Goal: Task Accomplishment & Management: Manage account settings

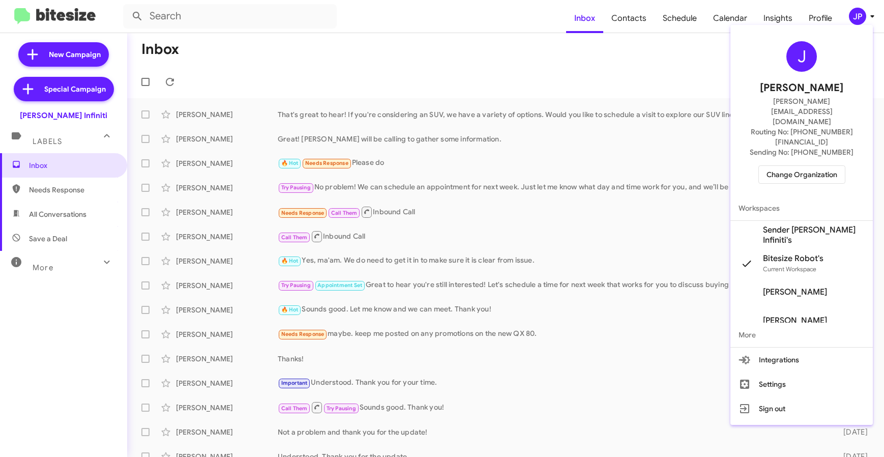
click at [814, 166] on span "Change Organization" at bounding box center [801, 174] width 71 height 17
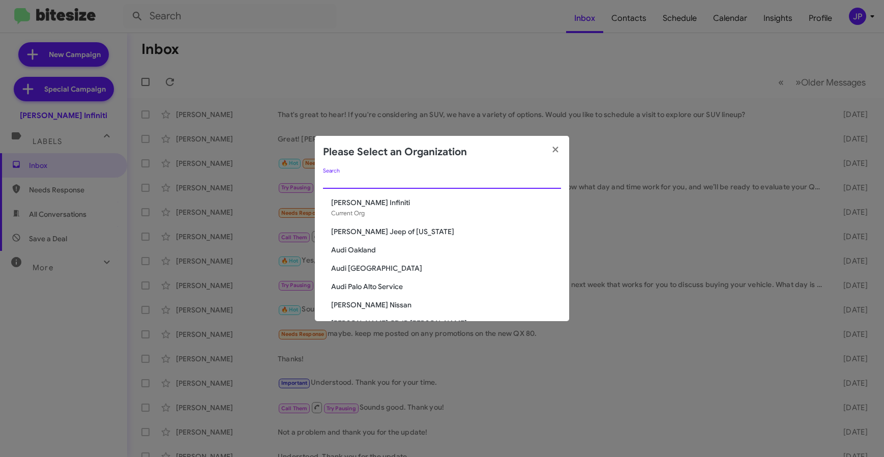
click at [526, 177] on input "Search" at bounding box center [442, 181] width 238 height 8
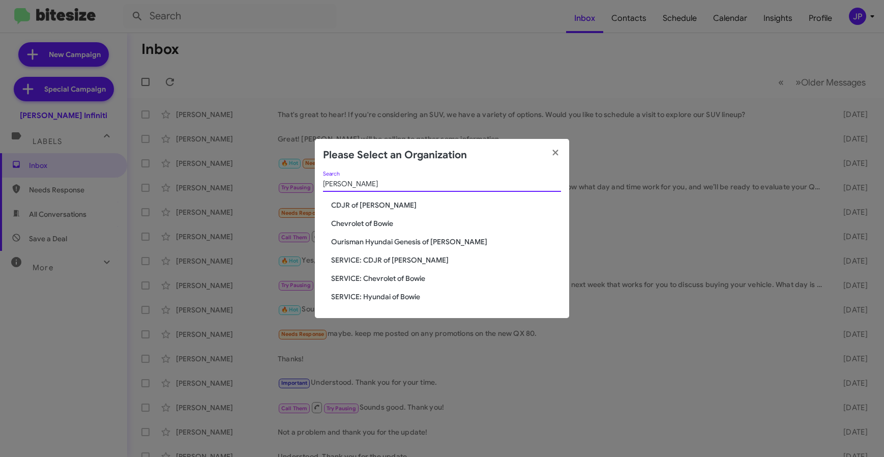
type input "Bowie"
click at [355, 207] on span "CDJR of [PERSON_NAME]" at bounding box center [446, 205] width 230 height 10
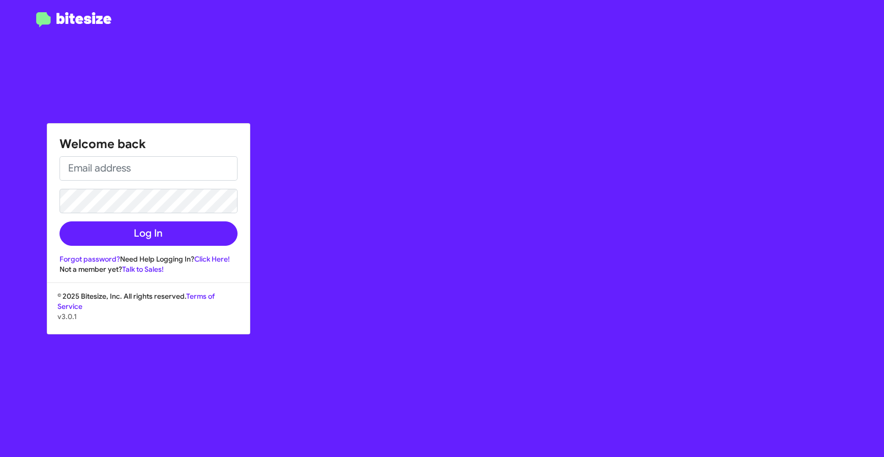
type input "[PERSON_NAME][EMAIL_ADDRESS][DOMAIN_NAME]"
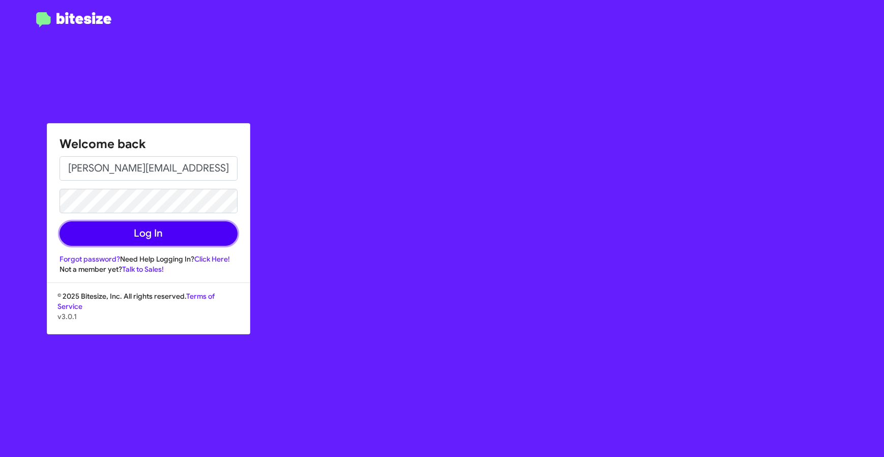
click at [209, 227] on button "Log In" at bounding box center [148, 233] width 178 height 24
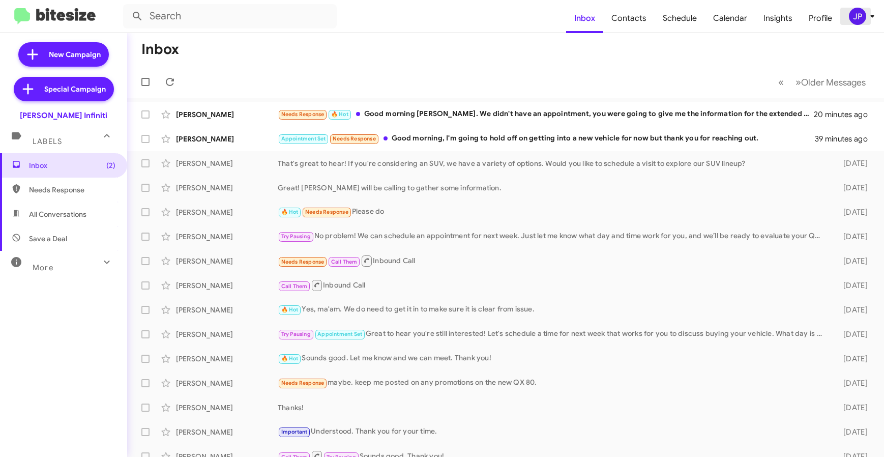
click at [859, 20] on div "JP" at bounding box center [857, 16] width 17 height 17
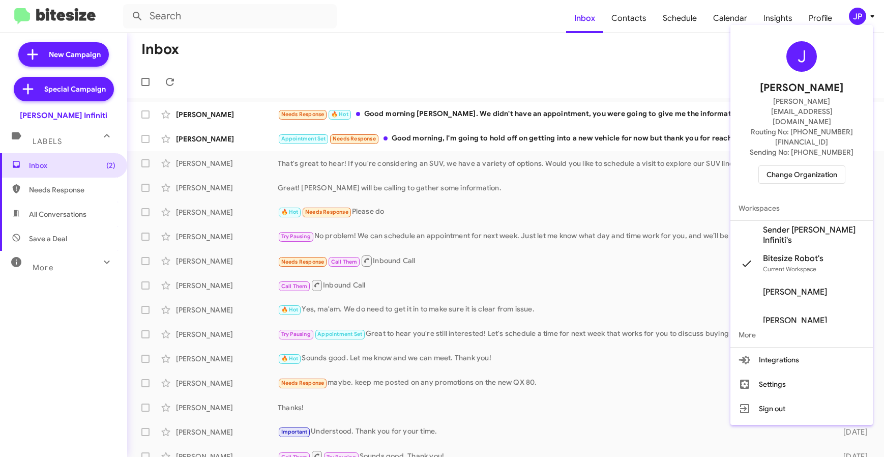
click at [772, 166] on span "Change Organization" at bounding box center [801, 174] width 71 height 17
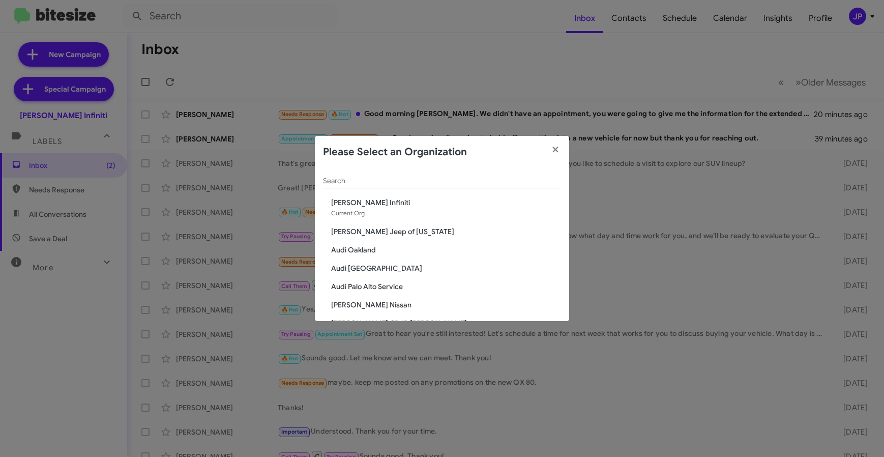
click at [418, 174] on div "Search" at bounding box center [442, 178] width 238 height 20
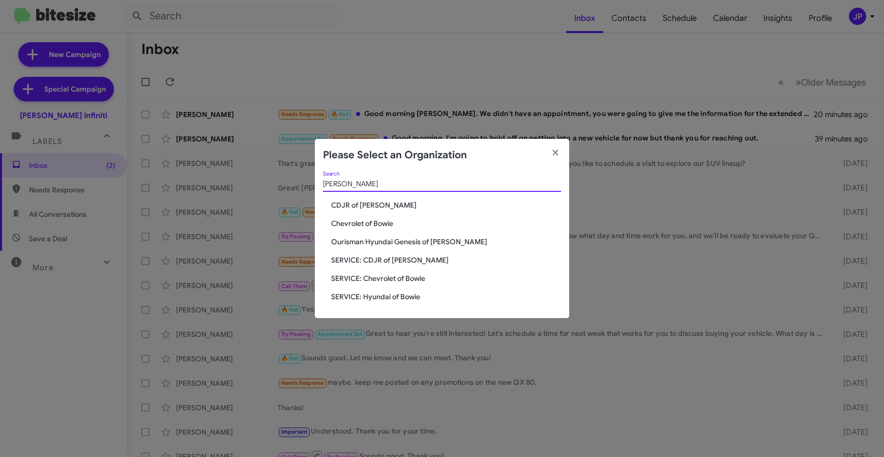
type input "Bowie"
click at [366, 203] on span "CDJR of [PERSON_NAME]" at bounding box center [446, 205] width 230 height 10
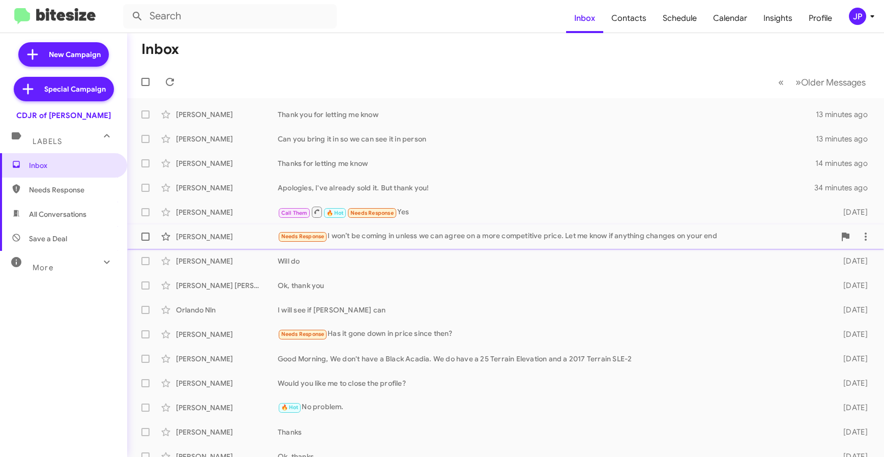
click at [341, 239] on div "Needs Response I won’t be coming in unless we can agree on a more competitive p…" at bounding box center [556, 236] width 557 height 12
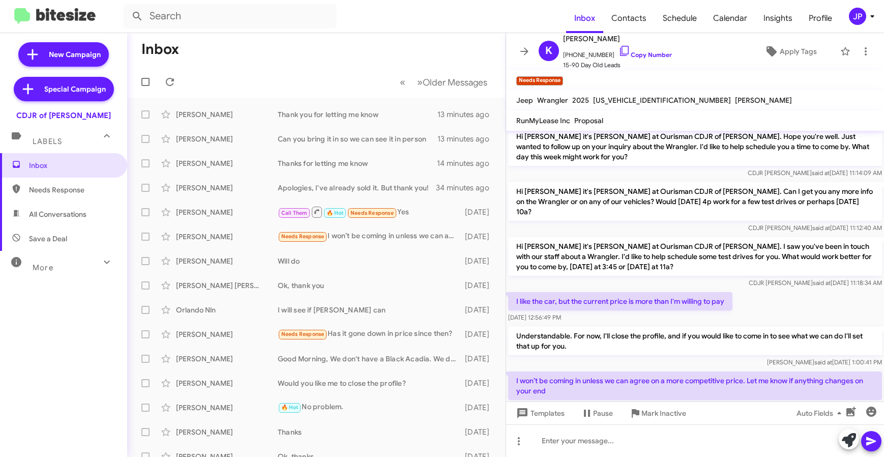
scroll to position [132, 0]
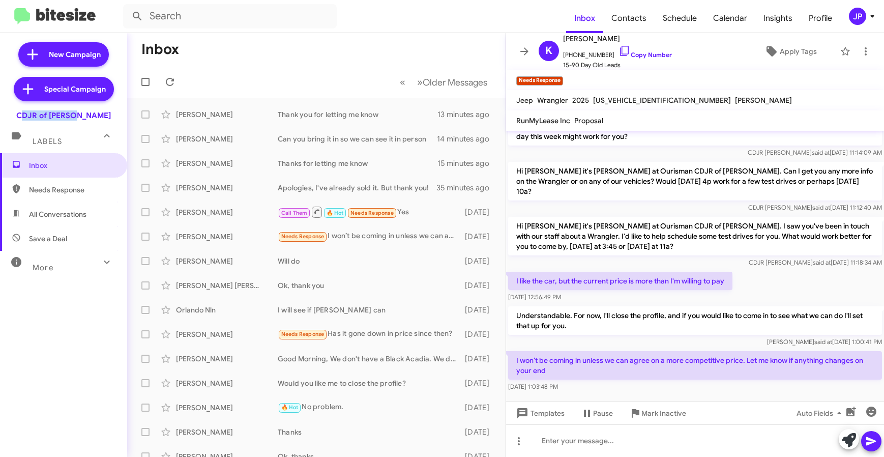
drag, startPoint x: 103, startPoint y: 115, endPoint x: 34, endPoint y: 116, distance: 69.2
click at [34, 116] on div "CDJR of [PERSON_NAME]" at bounding box center [63, 113] width 127 height 14
copy div "CDJR of [PERSON_NAME]"
click at [862, 11] on div "JP" at bounding box center [857, 16] width 17 height 17
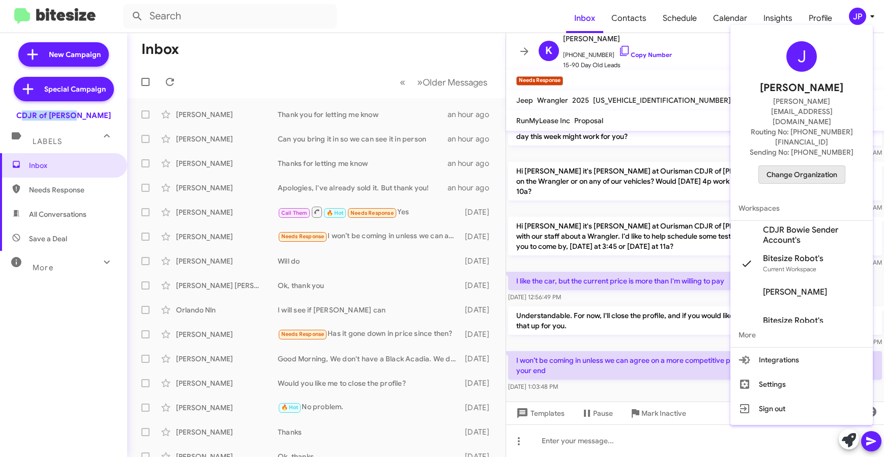
click at [813, 166] on span "Change Organization" at bounding box center [801, 174] width 71 height 17
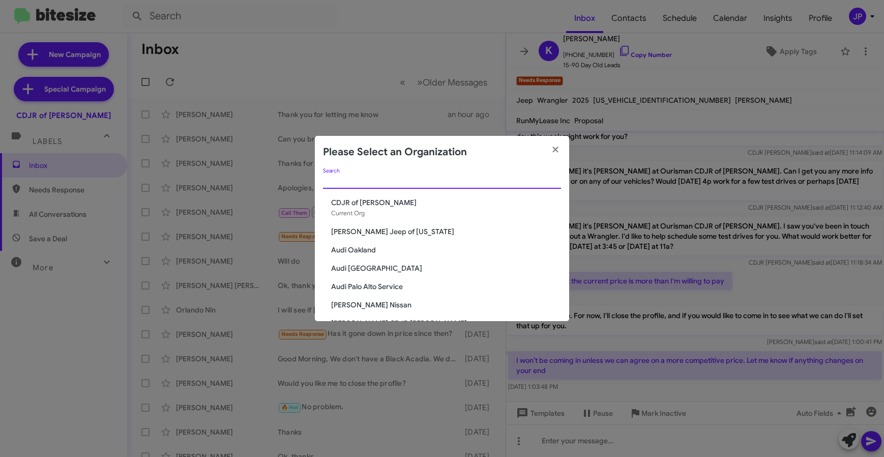
click at [479, 180] on input "Search" at bounding box center [442, 181] width 238 height 8
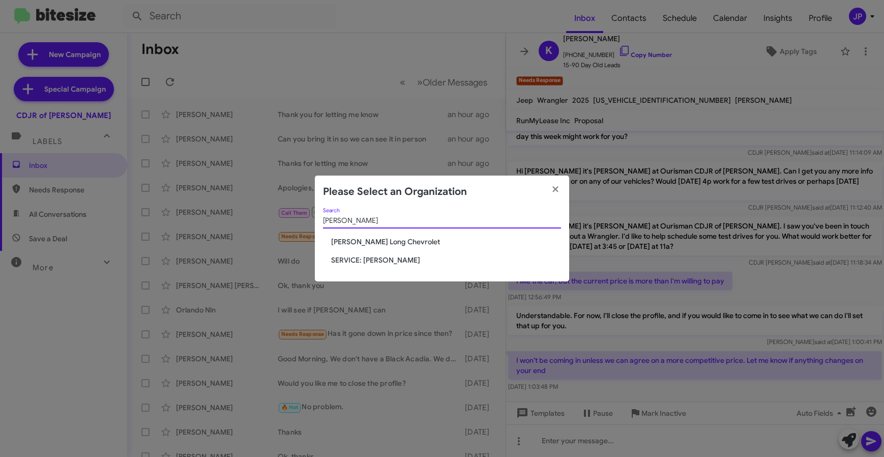
type input "Daniels"
click at [369, 262] on span "SERVICE: [PERSON_NAME]" at bounding box center [446, 260] width 230 height 10
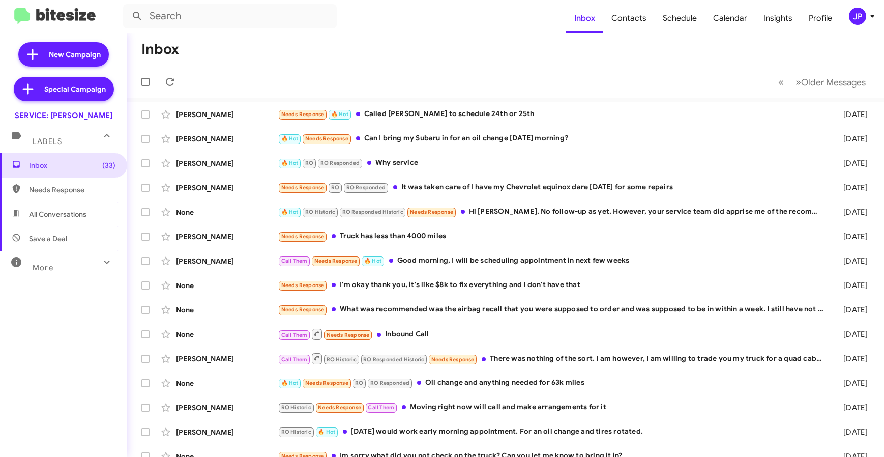
click at [843, 19] on button "JP" at bounding box center [856, 16] width 33 height 17
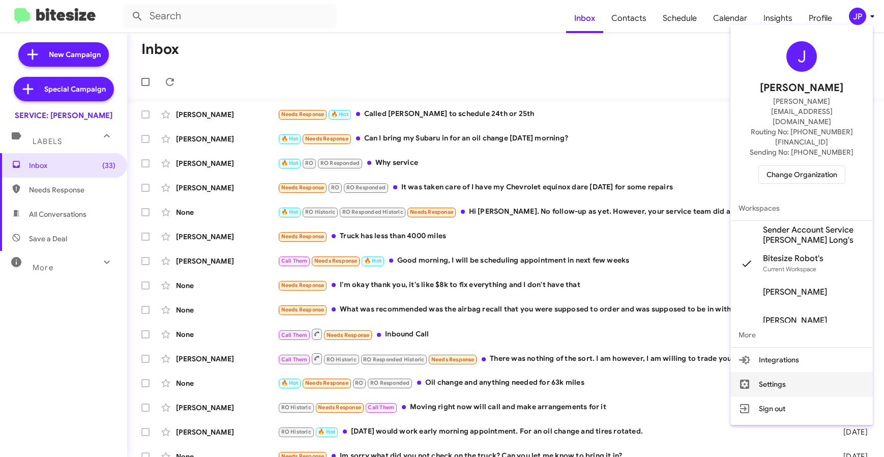
click at [780, 372] on button "Settings" at bounding box center [801, 384] width 142 height 24
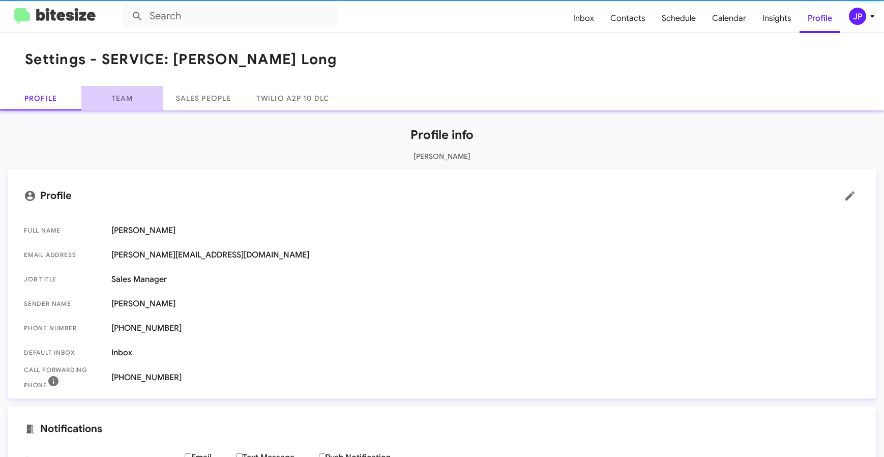
click at [116, 99] on link "Team" at bounding box center [121, 98] width 81 height 24
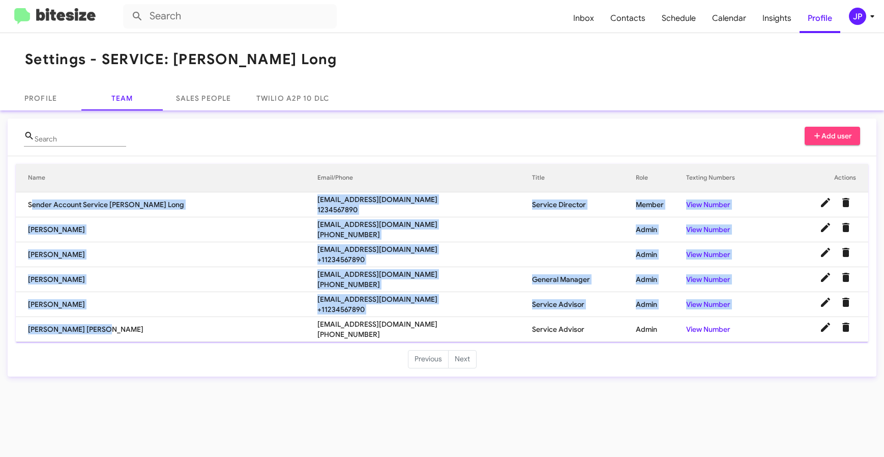
drag, startPoint x: 98, startPoint y: 335, endPoint x: 41, endPoint y: 223, distance: 124.9
click at [28, 203] on tbody "Sender Account Service Daniels Long connect+servicedanielslong@bitesize.co 1234…" at bounding box center [442, 267] width 852 height 150
click at [40, 228] on td "Rick Stubbs" at bounding box center [167, 229] width 302 height 25
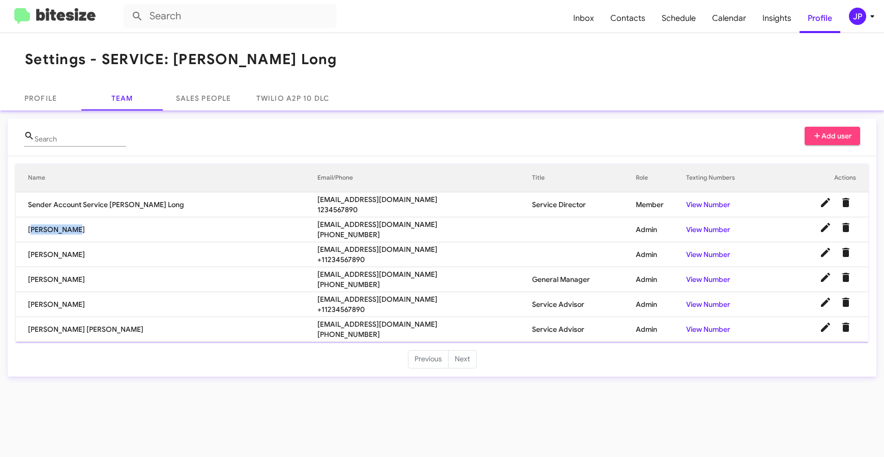
drag, startPoint x: 73, startPoint y: 231, endPoint x: 21, endPoint y: 230, distance: 51.9
click at [21, 230] on td "Rick Stubbs" at bounding box center [167, 229] width 302 height 25
copy td "Rick Stubbs"
drag, startPoint x: 80, startPoint y: 257, endPoint x: 24, endPoint y: 258, distance: 55.9
click at [24, 258] on td "Makela Hill" at bounding box center [167, 254] width 302 height 25
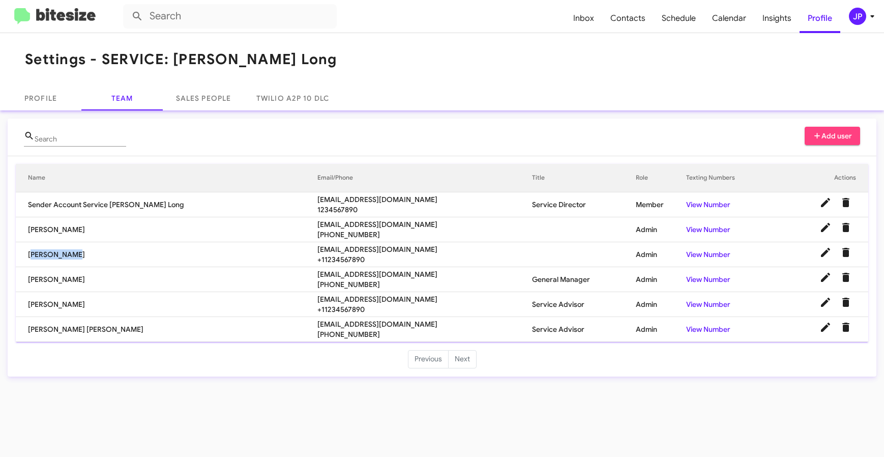
copy td "Makela Hill"
drag, startPoint x: 79, startPoint y: 308, endPoint x: 27, endPoint y: 307, distance: 51.9
click at [27, 307] on td "Morgan Cox" at bounding box center [167, 304] width 302 height 25
copy td "Morgan Cox"
drag, startPoint x: 98, startPoint y: 325, endPoint x: 81, endPoint y: 311, distance: 22.4
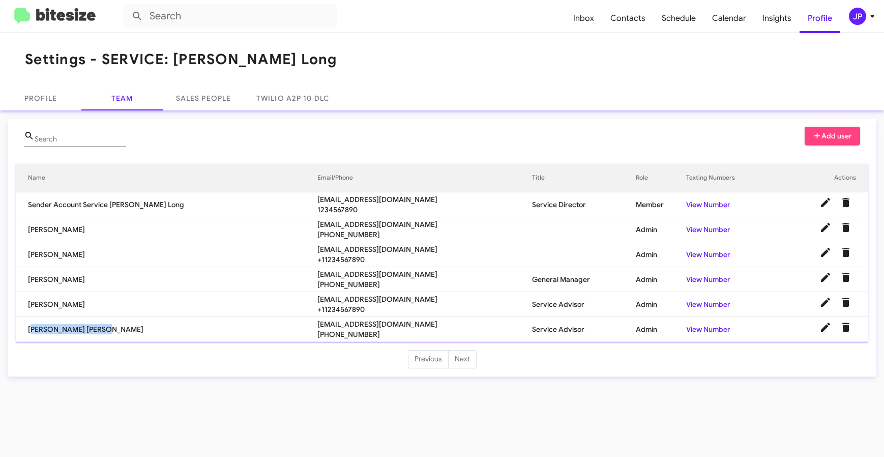
click at [25, 333] on td "Griselda Gomez Lara" at bounding box center [167, 329] width 302 height 25
copy td "Griselda Gomez Lara"
click at [51, 12] on img at bounding box center [54, 16] width 81 height 17
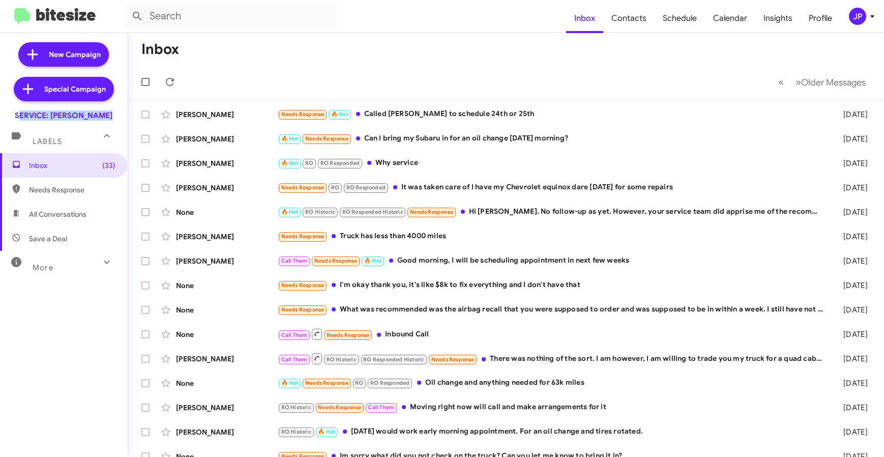
drag, startPoint x: 102, startPoint y: 115, endPoint x: -5, endPoint y: 120, distance: 106.9
click at [0, 120] on html "Inbox Contacts Schedule Calendar Insights Profile JP New Campaign Special Campa…" at bounding box center [442, 228] width 884 height 457
copy div "SERVICE: [PERSON_NAME]"
click at [856, 26] on mat-toolbar "Inbox Contacts Schedule Calendar Insights Profile JP" at bounding box center [442, 16] width 884 height 33
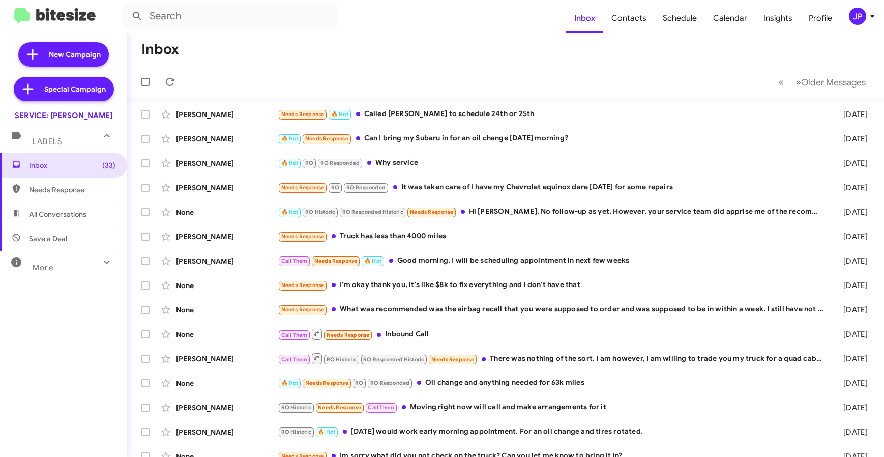
click at [856, 25] on mat-toolbar "Inbox Contacts Schedule Calendar Insights Profile JP" at bounding box center [442, 16] width 884 height 33
click at [862, 19] on div "JP" at bounding box center [857, 16] width 17 height 17
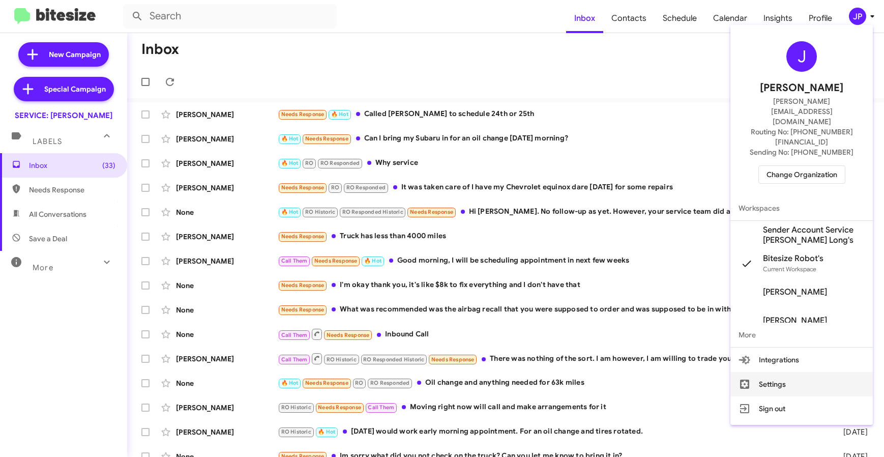
click at [781, 372] on button "Settings" at bounding box center [801, 384] width 142 height 24
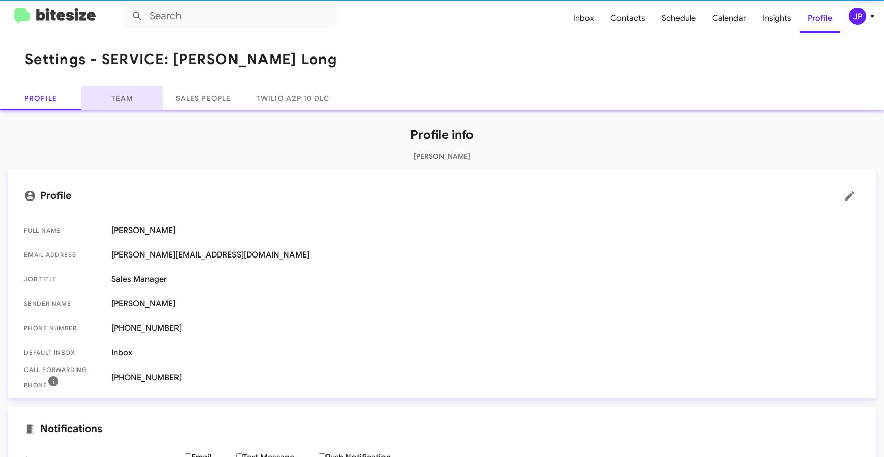
click at [131, 102] on link "Team" at bounding box center [121, 98] width 81 height 24
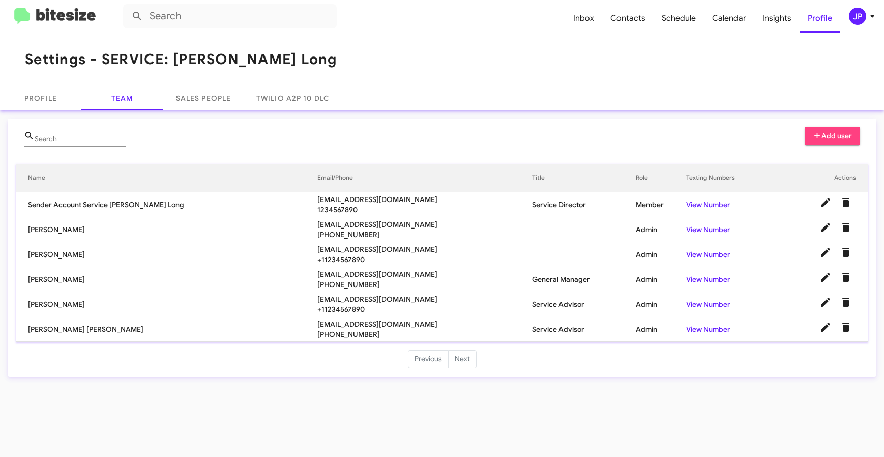
click at [317, 224] on span "rlstubbs@phillong.com" at bounding box center [424, 224] width 215 height 10
click at [322, 246] on span "mahill@phillong.com" at bounding box center [424, 249] width 215 height 10
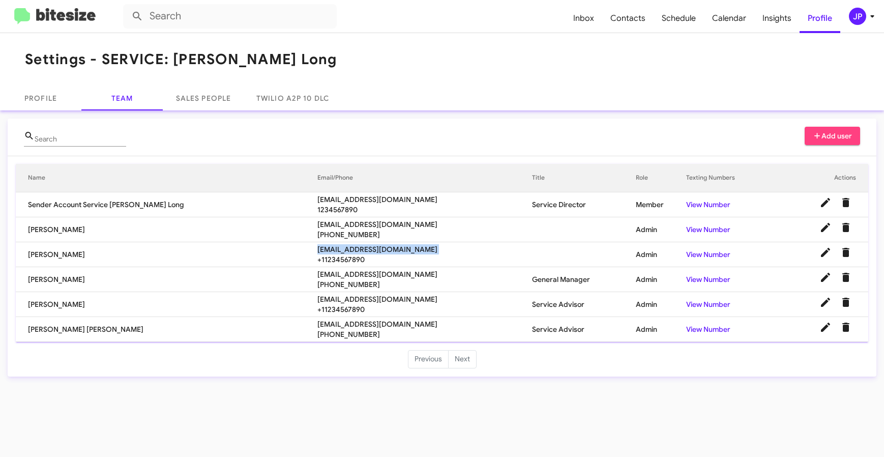
click at [322, 246] on span "mahill@phillong.com" at bounding box center [424, 249] width 215 height 10
copy span "mahill@phillong.com"
click at [317, 294] on span "mocox@phillong.com" at bounding box center [424, 299] width 215 height 10
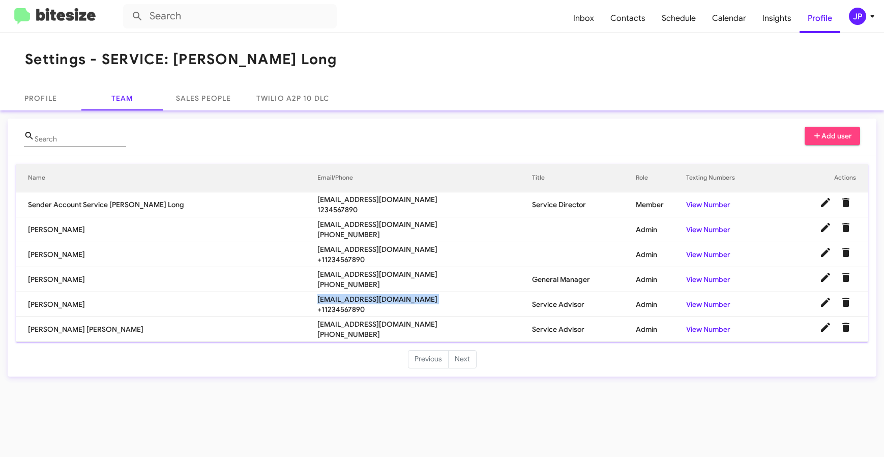
copy span "mocox@phillong.com"
click at [317, 322] on span "ggomezlara@phillong.com" at bounding box center [424, 324] width 215 height 10
copy span "ggomezlara@phillong.com"
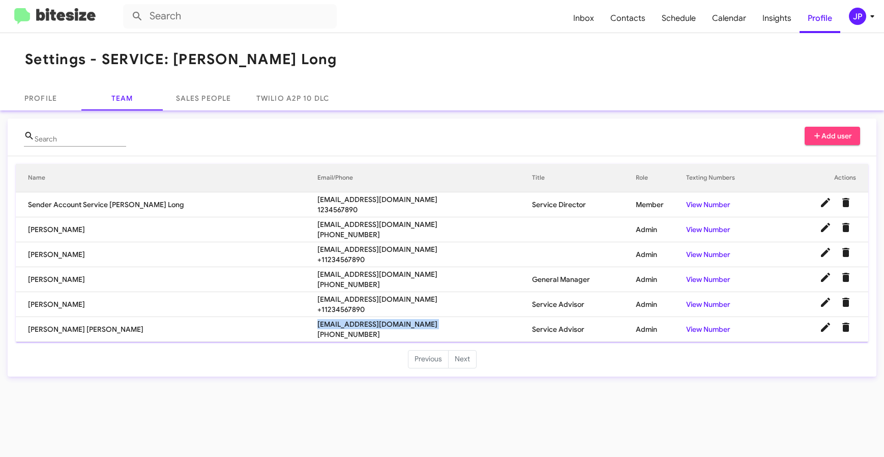
click at [56, 16] on img at bounding box center [54, 16] width 81 height 17
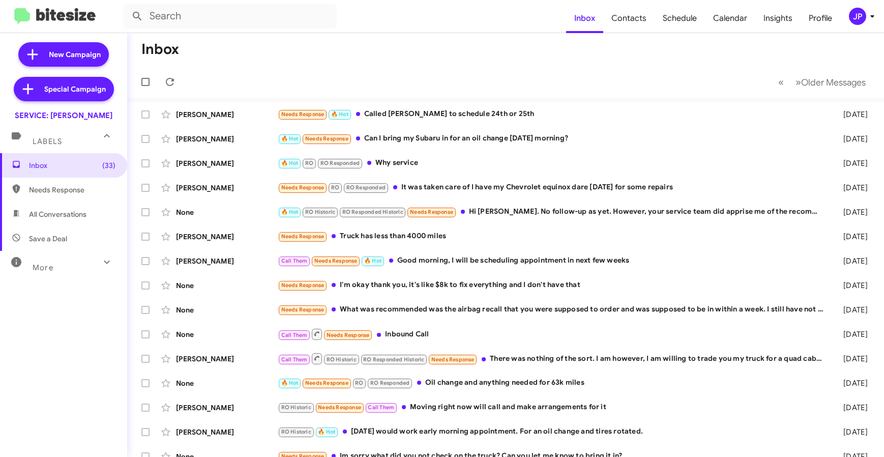
click at [857, 18] on div "JP" at bounding box center [857, 16] width 17 height 17
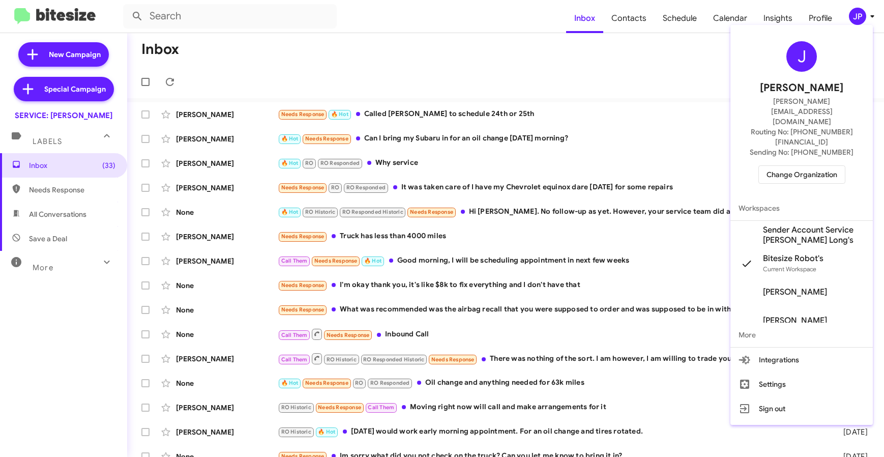
click at [815, 166] on span "Change Organization" at bounding box center [801, 174] width 71 height 17
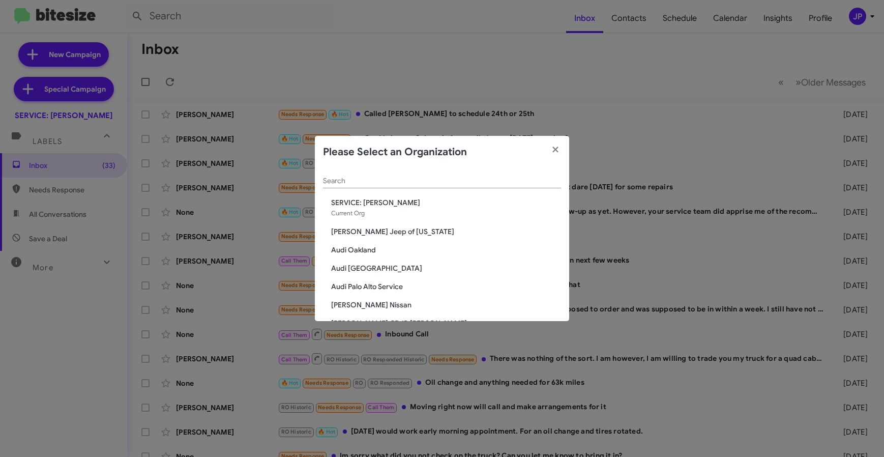
click at [526, 184] on input "Search" at bounding box center [442, 181] width 238 height 8
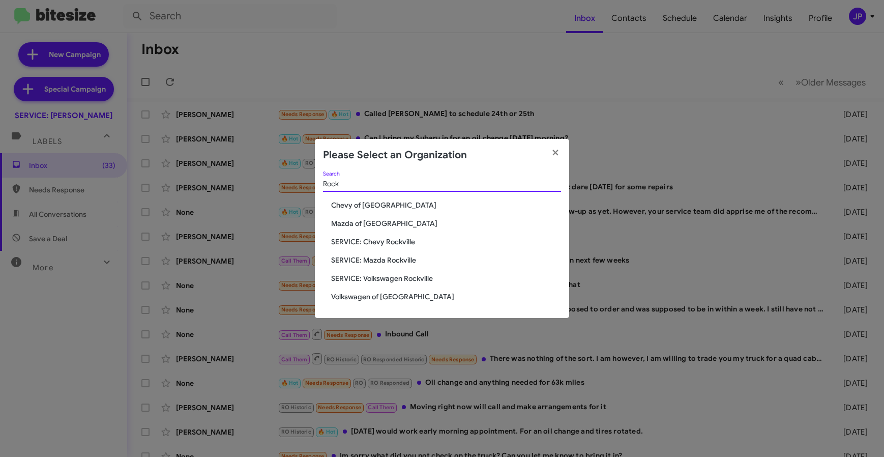
type input "Rock"
click at [402, 299] on span "Volkswagen of [GEOGRAPHIC_DATA]" at bounding box center [446, 296] width 230 height 10
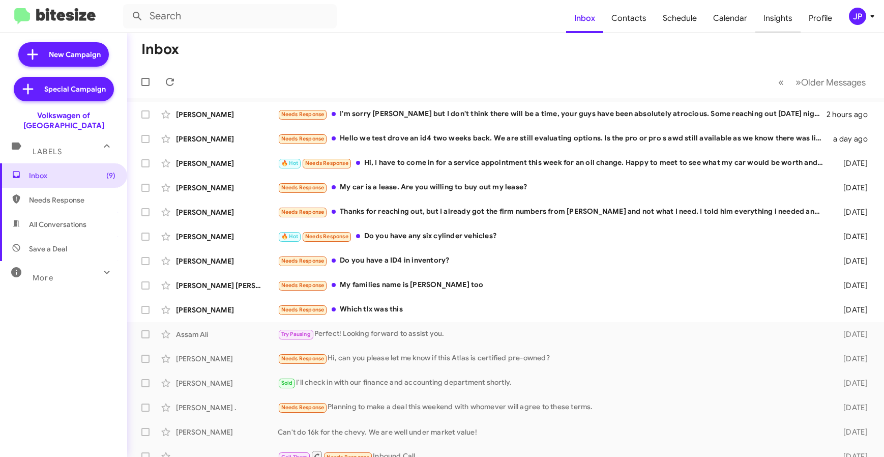
click at [787, 28] on span "Insights" at bounding box center [777, 18] width 45 height 29
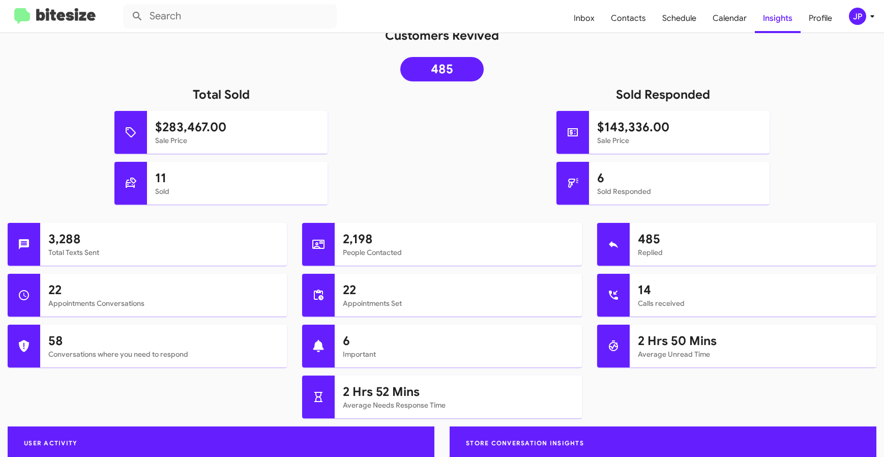
scroll to position [207, 0]
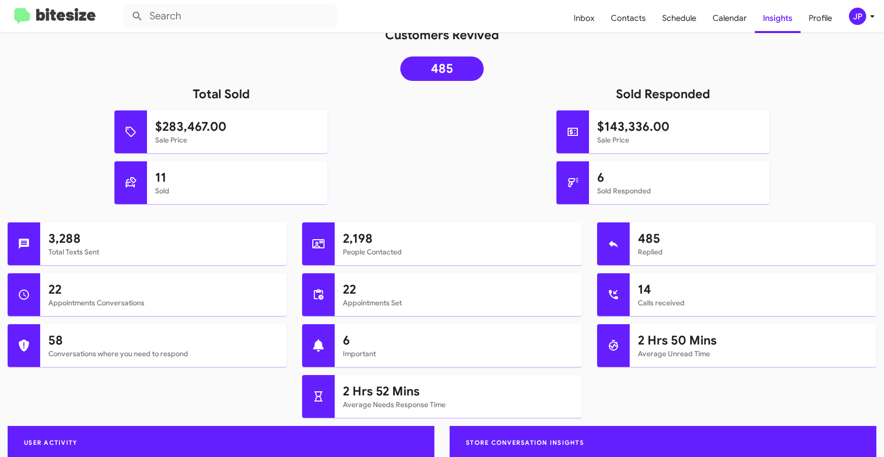
click at [78, 17] on img at bounding box center [54, 16] width 81 height 17
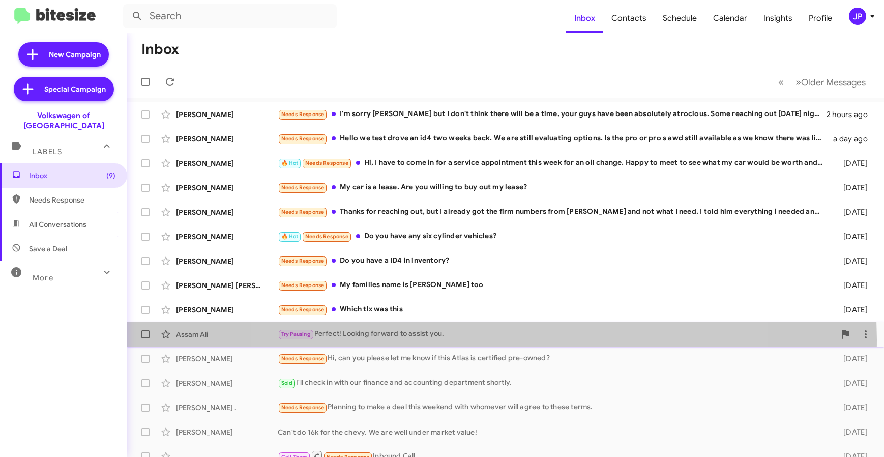
click at [498, 339] on div "Try Pausing Perfect! Looking forward to assist you." at bounding box center [556, 334] width 557 height 12
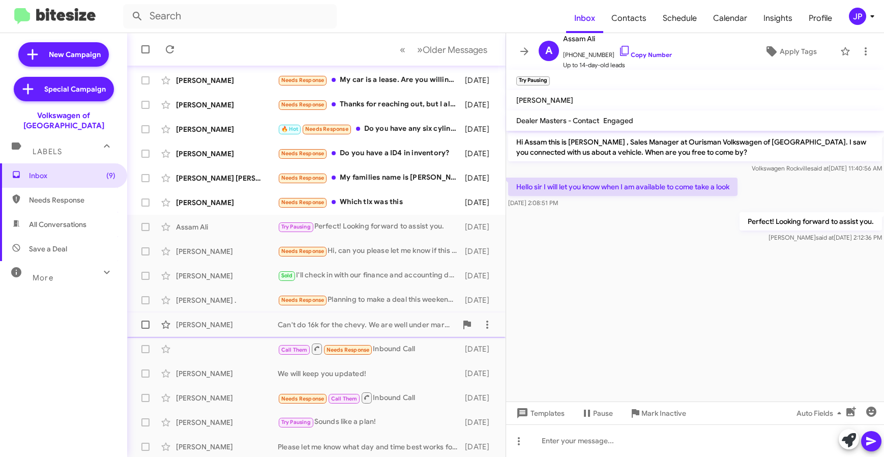
scroll to position [134, 0]
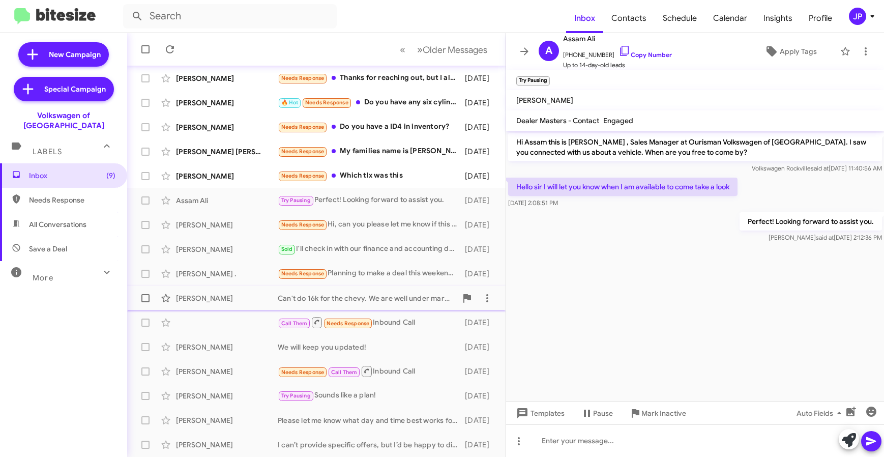
click at [291, 293] on div "Can't do 16k for the chevy. We are well under market value!" at bounding box center [367, 298] width 179 height 10
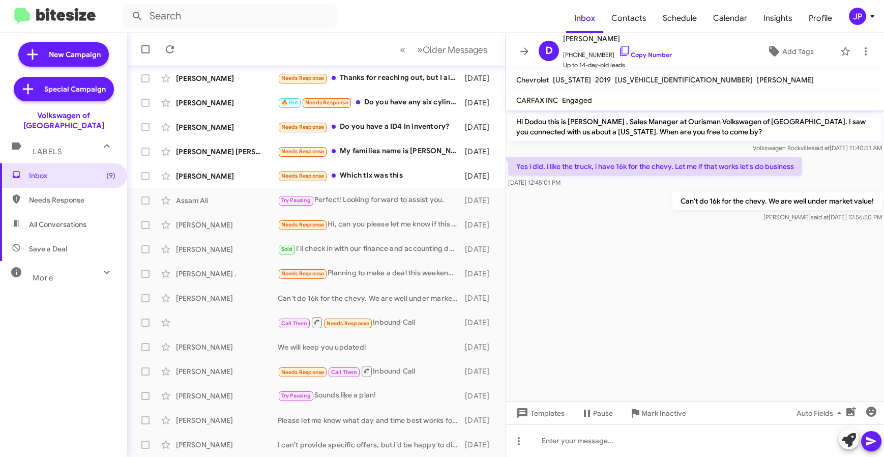
click at [862, 10] on div "JP" at bounding box center [857, 16] width 17 height 17
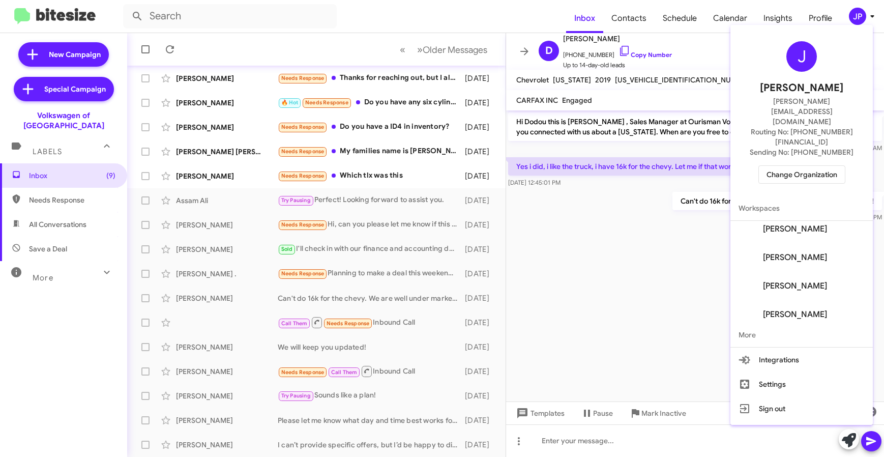
scroll to position [126, 0]
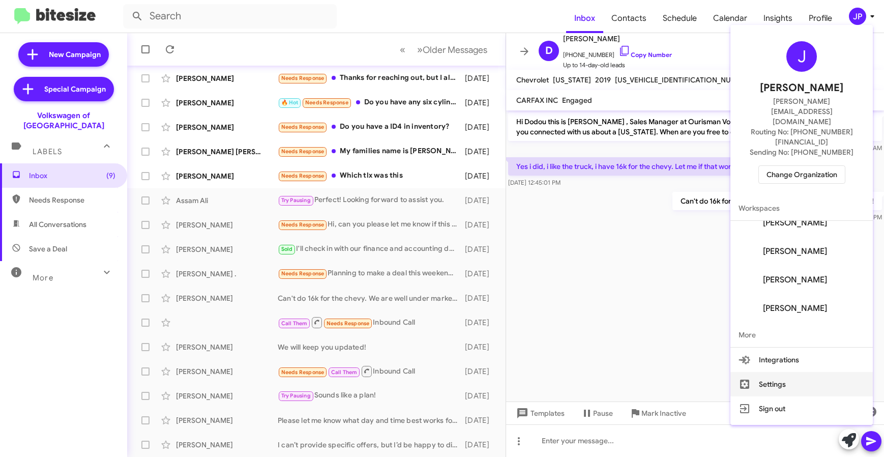
click at [817, 372] on button "Settings" at bounding box center [801, 384] width 142 height 24
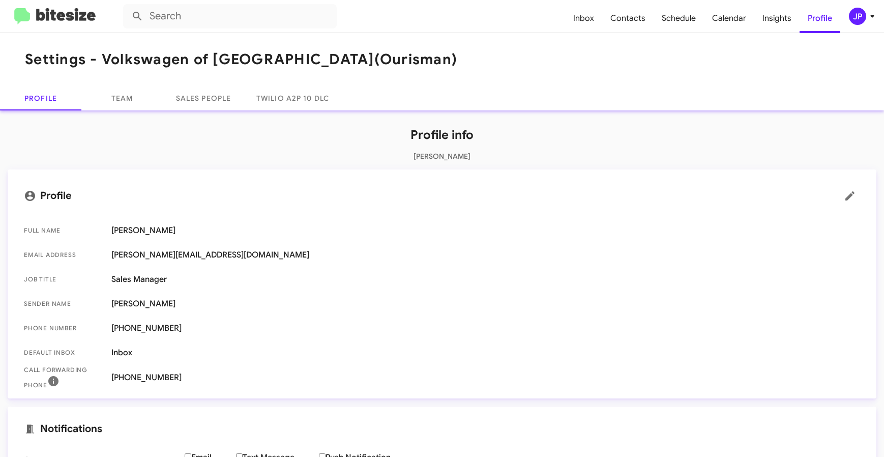
click at [58, 15] on img at bounding box center [54, 16] width 81 height 17
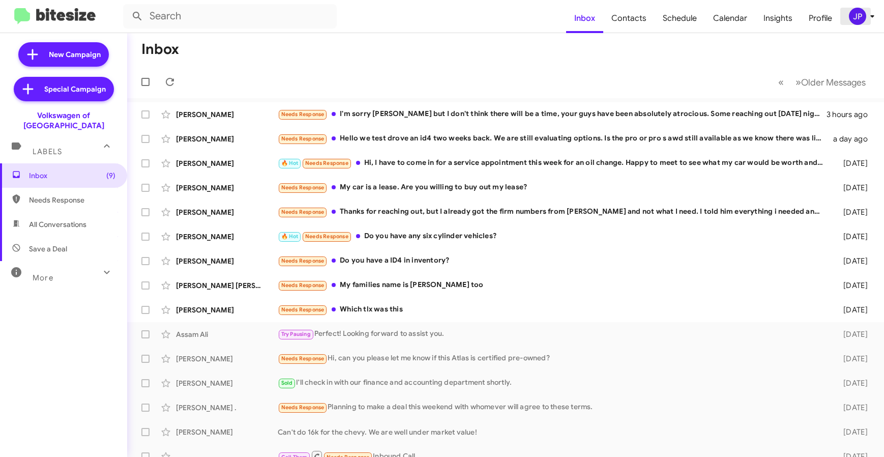
click at [853, 23] on div "JP" at bounding box center [857, 16] width 17 height 17
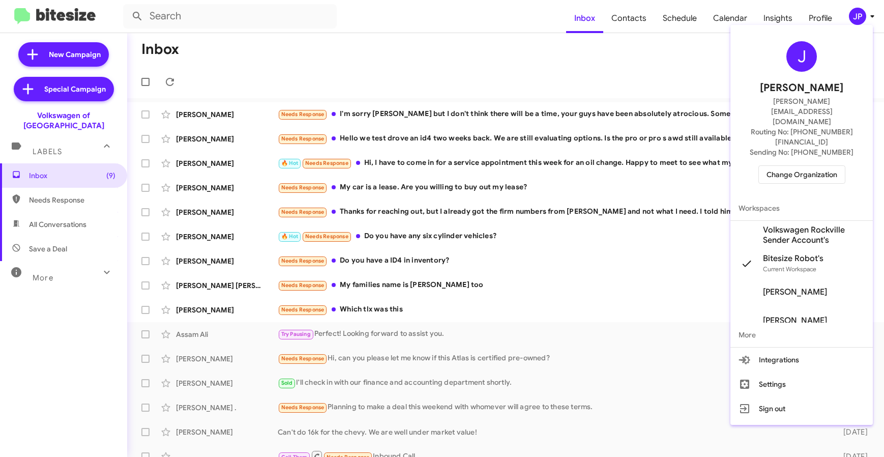
click at [813, 166] on span "Change Organization" at bounding box center [801, 174] width 71 height 17
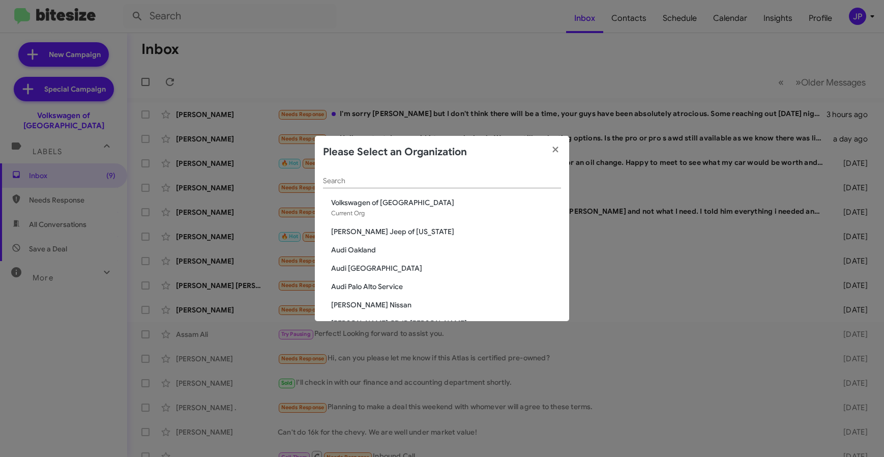
click at [518, 178] on input "Search" at bounding box center [442, 181] width 238 height 8
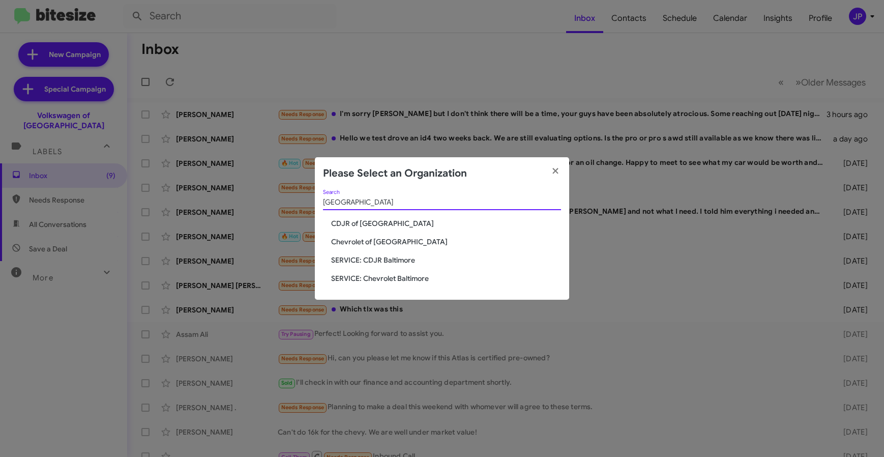
type input "Baltimore"
click at [403, 261] on span "SERVICE: CDJR Baltimore" at bounding box center [446, 260] width 230 height 10
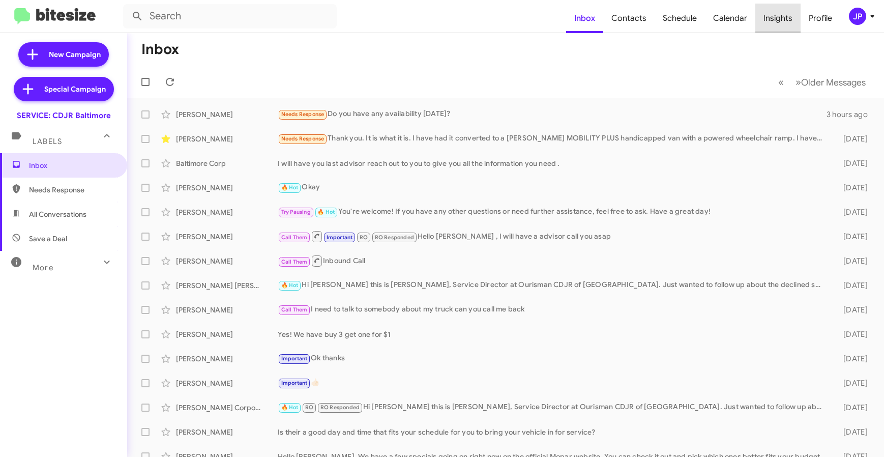
click at [781, 17] on span "Insights" at bounding box center [777, 18] width 45 height 29
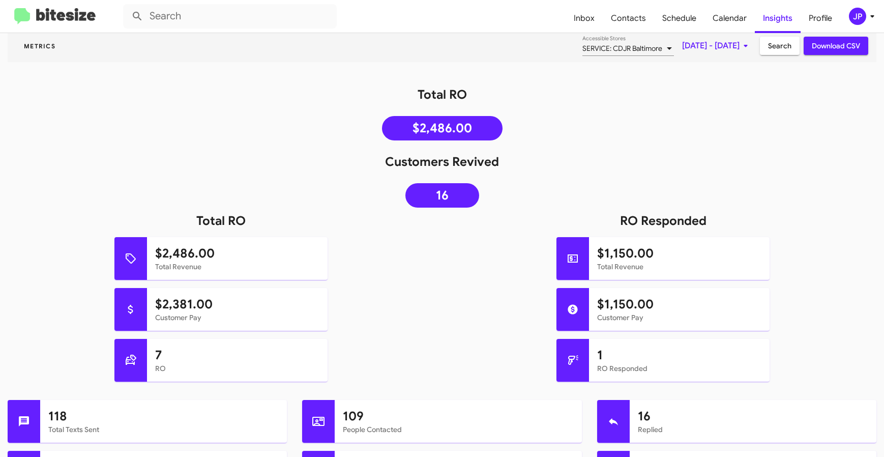
scroll to position [130, 0]
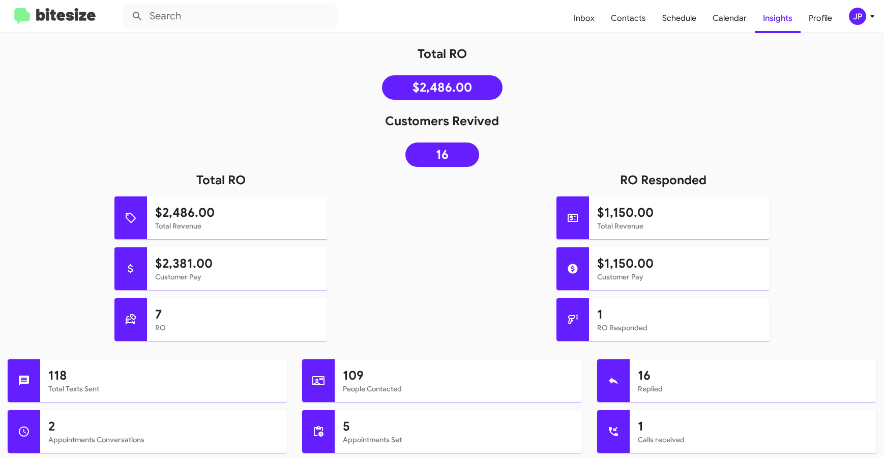
click at [80, 15] on img at bounding box center [54, 16] width 81 height 17
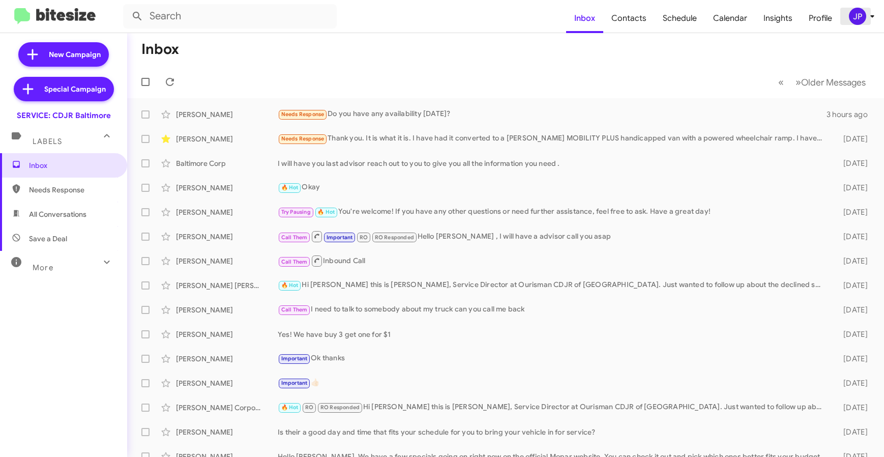
click at [858, 20] on div "JP" at bounding box center [857, 16] width 17 height 17
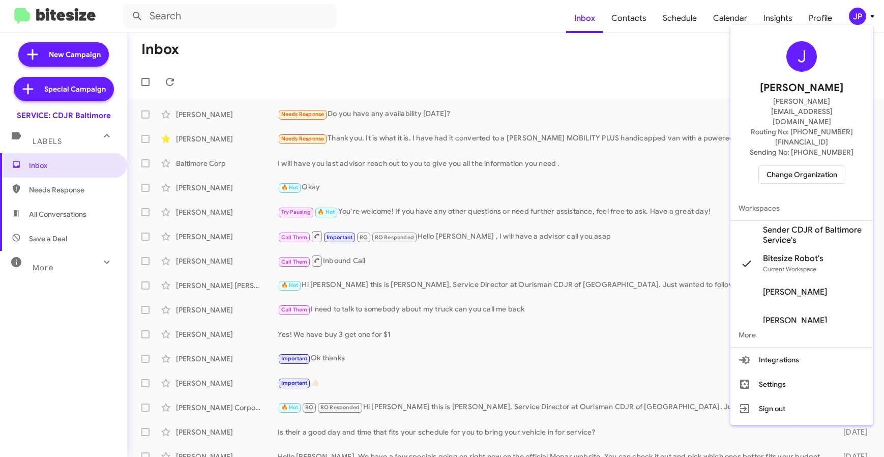
click at [814, 166] on span "Change Organization" at bounding box center [801, 174] width 71 height 17
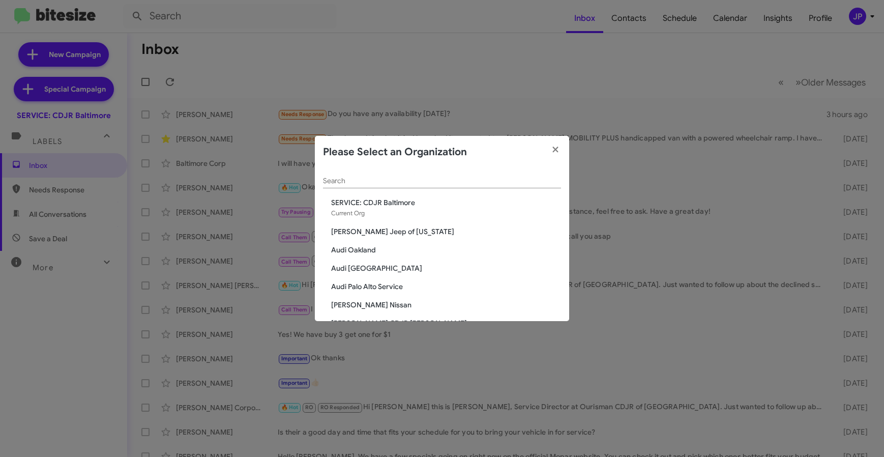
click at [520, 186] on div "Search" at bounding box center [442, 178] width 238 height 20
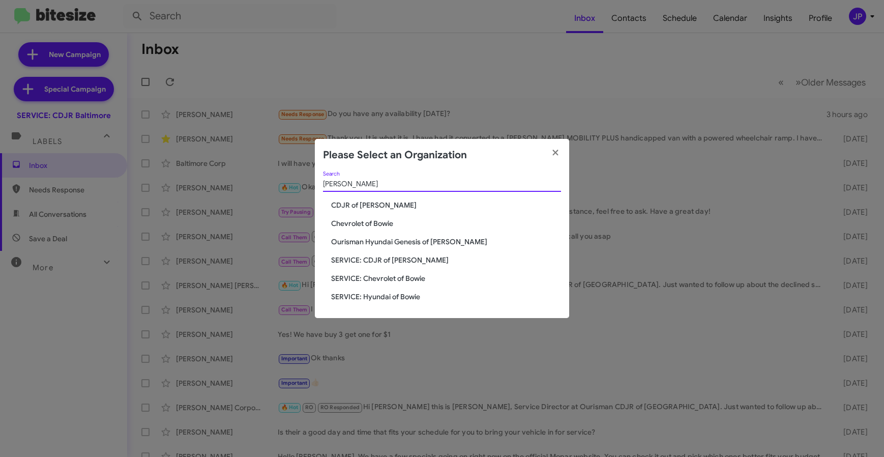
type input "[PERSON_NAME]"
click at [338, 205] on span "CDJR of [PERSON_NAME]" at bounding box center [446, 205] width 230 height 10
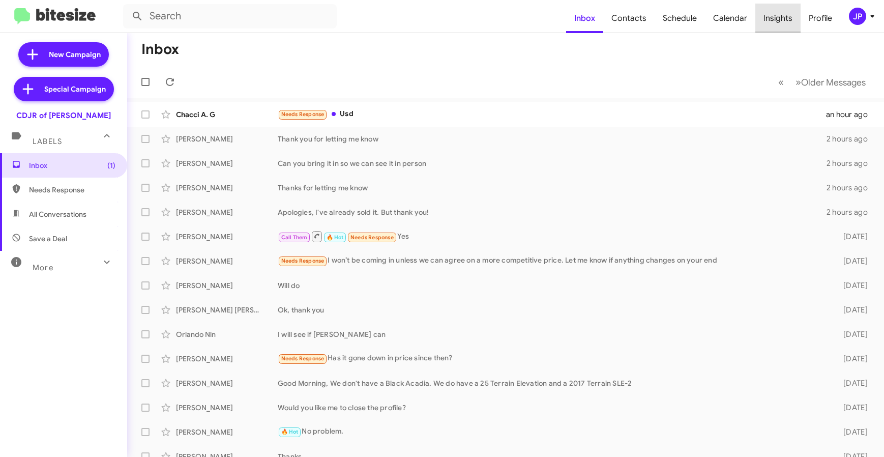
click at [788, 16] on span "Insights" at bounding box center [777, 18] width 45 height 29
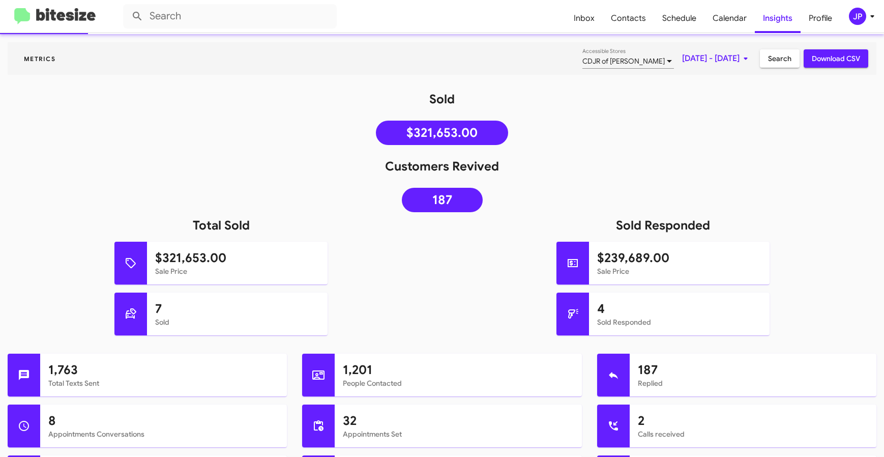
scroll to position [78, 0]
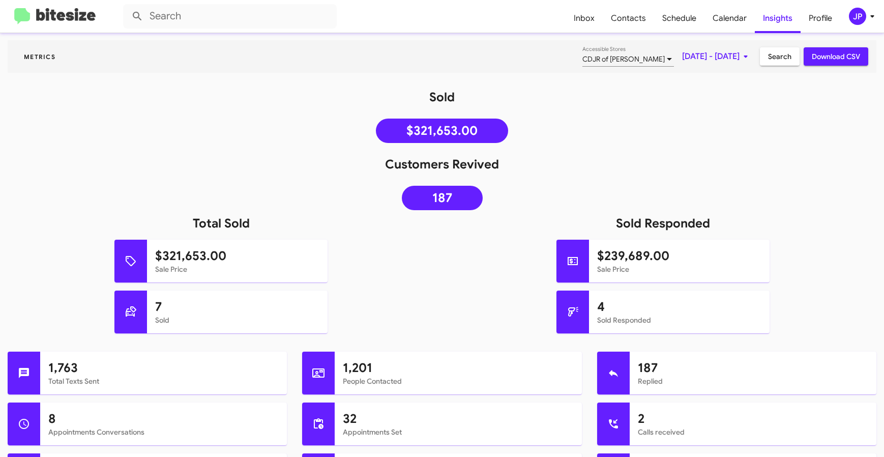
click at [74, 19] on img at bounding box center [54, 16] width 81 height 17
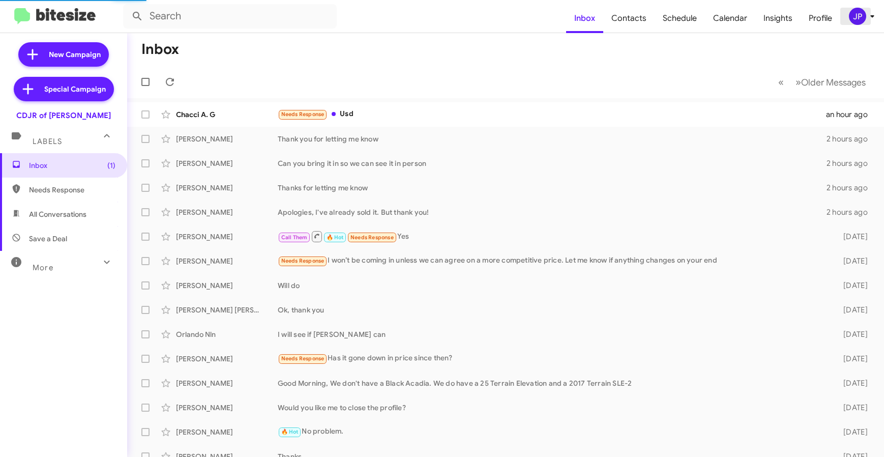
click at [845, 15] on button "JP" at bounding box center [856, 16] width 33 height 17
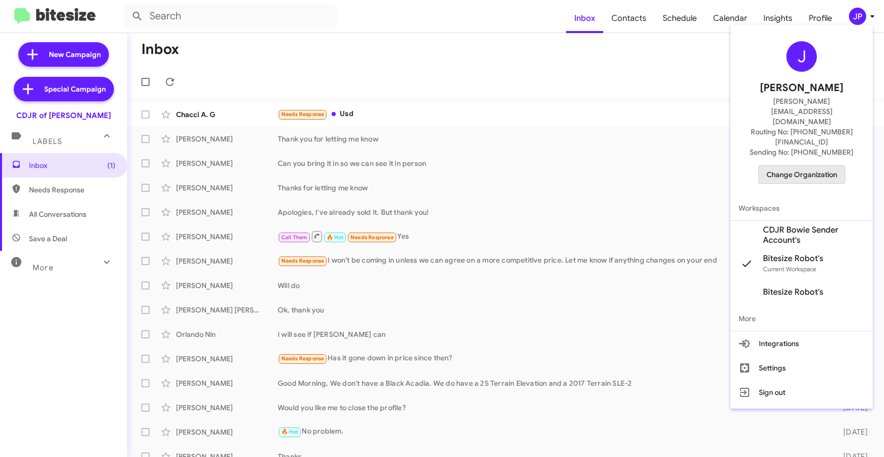
click at [785, 166] on span "Change Organization" at bounding box center [801, 174] width 71 height 17
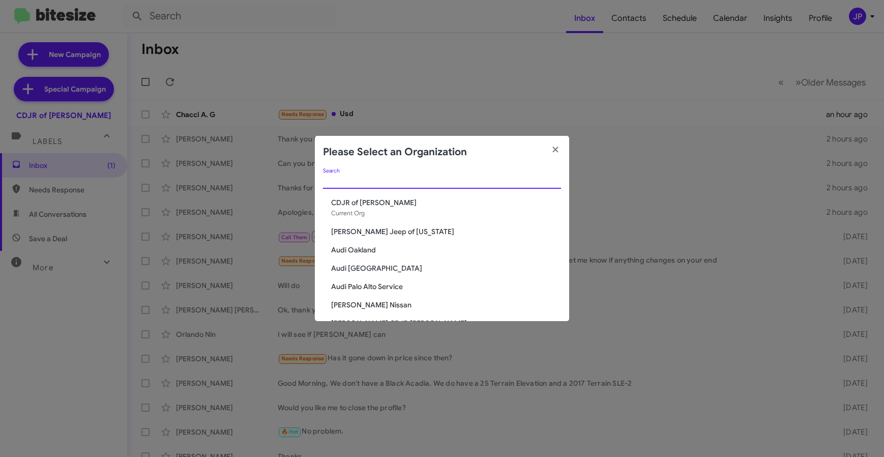
click at [366, 185] on input "Search" at bounding box center [442, 181] width 238 height 8
type input "Bowie"
click at [369, 266] on span "SERVICE: CDJR of [PERSON_NAME]" at bounding box center [446, 268] width 230 height 10
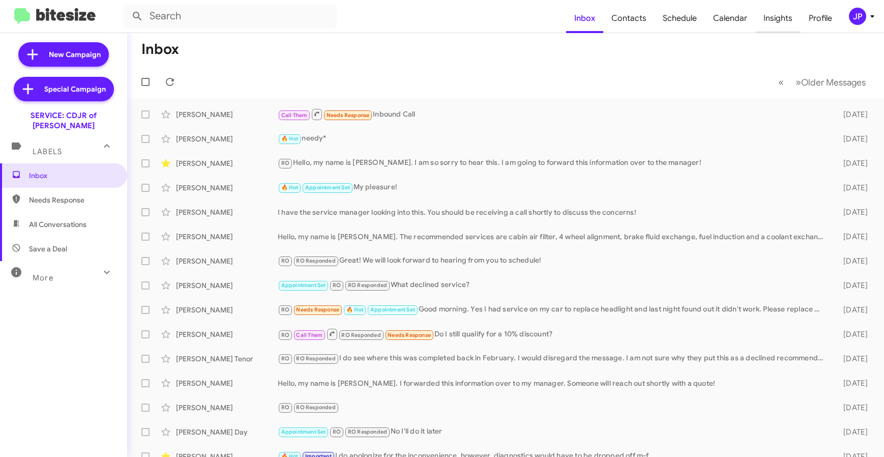
click at [770, 21] on span "Insights" at bounding box center [777, 18] width 45 height 29
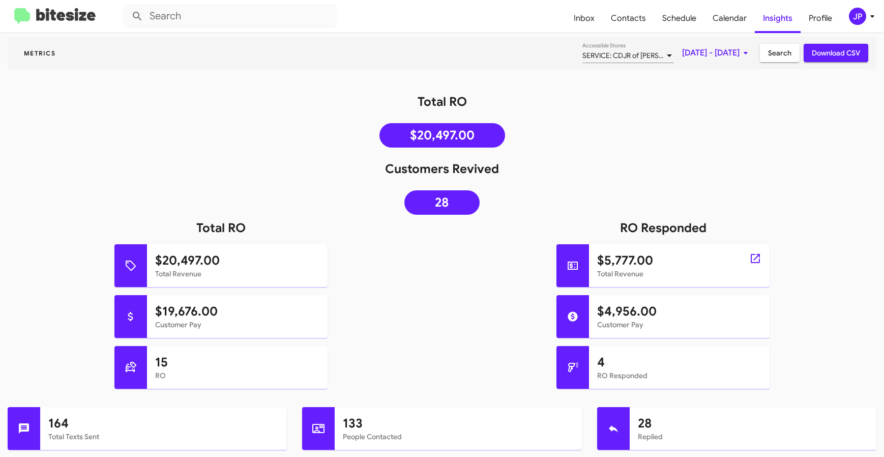
scroll to position [82, 0]
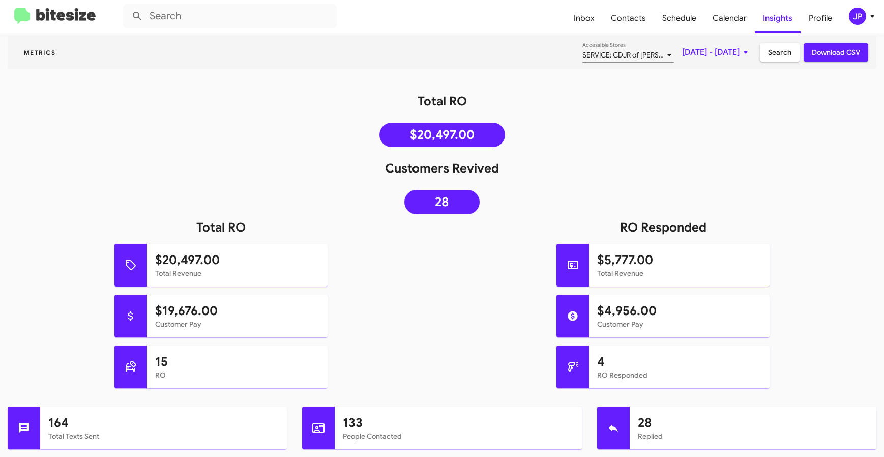
click at [68, 21] on img at bounding box center [54, 16] width 81 height 17
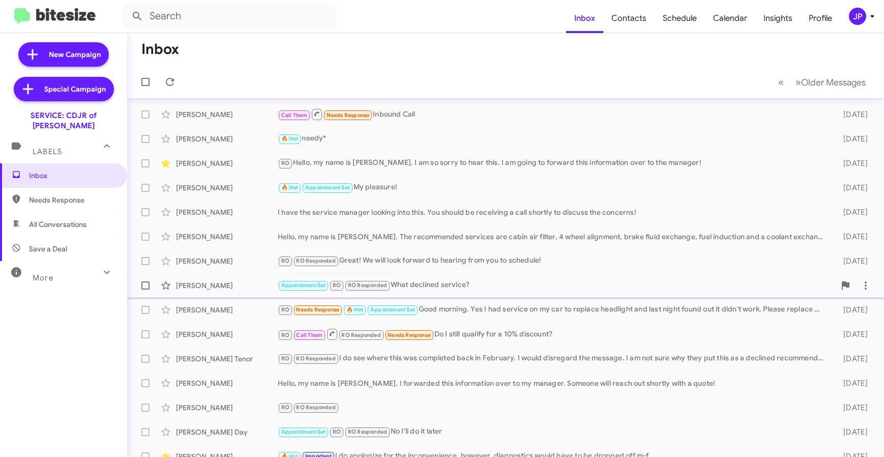
scroll to position [17, 0]
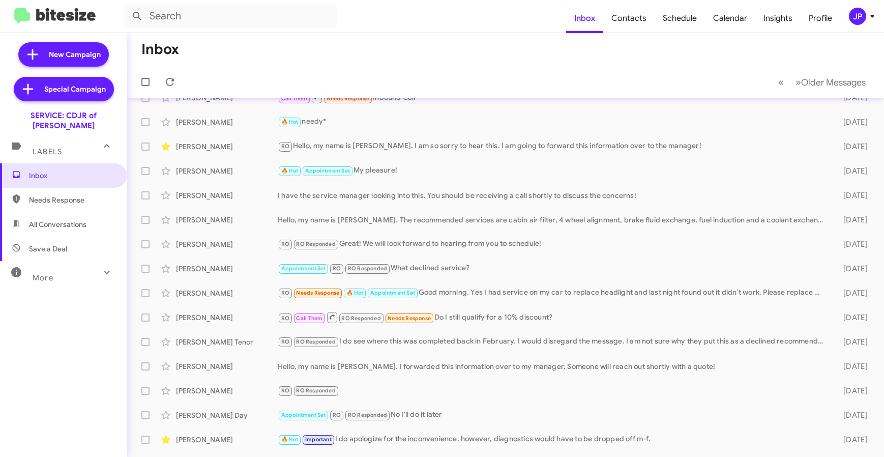
click at [71, 219] on span "All Conversations" at bounding box center [57, 224] width 57 height 10
type input "in:all-conversations"
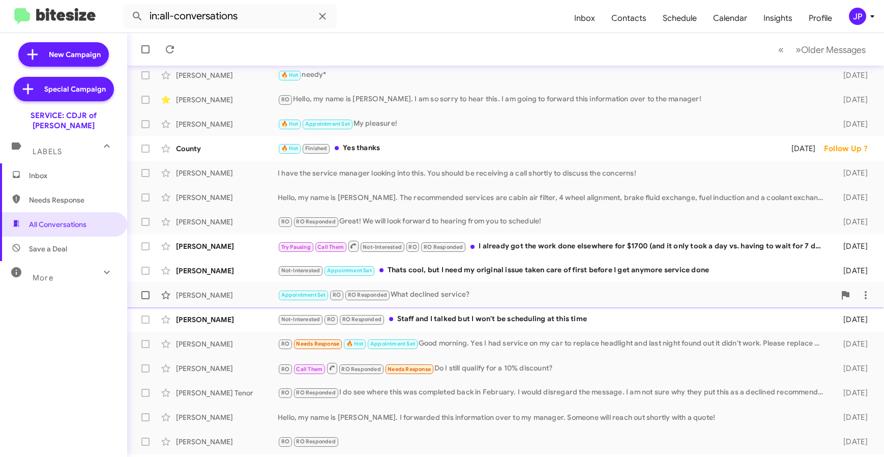
scroll to position [103, 0]
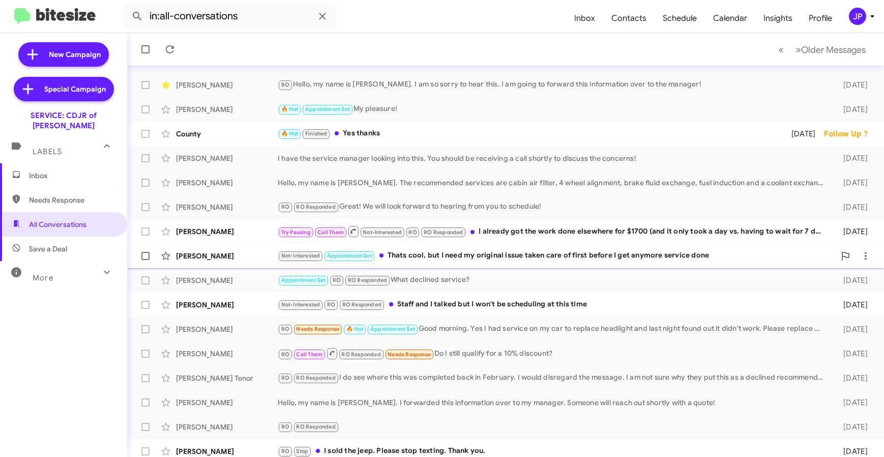
click at [436, 262] on div "[PERSON_NAME] Not-Interested Appointment Set Thats cool, but I need my original…" at bounding box center [505, 256] width 740 height 20
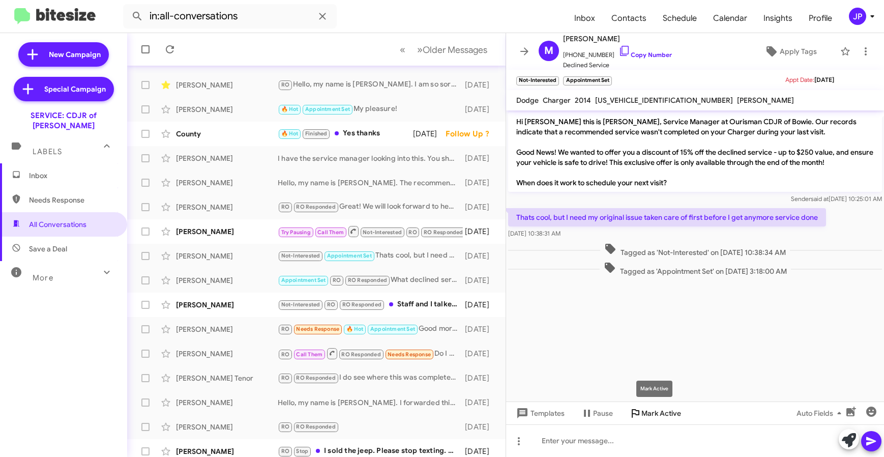
click at [669, 416] on span "Mark Active" at bounding box center [661, 413] width 40 height 18
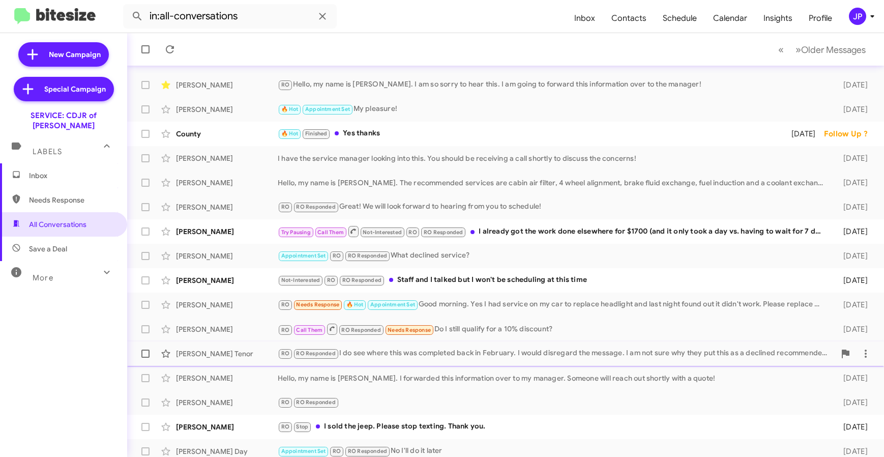
scroll to position [109, 0]
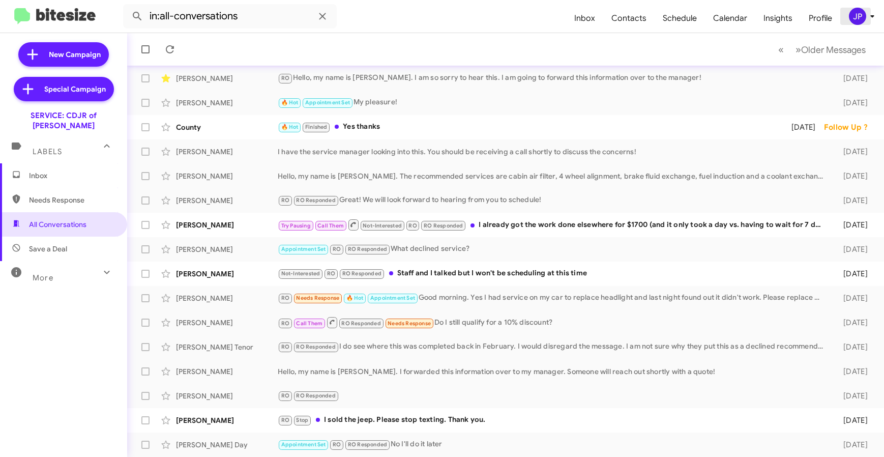
click at [844, 15] on button "JP" at bounding box center [856, 16] width 33 height 17
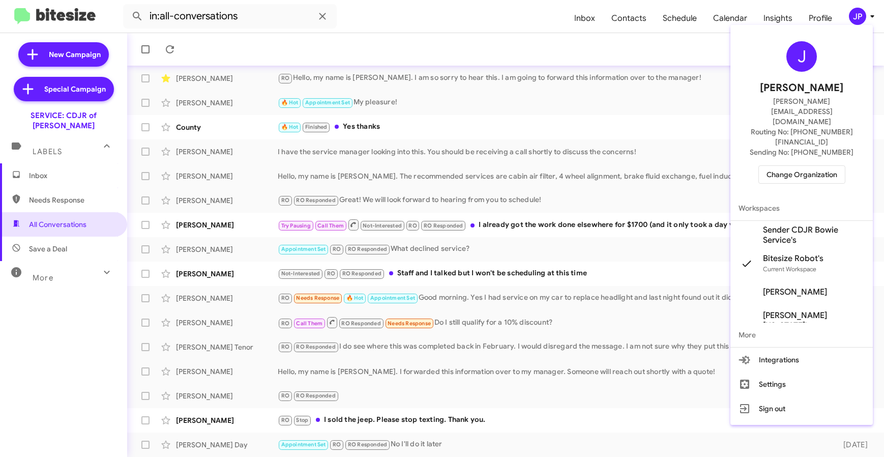
click at [813, 166] on span "Change Organization" at bounding box center [801, 174] width 71 height 17
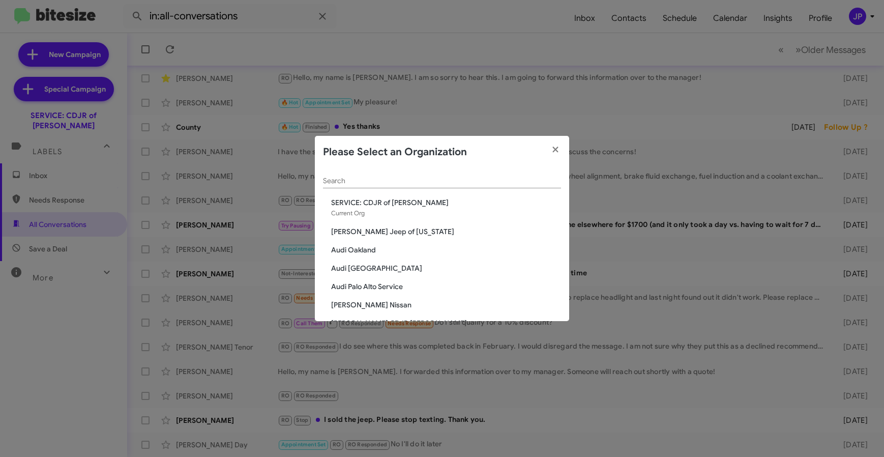
click at [533, 178] on input "Search" at bounding box center [442, 181] width 238 height 8
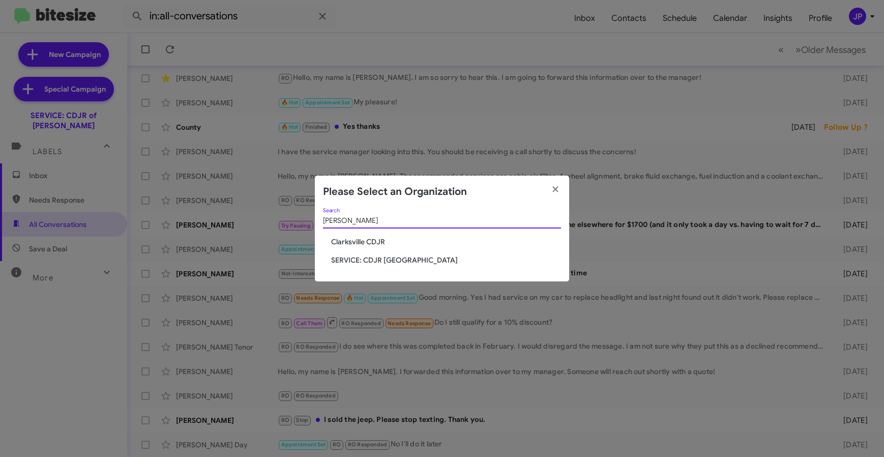
type input "clark"
click at [374, 239] on span "Clarksville CDJR" at bounding box center [446, 241] width 230 height 10
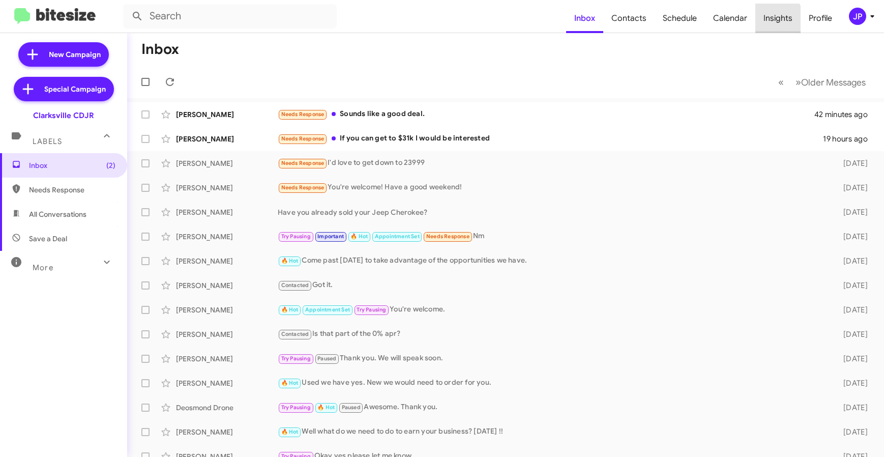
click at [764, 22] on span "Insights" at bounding box center [777, 18] width 45 height 29
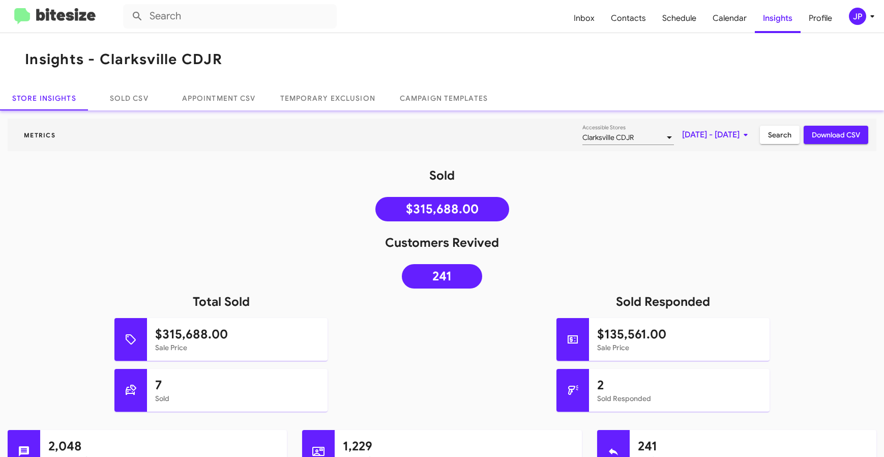
click at [96, 22] on link at bounding box center [55, 16] width 98 height 17
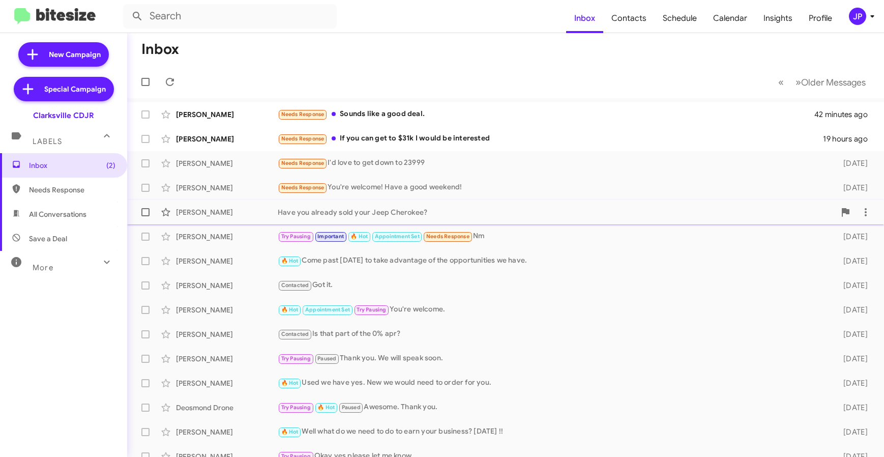
click at [483, 214] on div "Have you already sold your Jeep Cherokee?" at bounding box center [556, 212] width 557 height 10
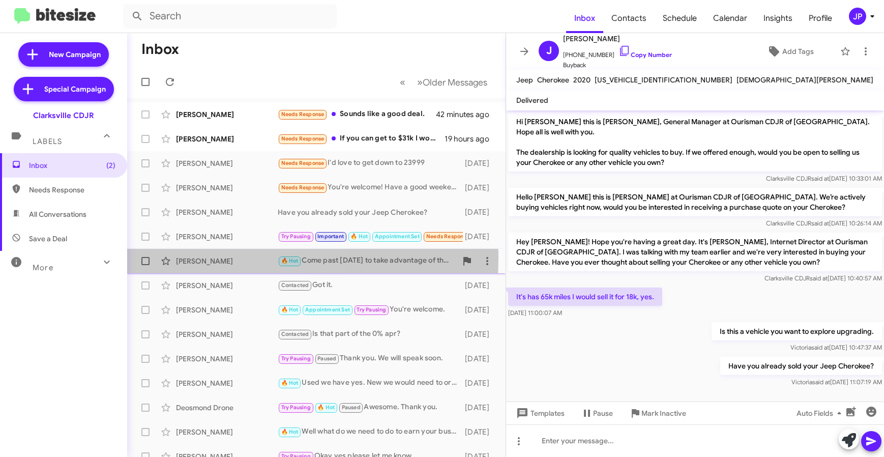
click at [228, 258] on div "[PERSON_NAME]" at bounding box center [227, 261] width 102 height 10
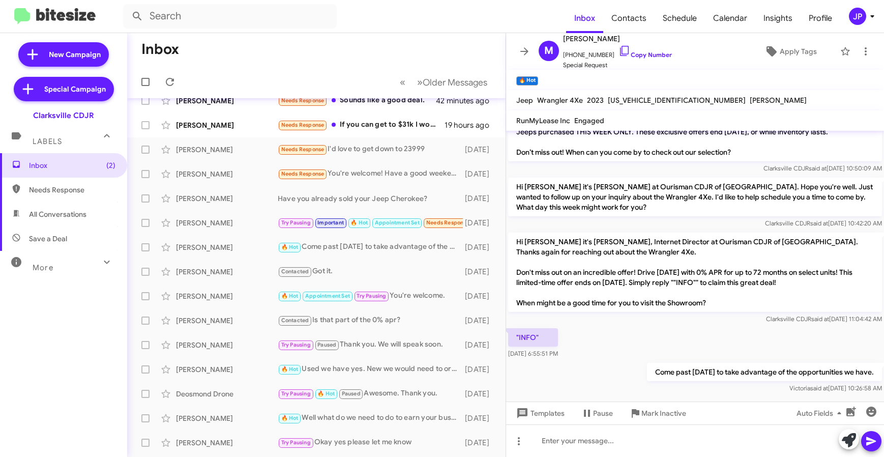
scroll to position [105, 0]
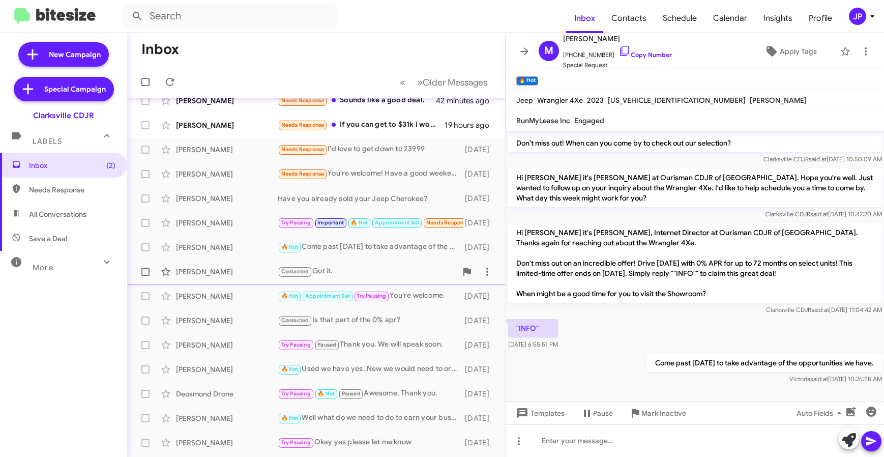
click at [211, 268] on div "[PERSON_NAME]" at bounding box center [227, 271] width 102 height 10
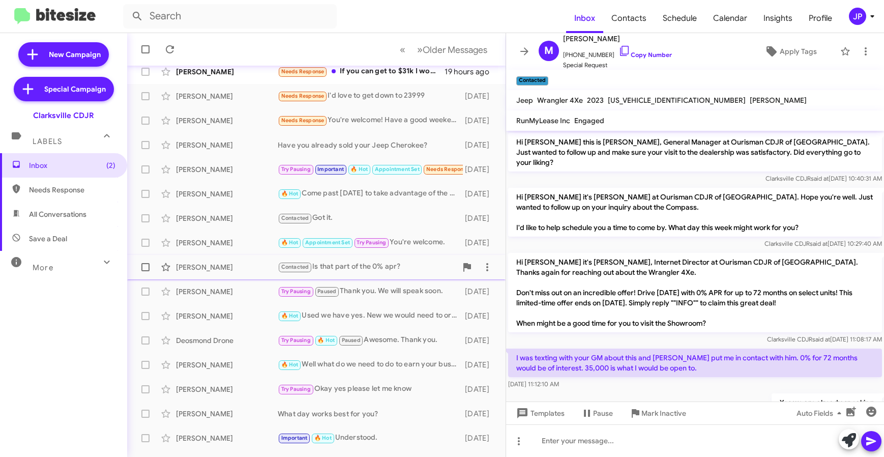
scroll to position [134, 0]
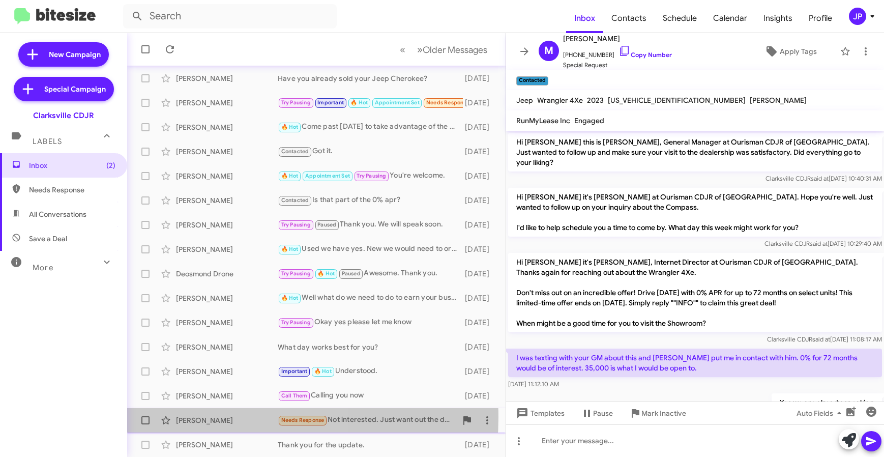
click at [229, 417] on div "[PERSON_NAME]" at bounding box center [227, 420] width 102 height 10
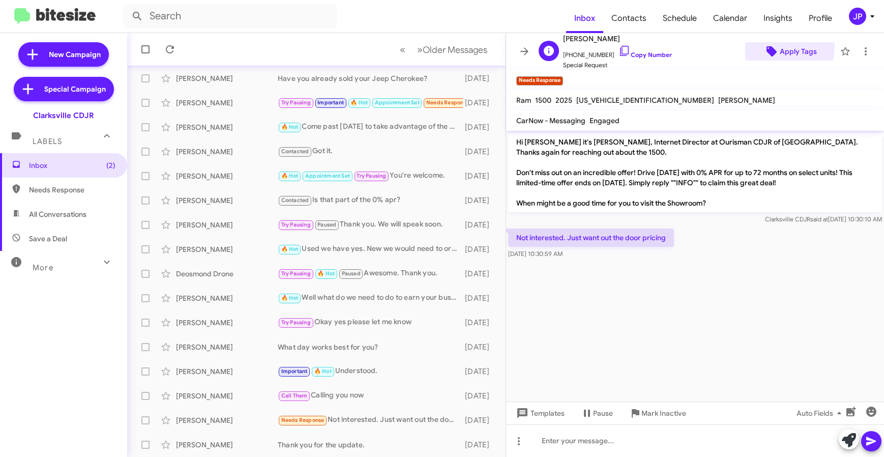
click at [768, 46] on icon at bounding box center [771, 51] width 12 height 12
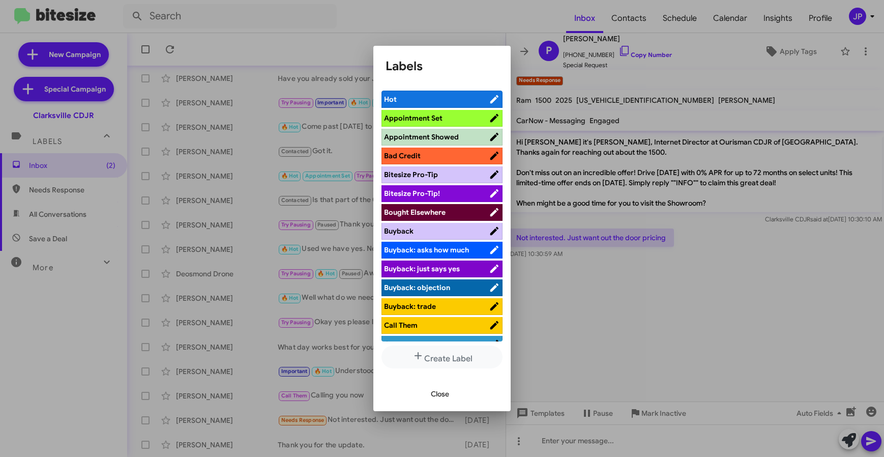
click at [475, 192] on span "Bitesize Pro-Tip!" at bounding box center [436, 193] width 105 height 10
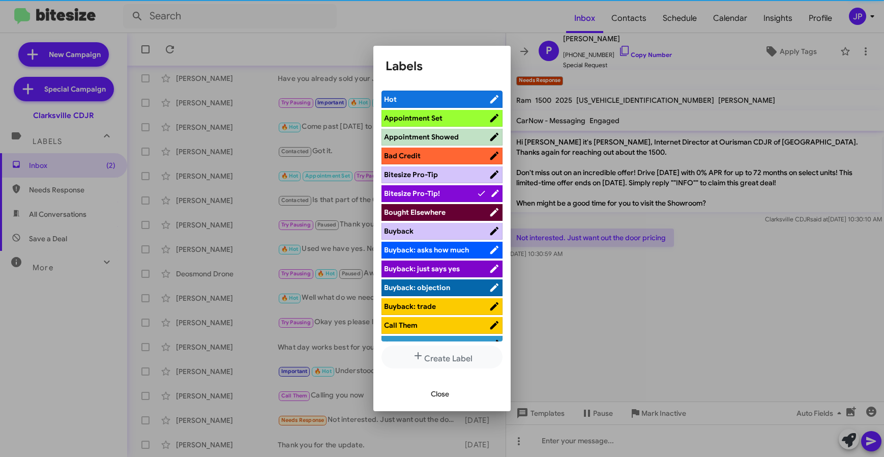
click at [603, 286] on div at bounding box center [442, 228] width 884 height 457
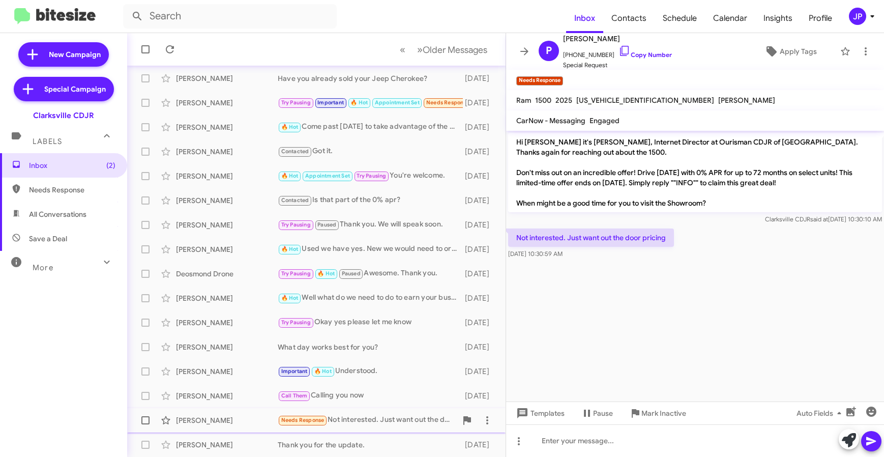
click at [146, 423] on span at bounding box center [145, 420] width 8 height 8
click at [145, 424] on input "checkbox" at bounding box center [145, 424] width 1 height 1
checkbox input "true"
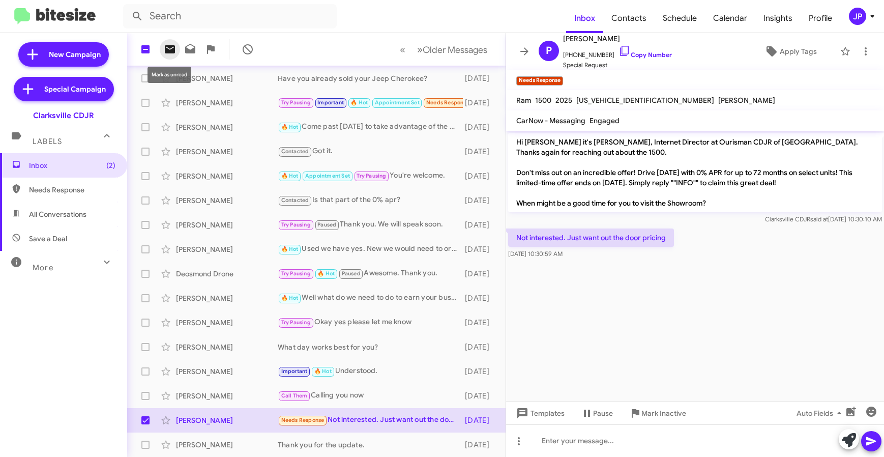
click at [172, 44] on icon at bounding box center [170, 49] width 12 height 12
click at [866, 13] on icon at bounding box center [872, 16] width 12 height 12
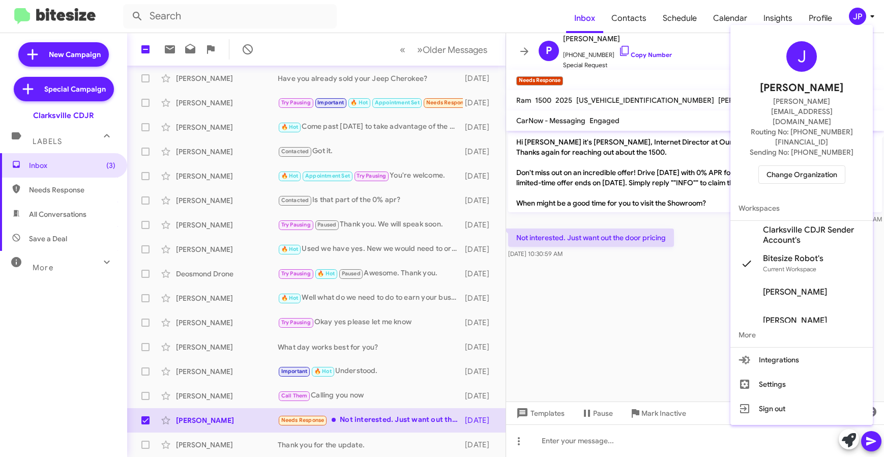
click at [828, 166] on span "Change Organization" at bounding box center [801, 174] width 71 height 17
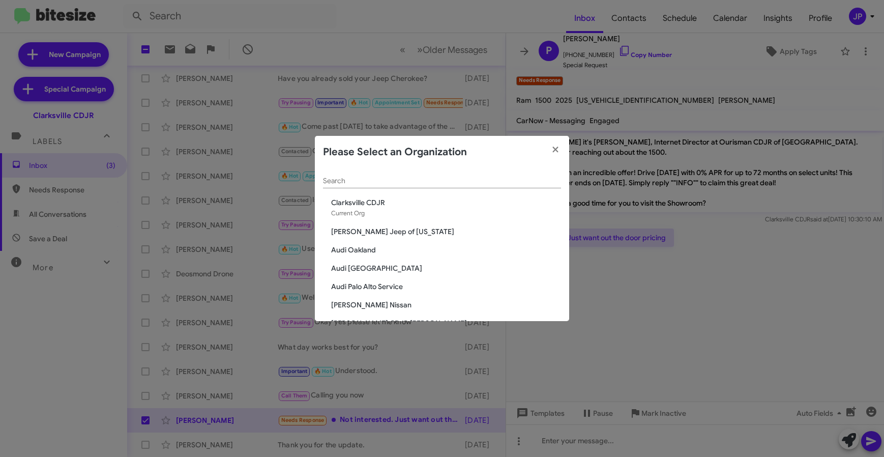
click at [486, 187] on div "Search" at bounding box center [442, 178] width 238 height 20
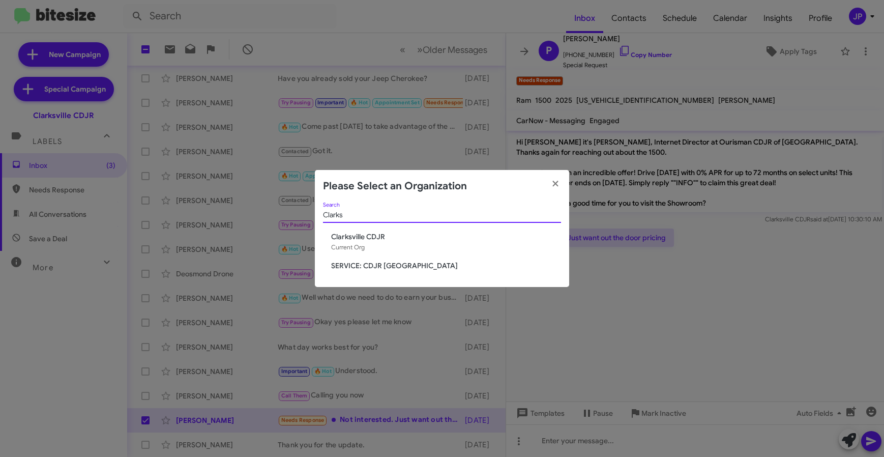
type input "Clarks"
click at [383, 262] on span "SERVICE: CDJR [GEOGRAPHIC_DATA]" at bounding box center [446, 265] width 230 height 10
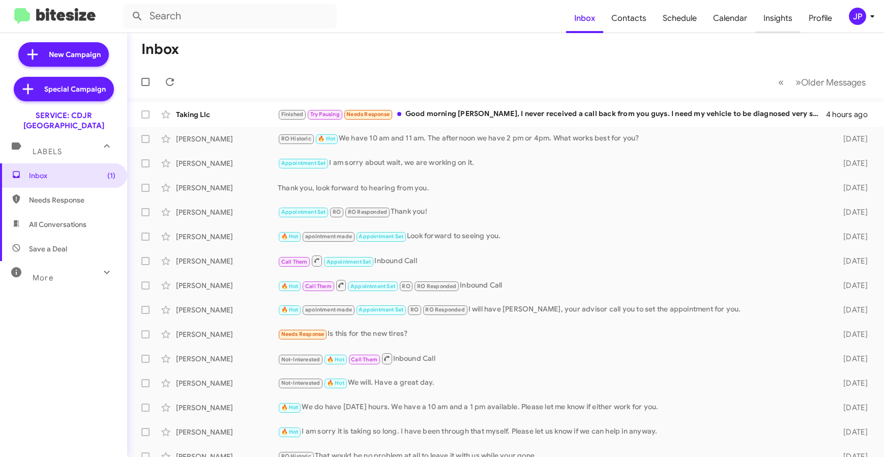
click at [763, 19] on span "Insights" at bounding box center [777, 18] width 45 height 29
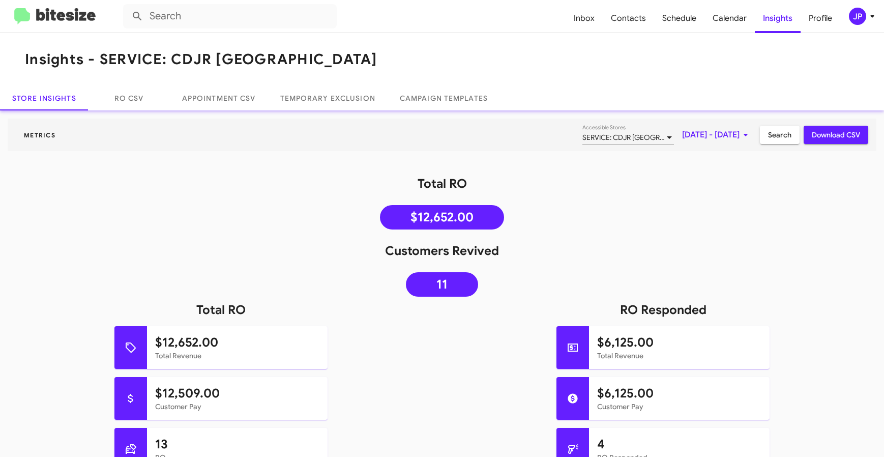
scroll to position [326, 0]
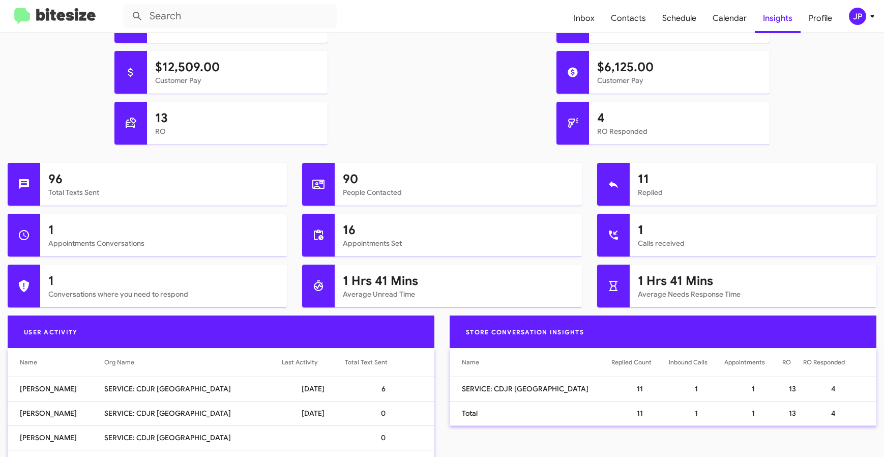
drag, startPoint x: 79, startPoint y: 15, endPoint x: 102, endPoint y: 2, distance: 26.9
click at [80, 14] on img at bounding box center [54, 16] width 81 height 17
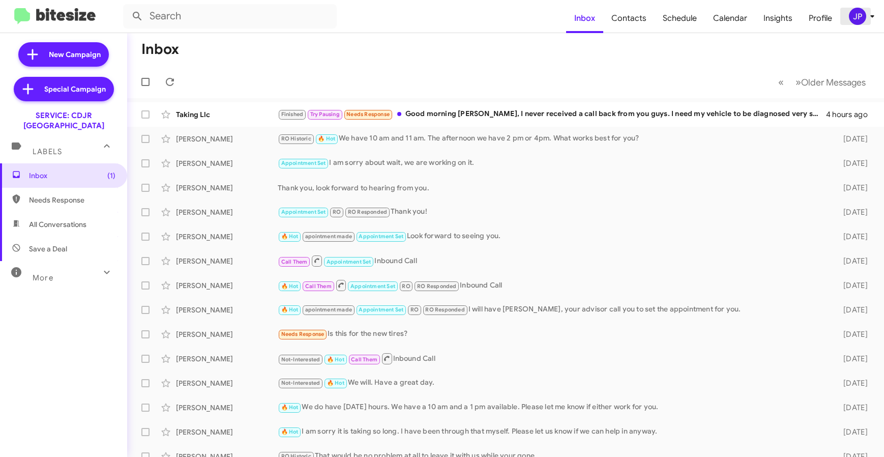
click at [860, 23] on div "JP" at bounding box center [857, 16] width 17 height 17
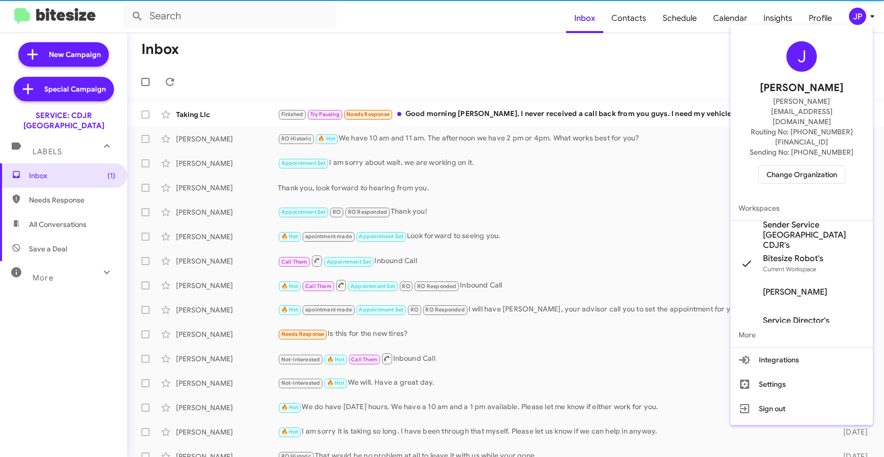
click at [823, 166] on span "Change Organization" at bounding box center [801, 174] width 71 height 17
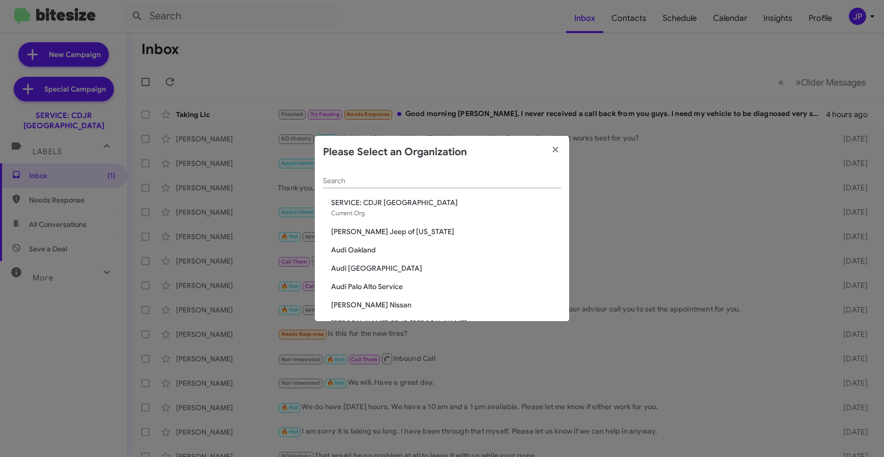
click at [489, 191] on div "Search" at bounding box center [442, 182] width 238 height 29
drag, startPoint x: 491, startPoint y: 181, endPoint x: 483, endPoint y: 181, distance: 8.1
click at [491, 181] on input "Search" at bounding box center [442, 181] width 238 height 8
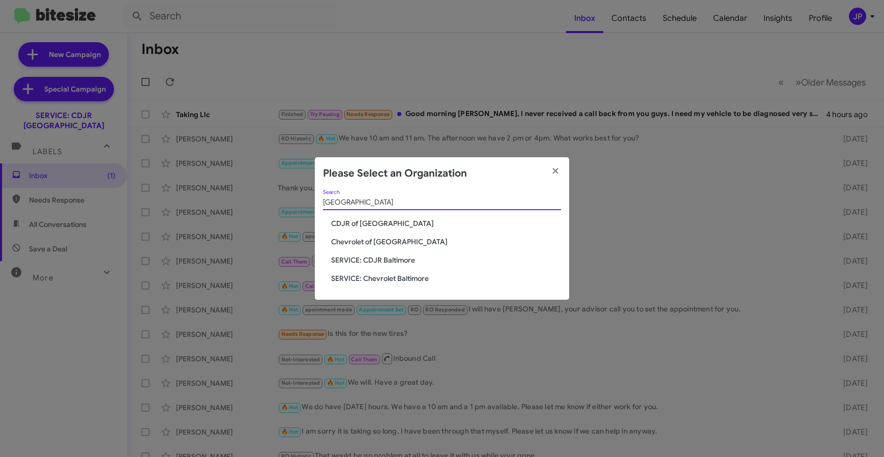
type input "Baltimore"
click at [369, 247] on span "Chevrolet of [GEOGRAPHIC_DATA]" at bounding box center [446, 241] width 230 height 10
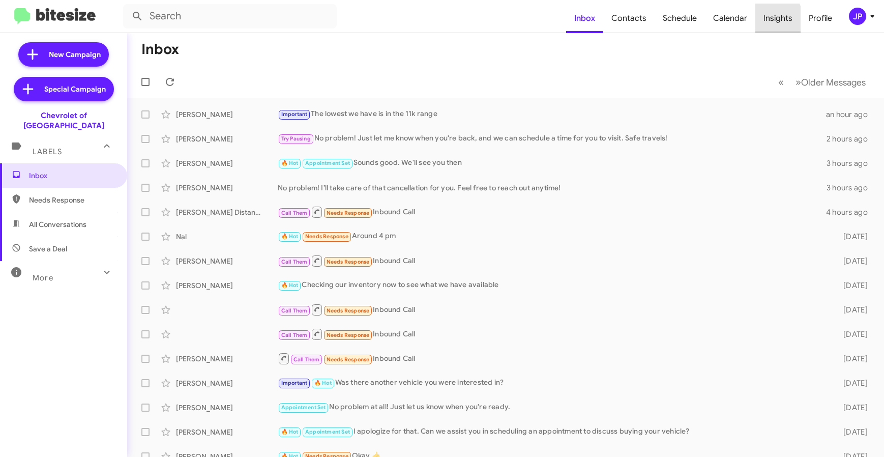
click at [760, 21] on span "Insights" at bounding box center [777, 18] width 45 height 29
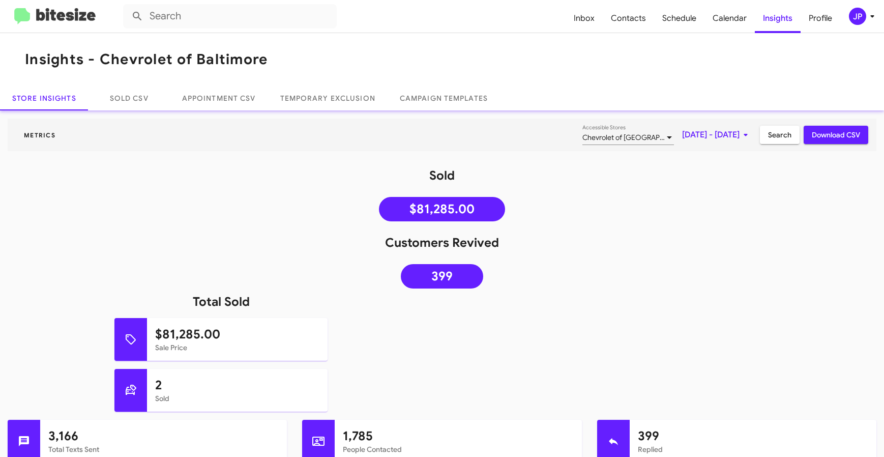
click at [55, 14] on img at bounding box center [54, 16] width 81 height 17
click at [54, 14] on img at bounding box center [54, 16] width 81 height 17
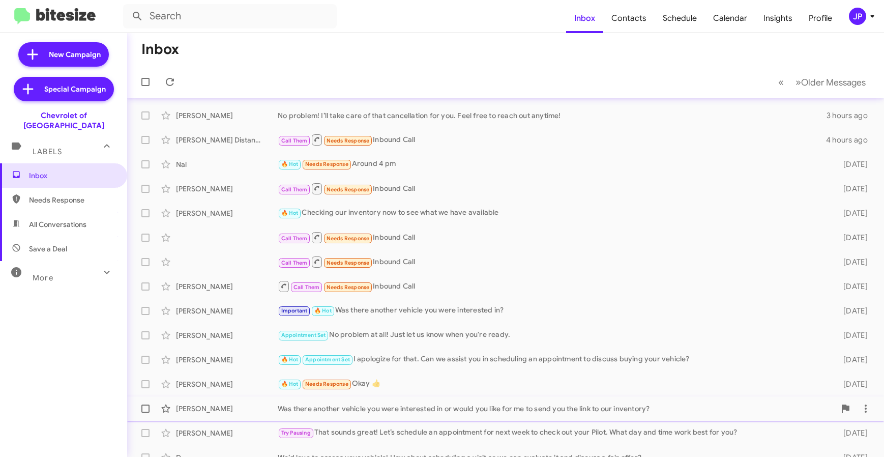
scroll to position [134, 0]
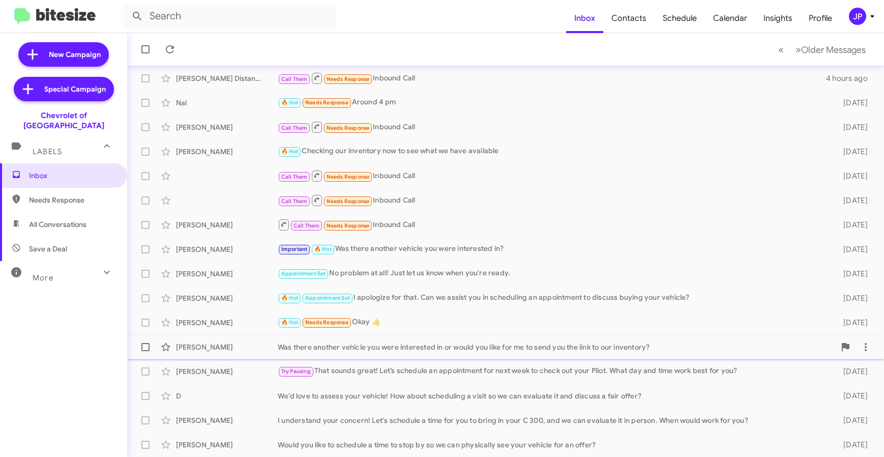
click at [499, 353] on div "Marquevin Smith Was there another vehicle you were interested in or would you l…" at bounding box center [505, 347] width 740 height 20
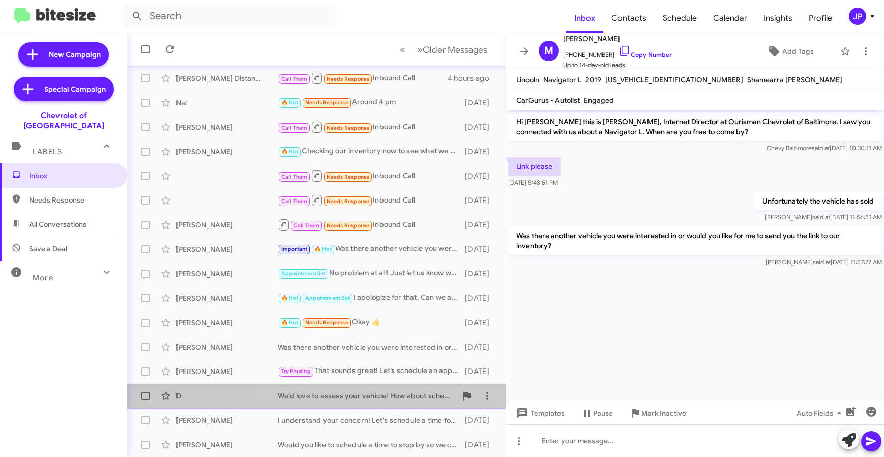
click at [336, 399] on div "We’d love to assess your vehicle! How about scheduling a visit so we can evalua…" at bounding box center [367, 396] width 179 height 10
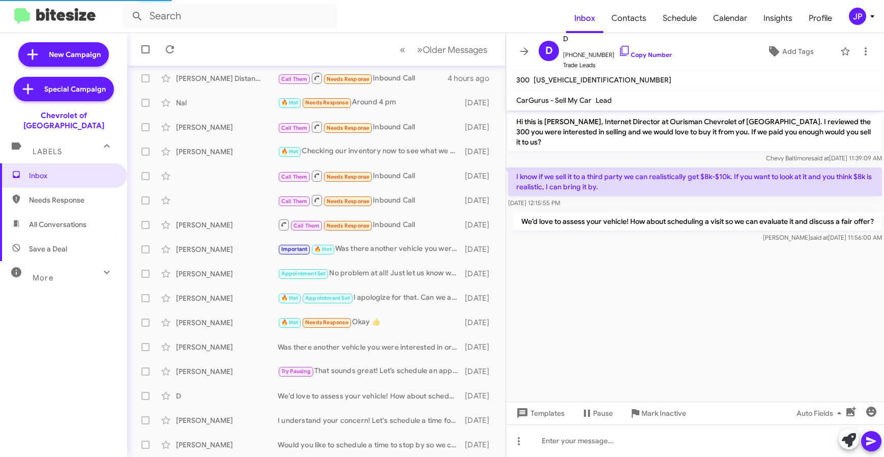
click at [78, 264] on div "More" at bounding box center [53, 273] width 91 height 19
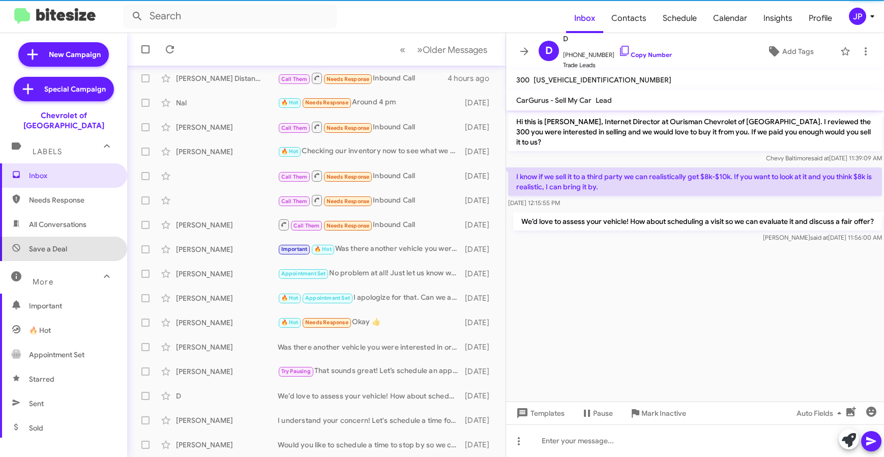
click at [72, 246] on span "Save a Deal" at bounding box center [63, 248] width 127 height 24
type input "in:not-interested"
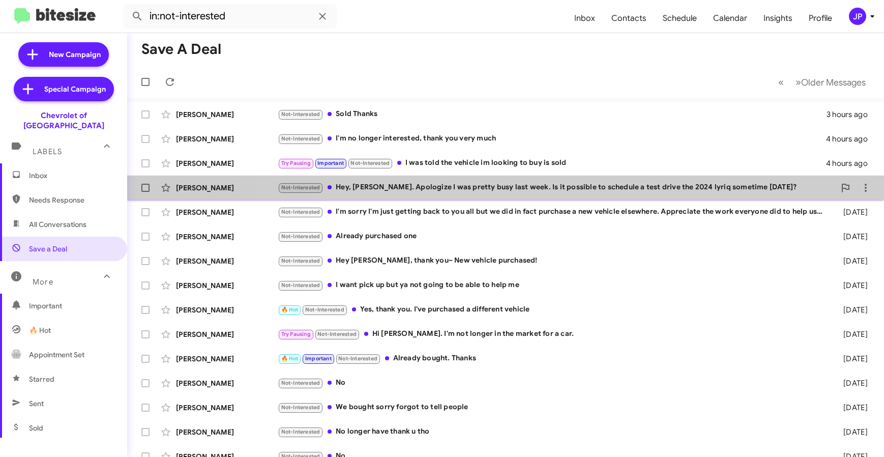
click at [543, 193] on div "Not-Interested Hey, Erik. Apologize I was pretty busy last week. Is it possible…" at bounding box center [556, 188] width 557 height 12
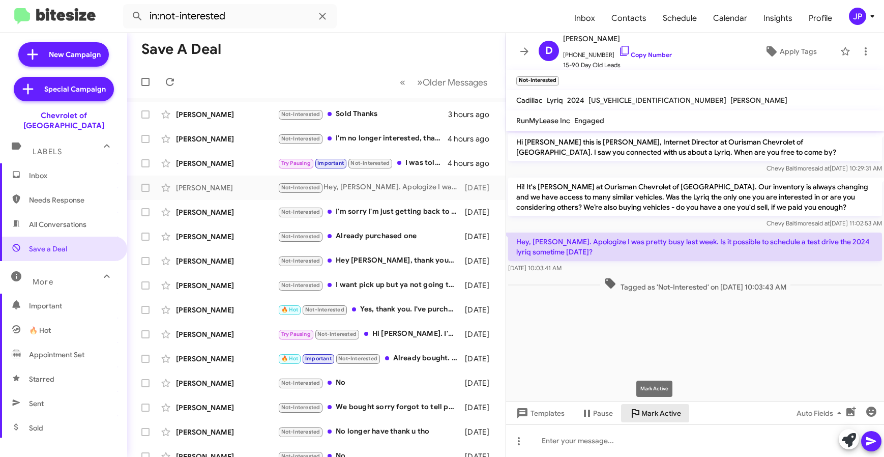
click at [670, 412] on span "Mark Active" at bounding box center [661, 413] width 40 height 18
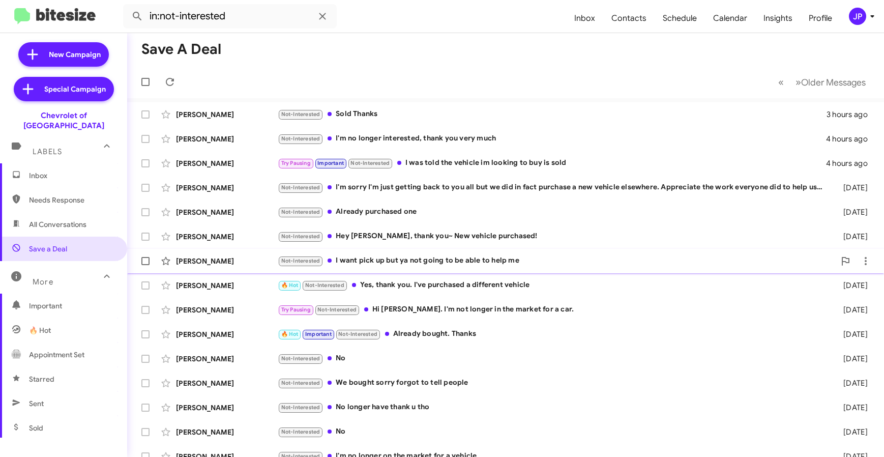
click at [439, 262] on div "Not-Interested I want pick up but ya not going to be able to help me" at bounding box center [556, 261] width 557 height 12
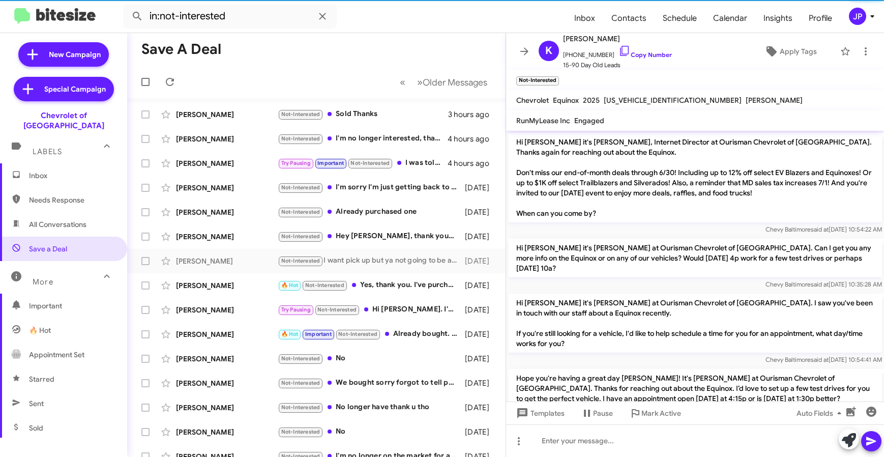
scroll to position [661, 0]
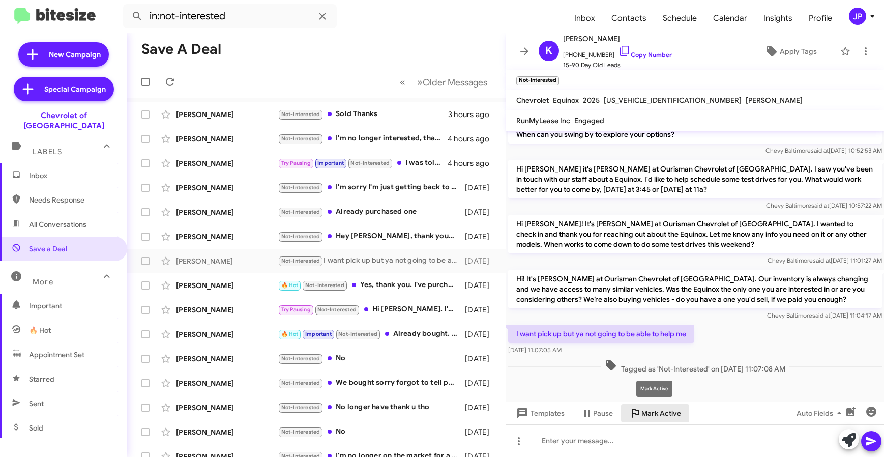
click at [652, 412] on span "Mark Active" at bounding box center [661, 413] width 40 height 18
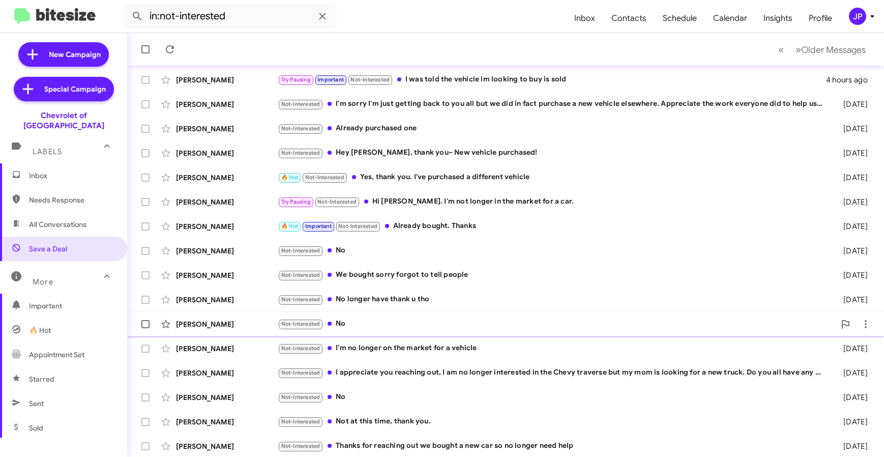
scroll to position [85, 0]
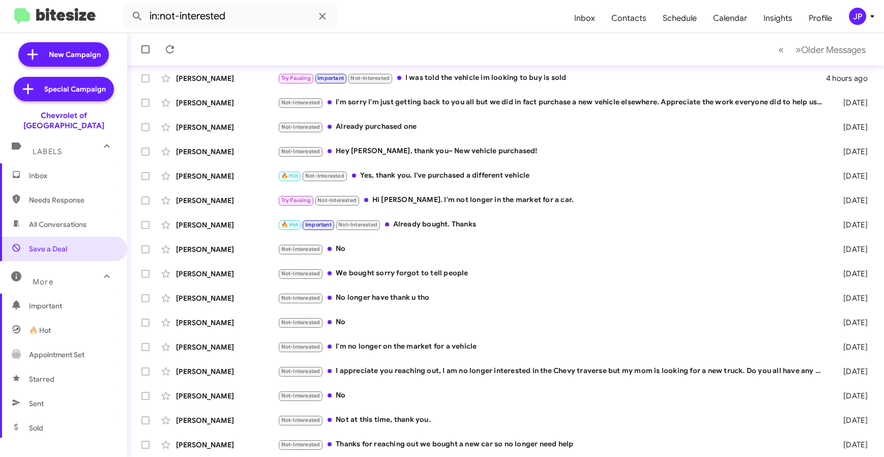
click at [103, 174] on span "Inbox" at bounding box center [63, 175] width 127 height 24
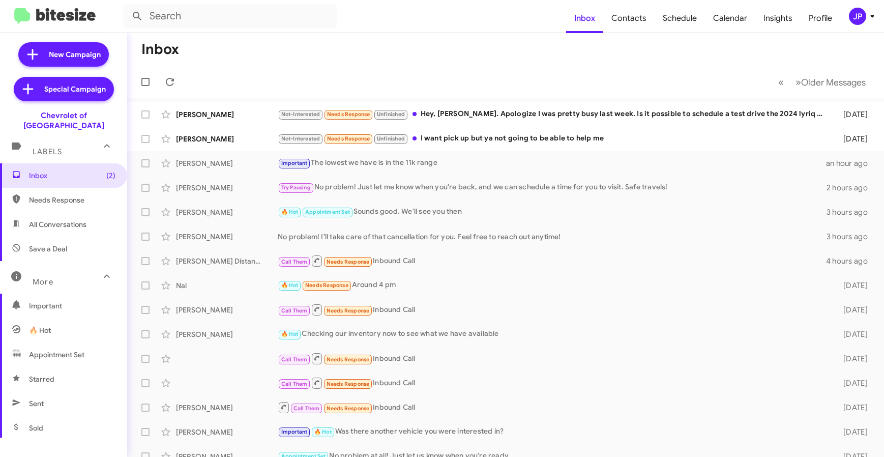
click at [866, 12] on icon at bounding box center [872, 16] width 12 height 12
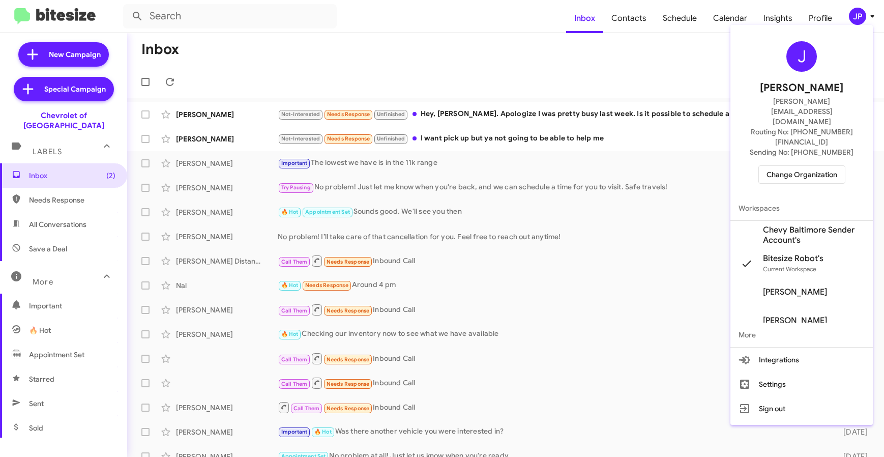
click at [811, 166] on span "Change Organization" at bounding box center [801, 174] width 71 height 17
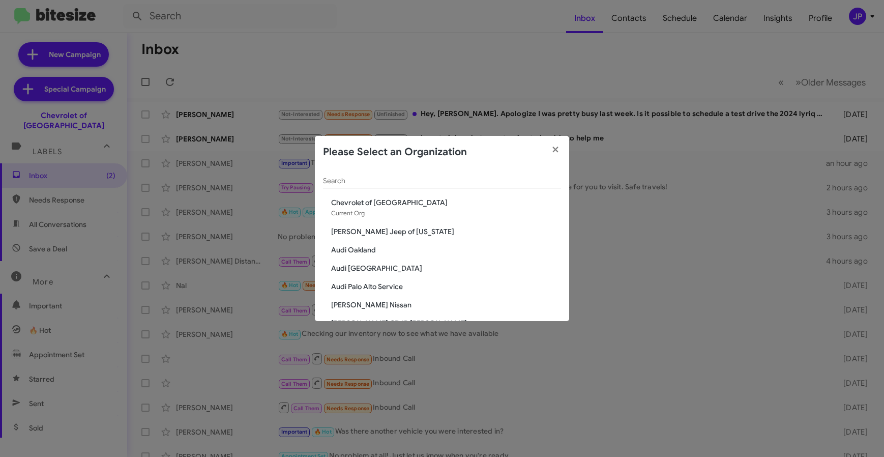
click at [454, 183] on input "Search" at bounding box center [442, 181] width 238 height 8
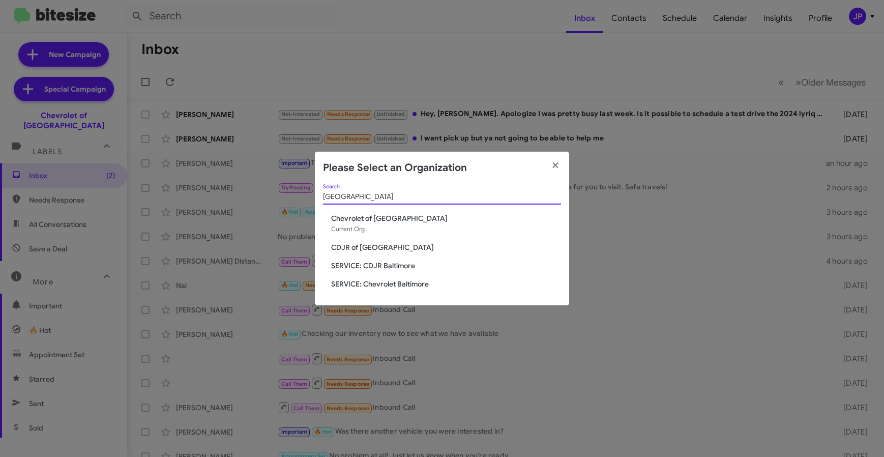
type input "Baltimore"
click at [396, 280] on span "SERVICE: Chevrolet Baltimore" at bounding box center [446, 284] width 230 height 10
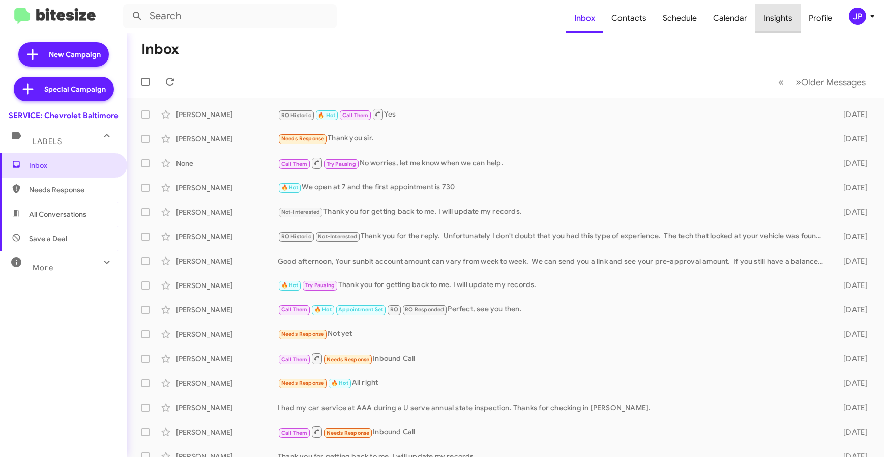
click at [791, 22] on span "Insights" at bounding box center [777, 18] width 45 height 29
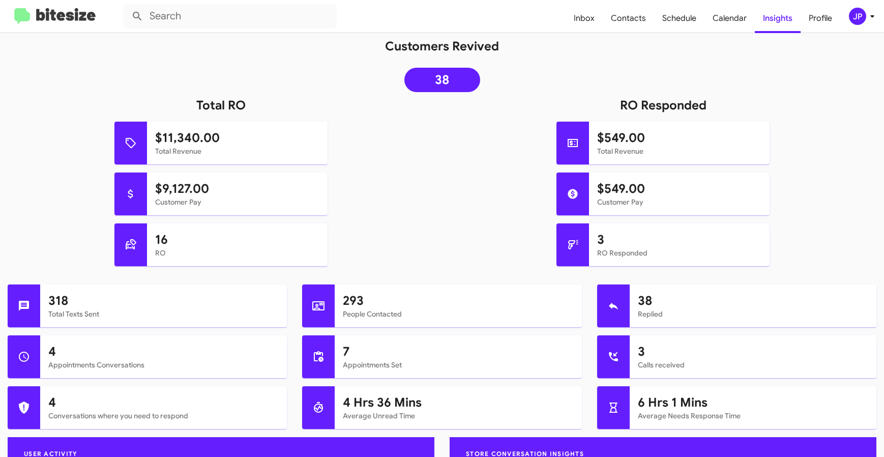
scroll to position [321, 0]
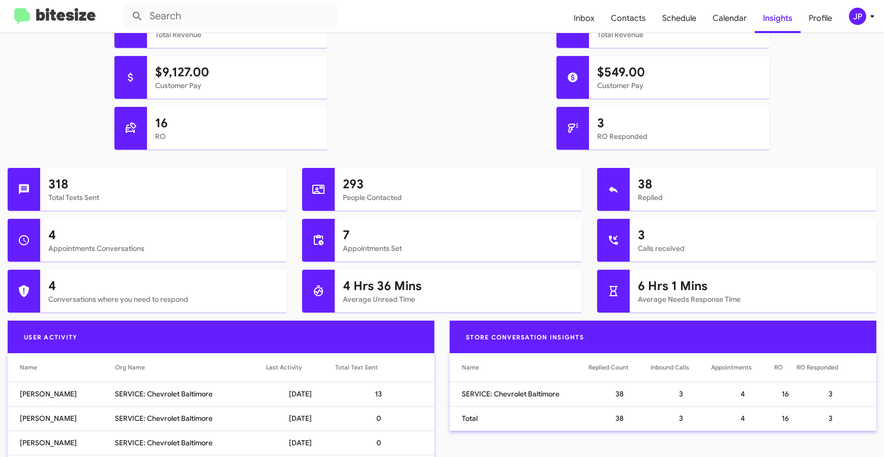
click at [72, 13] on img at bounding box center [54, 16] width 81 height 17
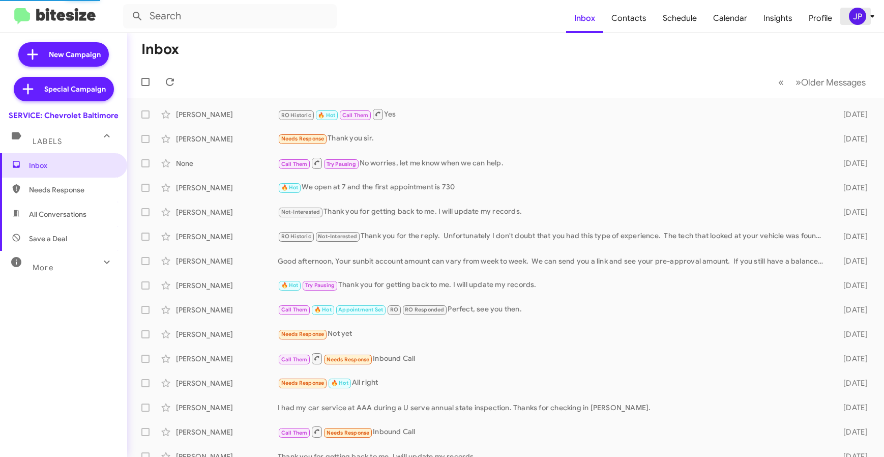
click at [853, 16] on div "JP" at bounding box center [857, 16] width 17 height 17
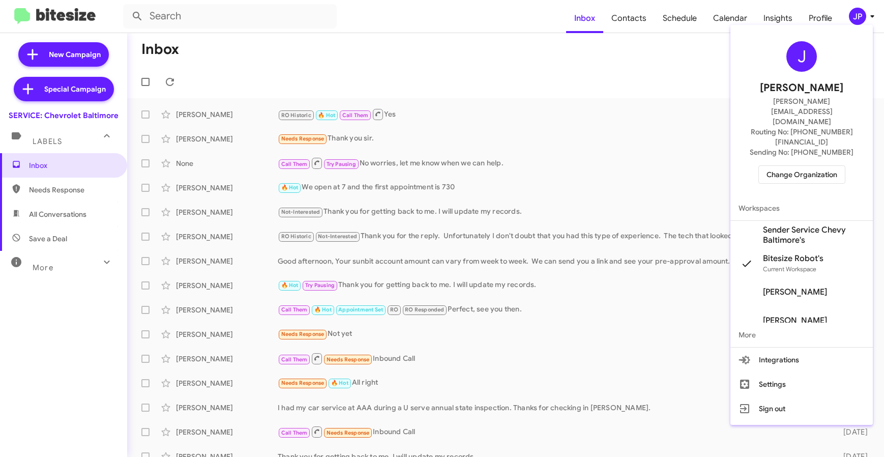
click at [785, 25] on div "J Jamie Payton jamie@bitesize.co Routing No: +1 (410) 265-7777 Sending No: +1 (…" at bounding box center [801, 225] width 142 height 400
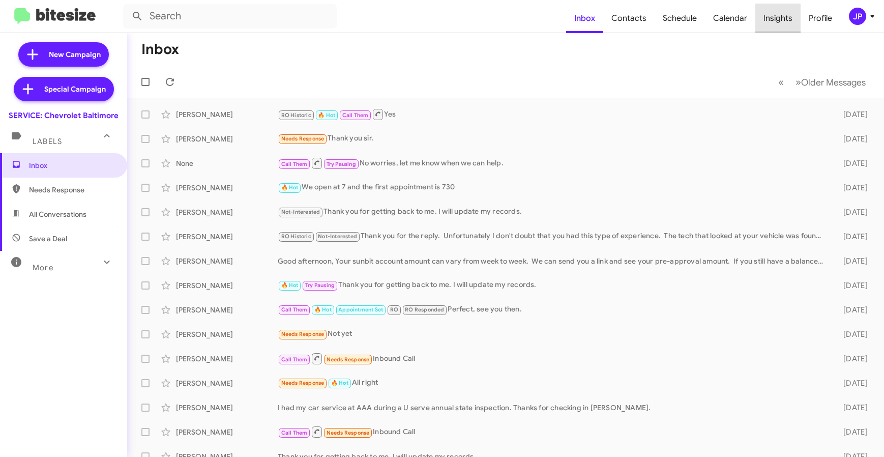
click at [784, 22] on span "Insights" at bounding box center [777, 18] width 45 height 29
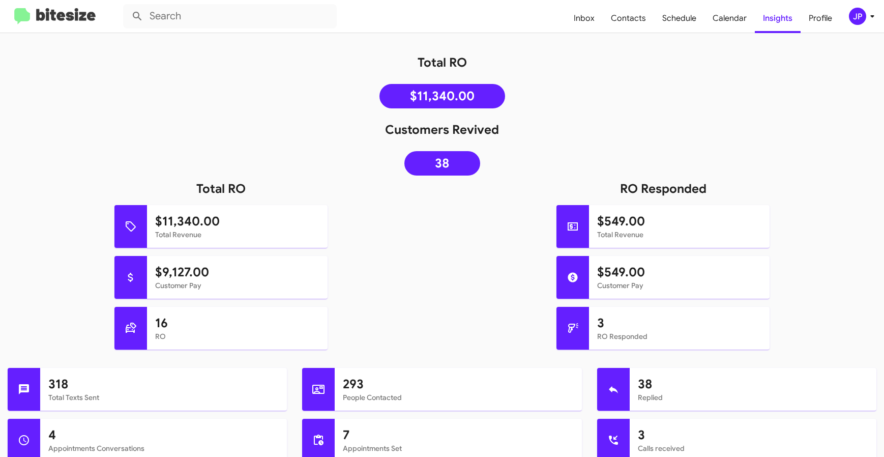
scroll to position [129, 0]
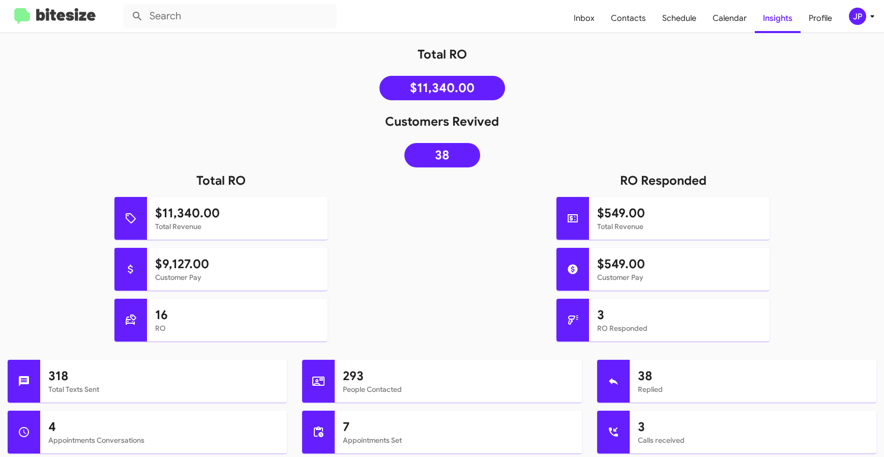
click at [54, 15] on img at bounding box center [54, 16] width 81 height 17
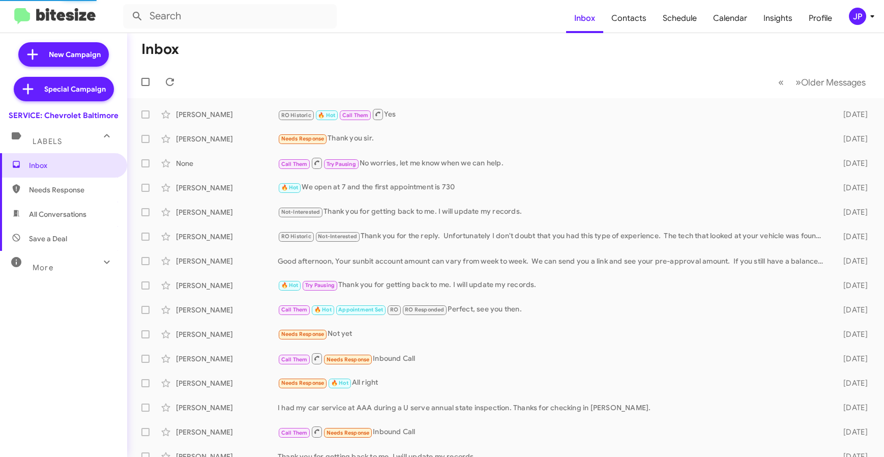
click at [864, 21] on div "JP" at bounding box center [857, 16] width 17 height 17
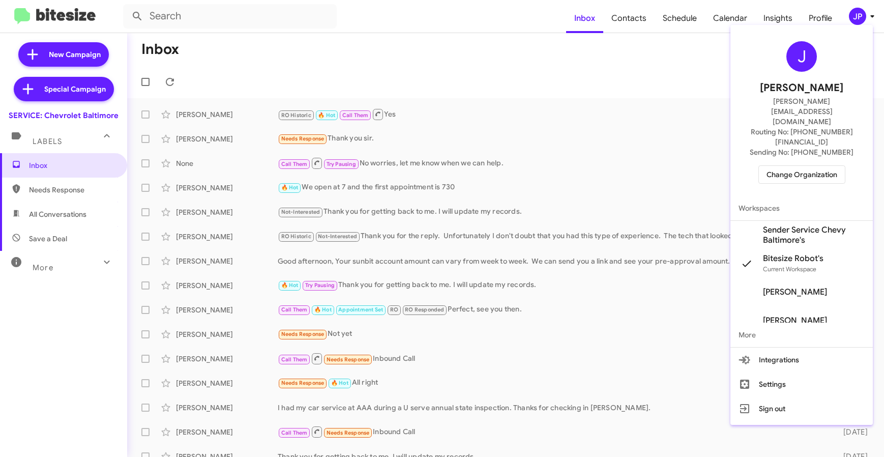
click at [824, 166] on span "Change Organization" at bounding box center [801, 174] width 71 height 17
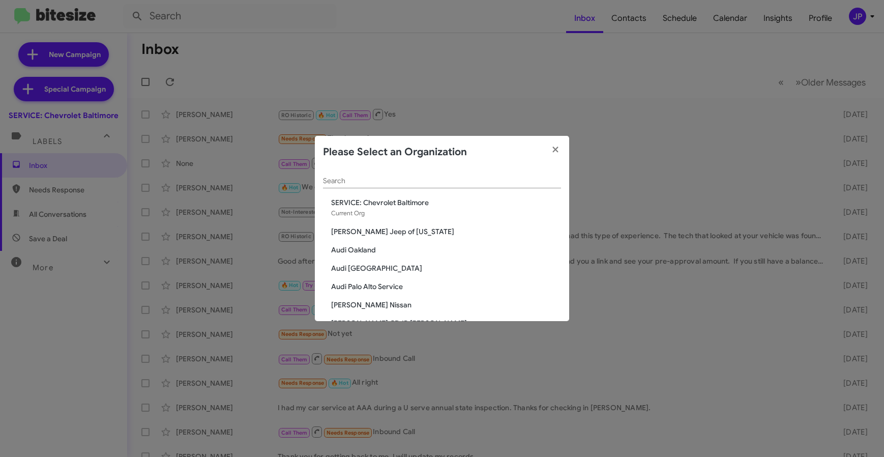
click at [445, 169] on div "Search" at bounding box center [442, 178] width 238 height 20
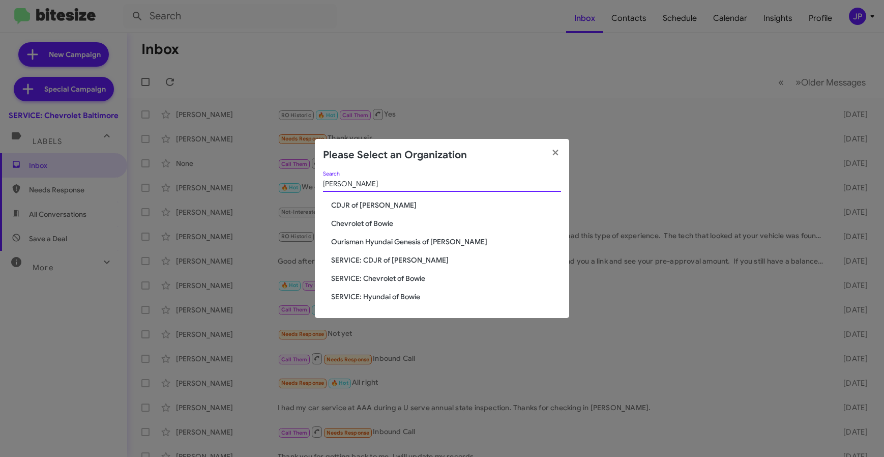
type input "Bowie"
click at [378, 276] on span "SERVICE: Chevrolet of Bowie" at bounding box center [446, 278] width 230 height 10
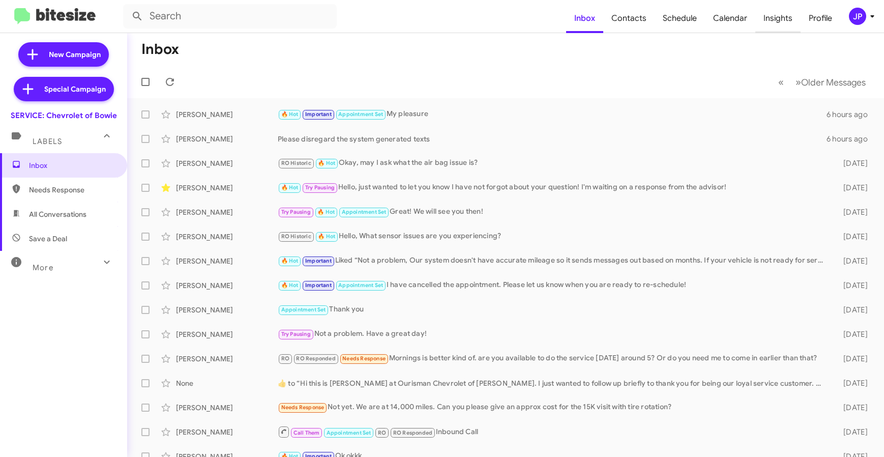
click at [775, 27] on span "Insights" at bounding box center [777, 18] width 45 height 29
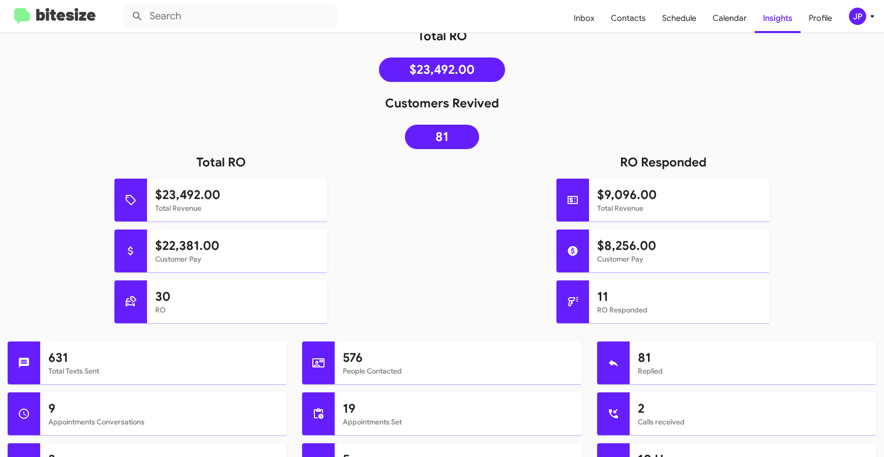
scroll to position [341, 0]
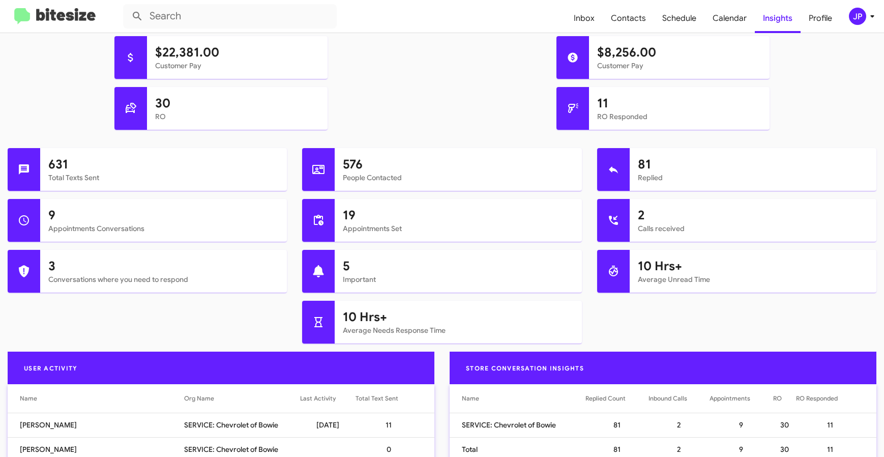
click at [82, 18] on img at bounding box center [54, 16] width 81 height 17
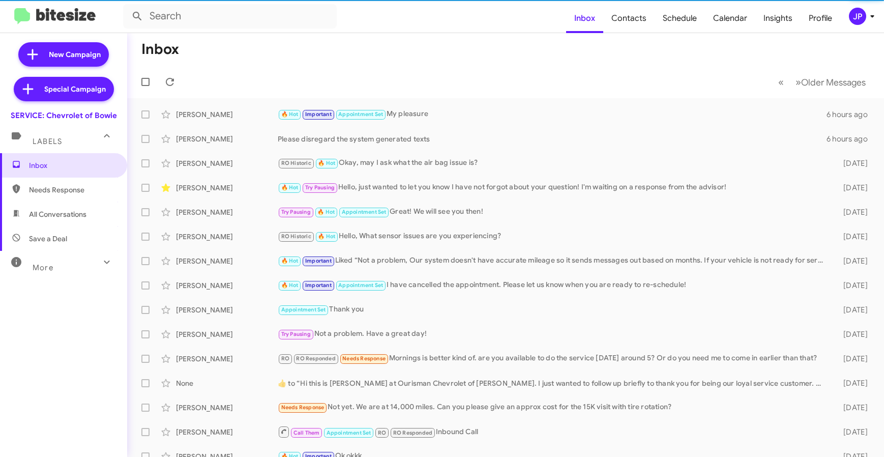
click at [861, 18] on div "JP" at bounding box center [857, 16] width 17 height 17
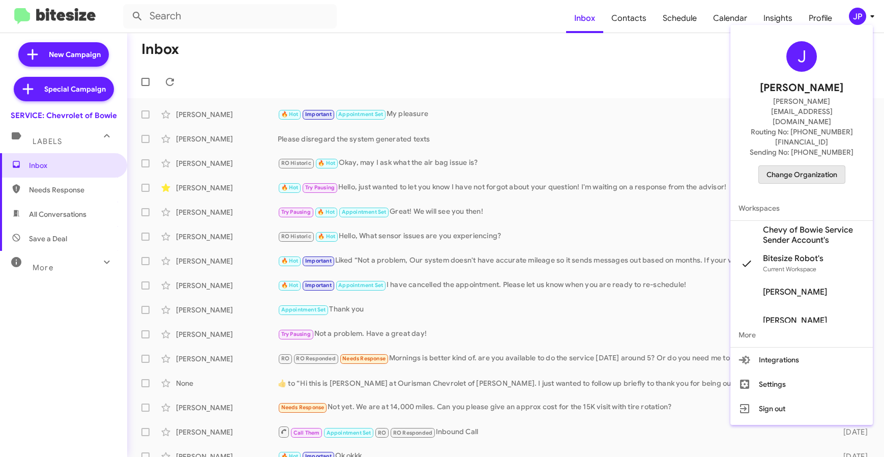
click at [811, 166] on span "Change Organization" at bounding box center [801, 174] width 71 height 17
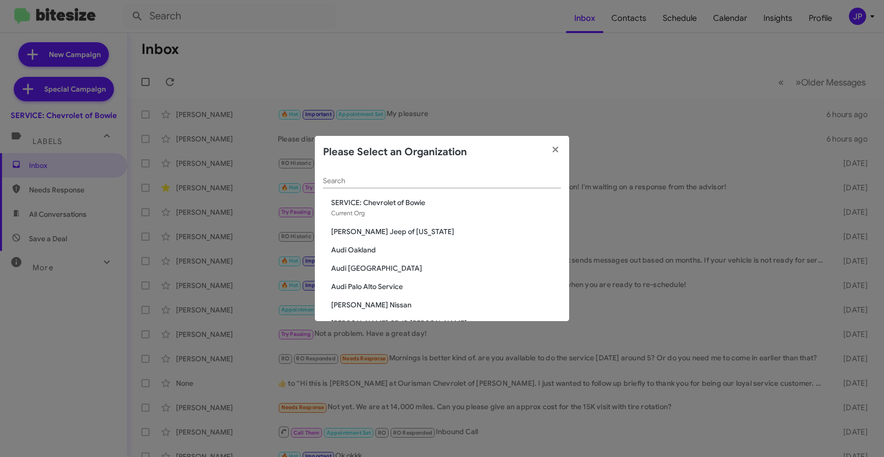
click at [469, 174] on div "Search" at bounding box center [442, 178] width 238 height 20
type input "Bowie"
click at [369, 248] on span "Chevrolet of Bowie" at bounding box center [446, 250] width 230 height 10
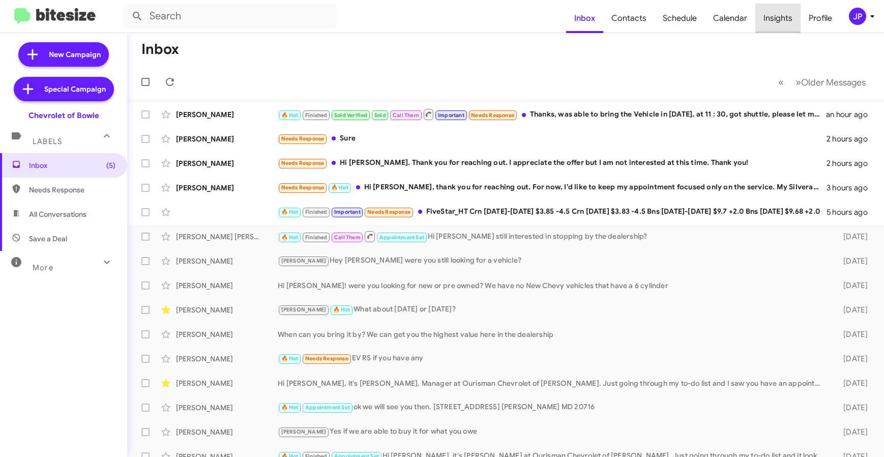
click at [786, 22] on span "Insights" at bounding box center [777, 18] width 45 height 29
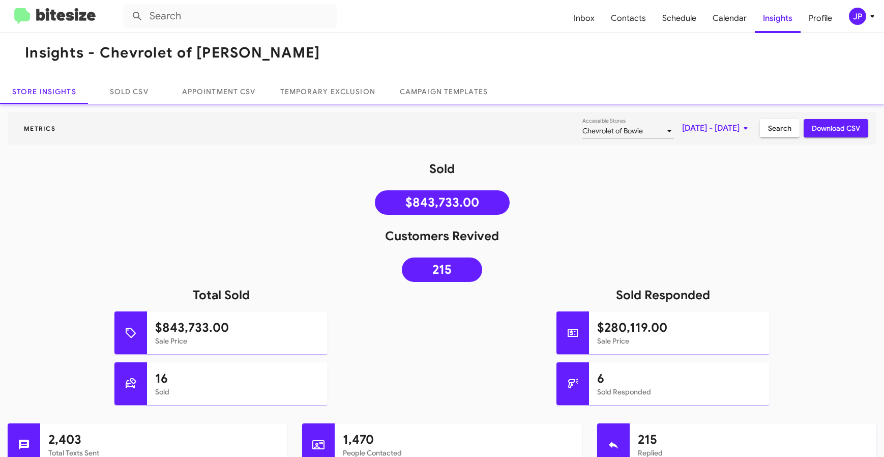
scroll to position [16, 0]
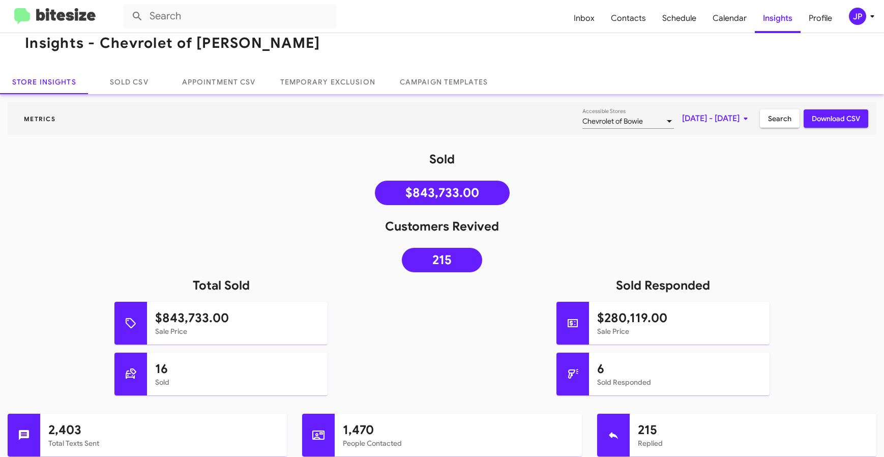
click at [71, 20] on img at bounding box center [54, 16] width 81 height 17
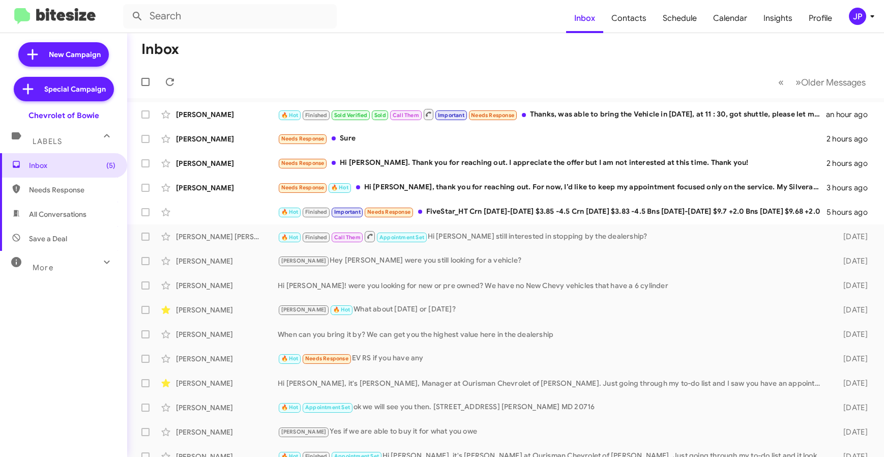
click at [56, 254] on div "More" at bounding box center [53, 263] width 91 height 19
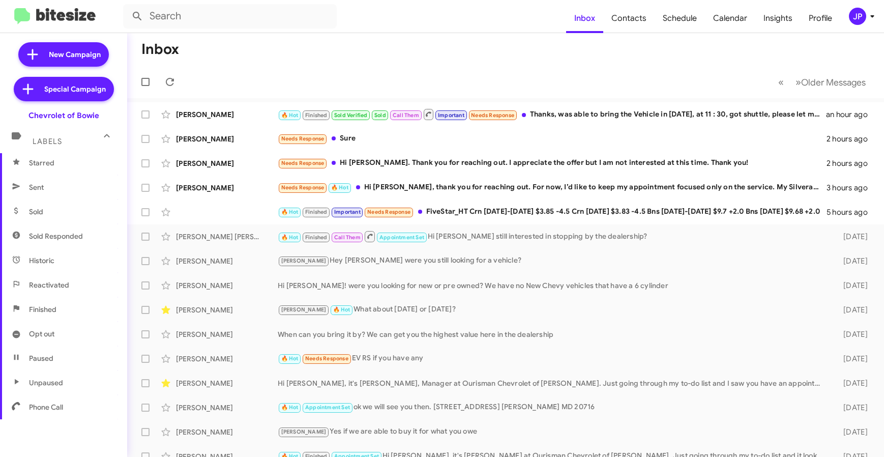
click at [53, 238] on span "Sold Responded" at bounding box center [56, 236] width 54 height 10
type input "in:sold-verified"
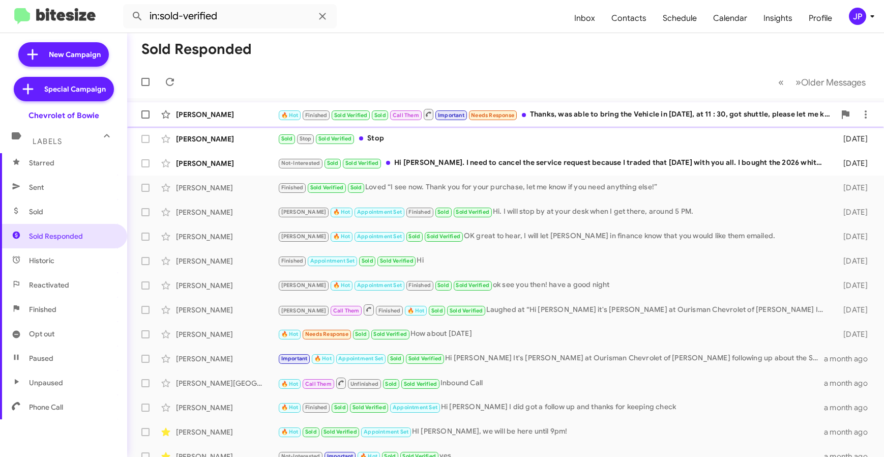
click at [229, 121] on div "Fletcher Bauman 🔥 Hot Finished Sold Verified Sold Call Them Important Needs Res…" at bounding box center [505, 114] width 740 height 20
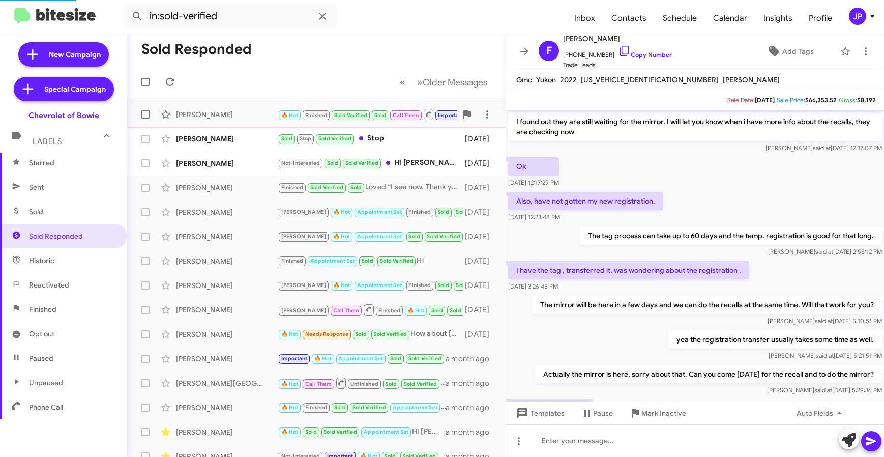
scroll to position [482, 0]
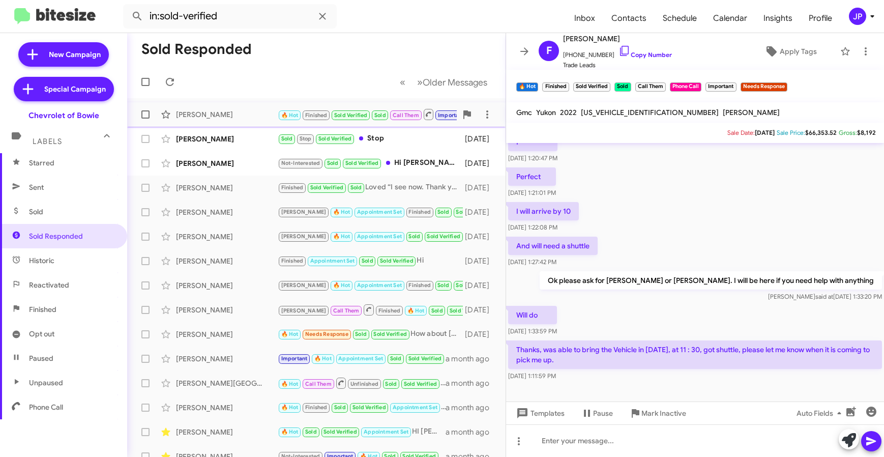
click at [145, 117] on span at bounding box center [145, 114] width 8 height 8
click at [145, 118] on input "checkbox" at bounding box center [145, 118] width 1 height 1
checkbox input "true"
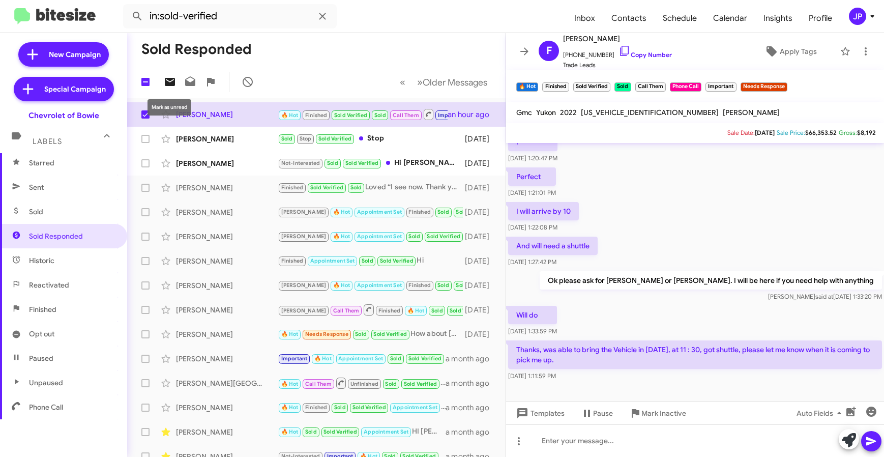
click at [174, 87] on icon at bounding box center [170, 82] width 12 height 12
click at [212, 147] on div "Rashad Tomlin Sold Stop Sold Verified Stop 9 days ago" at bounding box center [316, 139] width 362 height 20
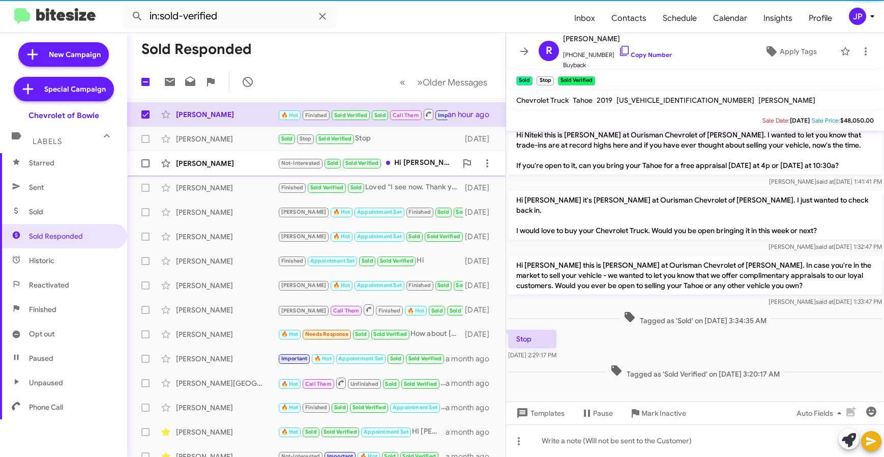
scroll to position [137, 0]
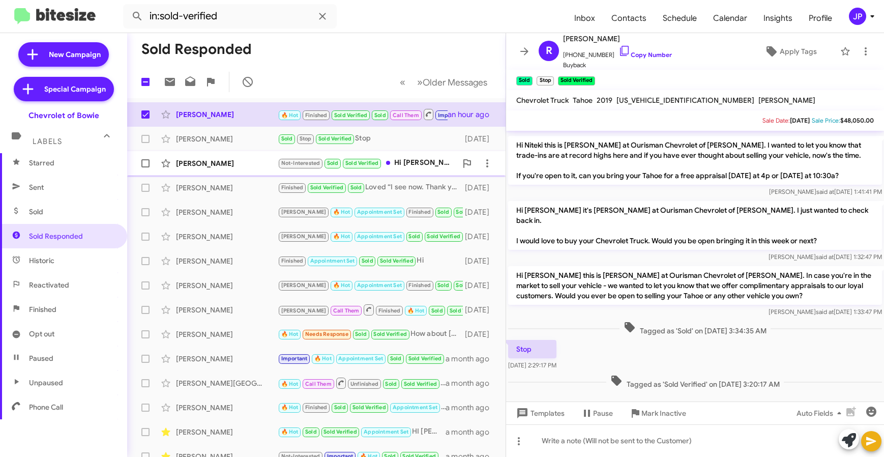
click at [211, 160] on div "Nishka Macklin" at bounding box center [227, 163] width 102 height 10
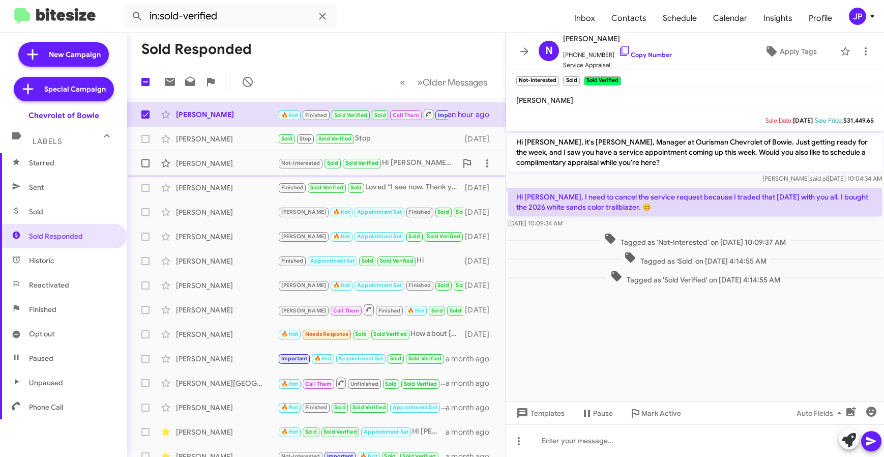
click at [145, 160] on span at bounding box center [145, 163] width 8 height 8
click at [145, 167] on input "checkbox" at bounding box center [145, 167] width 1 height 1
checkbox input "true"
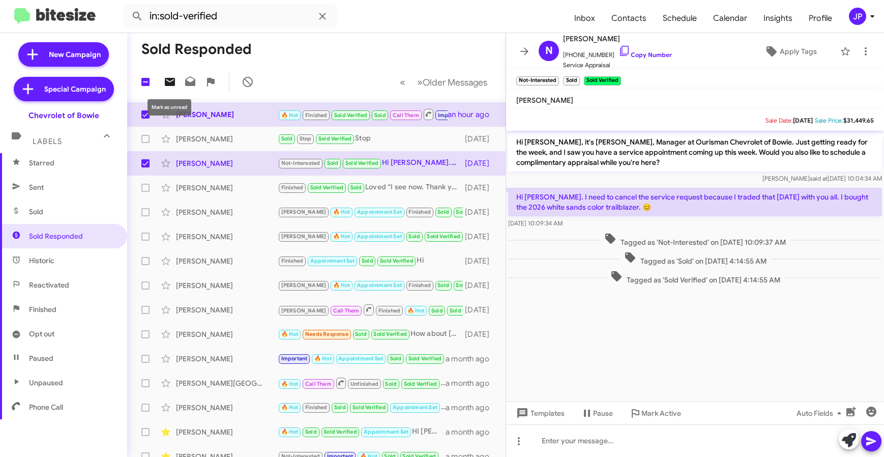
click at [172, 82] on icon at bounding box center [170, 82] width 10 height 8
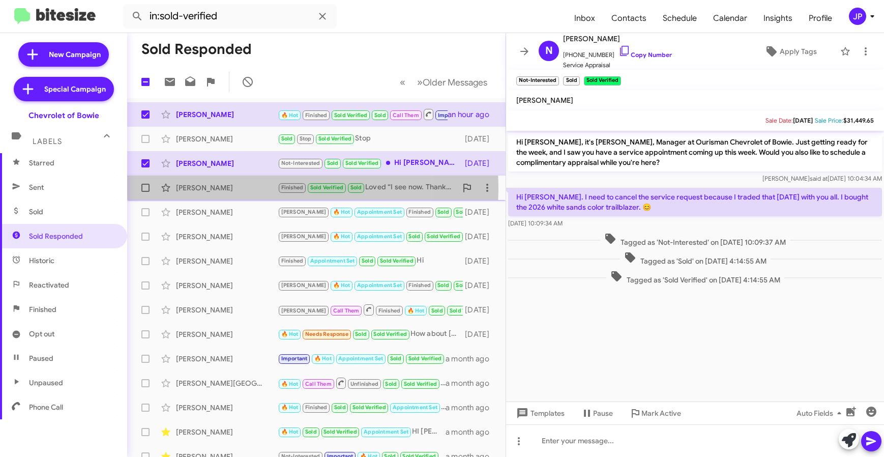
click at [207, 188] on div "Tyrone Devore" at bounding box center [227, 188] width 102 height 10
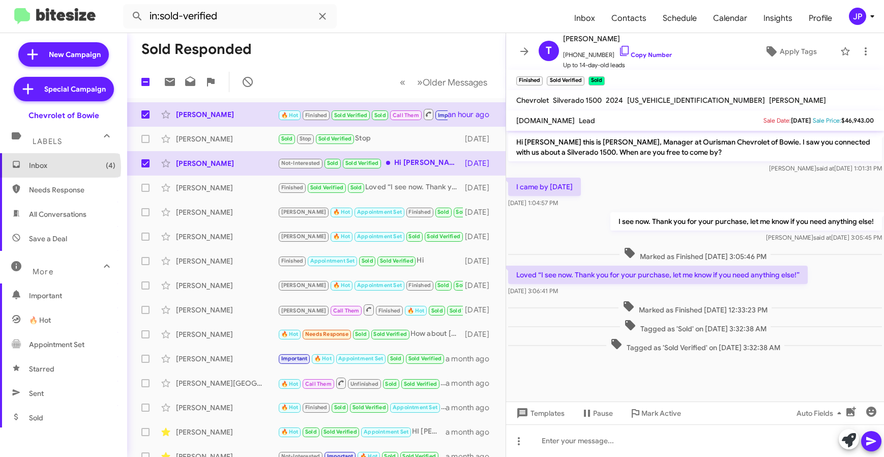
click at [54, 167] on span "Inbox (4)" at bounding box center [72, 165] width 86 height 10
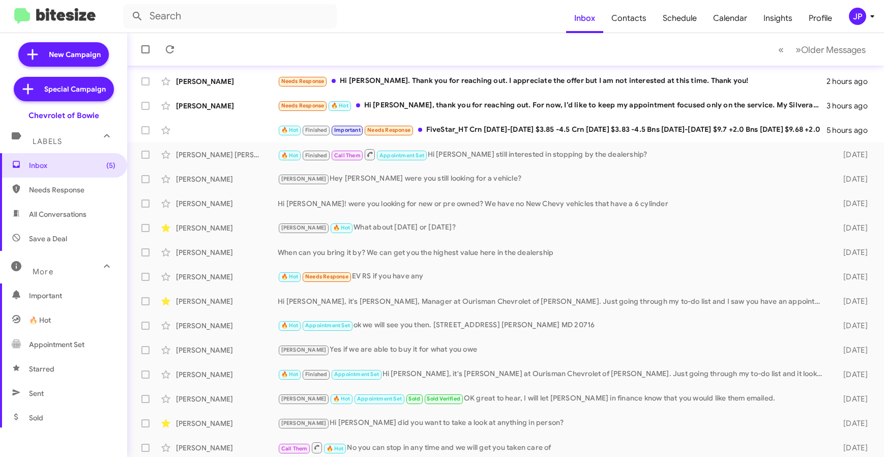
scroll to position [134, 0]
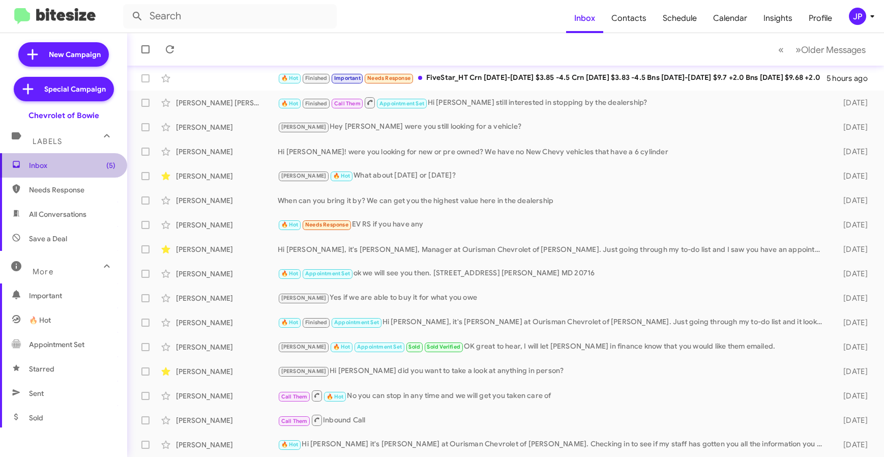
click at [64, 170] on span "Inbox (5)" at bounding box center [63, 165] width 127 height 24
click at [866, 16] on icon at bounding box center [872, 16] width 12 height 12
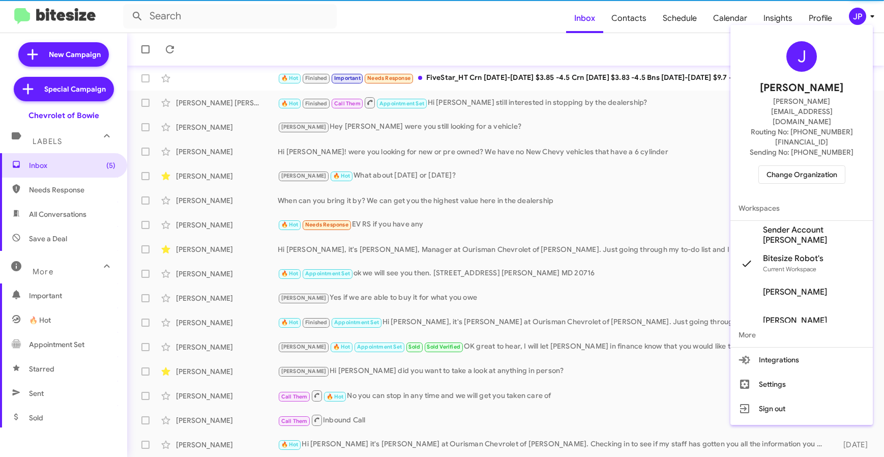
click at [816, 166] on span "Change Organization" at bounding box center [801, 174] width 71 height 17
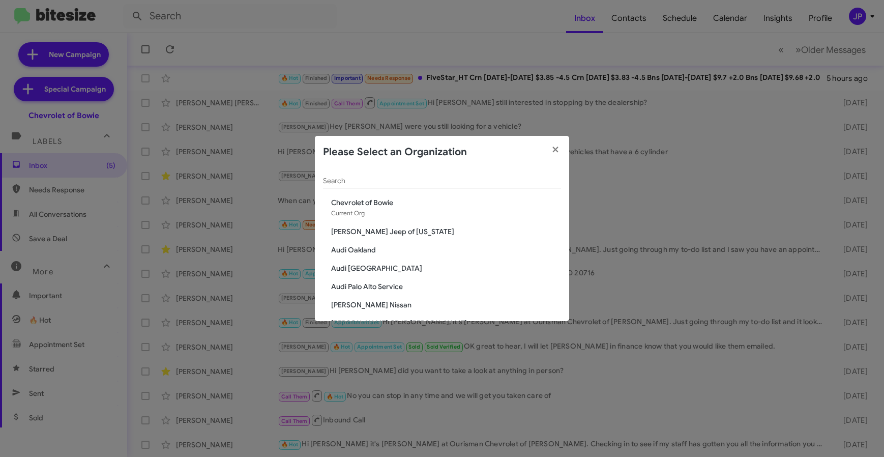
click at [443, 185] on input "Search" at bounding box center [442, 181] width 238 height 8
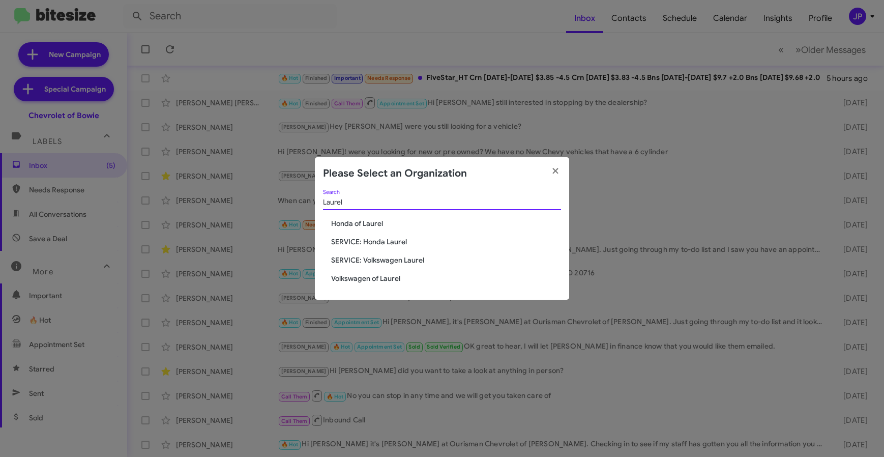
type input "Laurel"
click at [365, 222] on span "Honda of Laurel" at bounding box center [446, 223] width 230 height 10
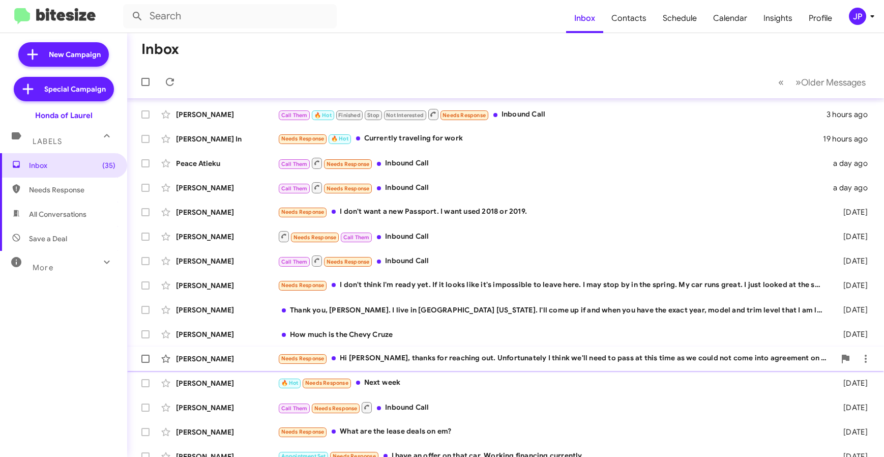
scroll to position [134, 0]
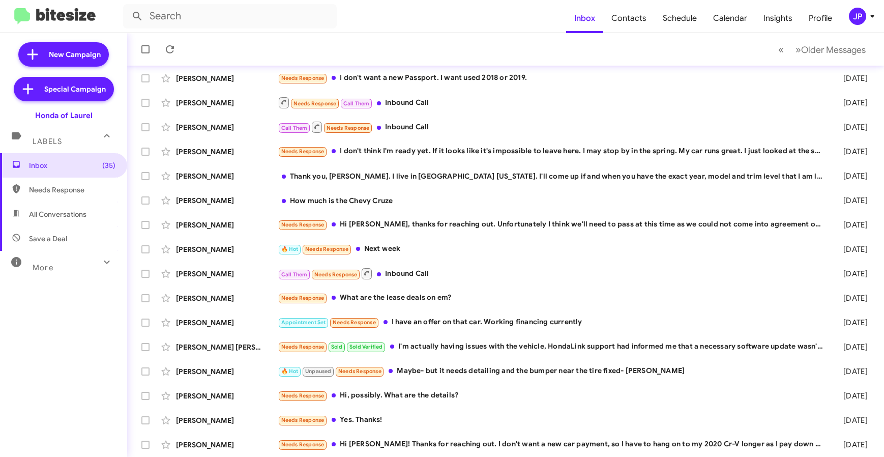
click at [855, 20] on div "JP" at bounding box center [857, 16] width 17 height 17
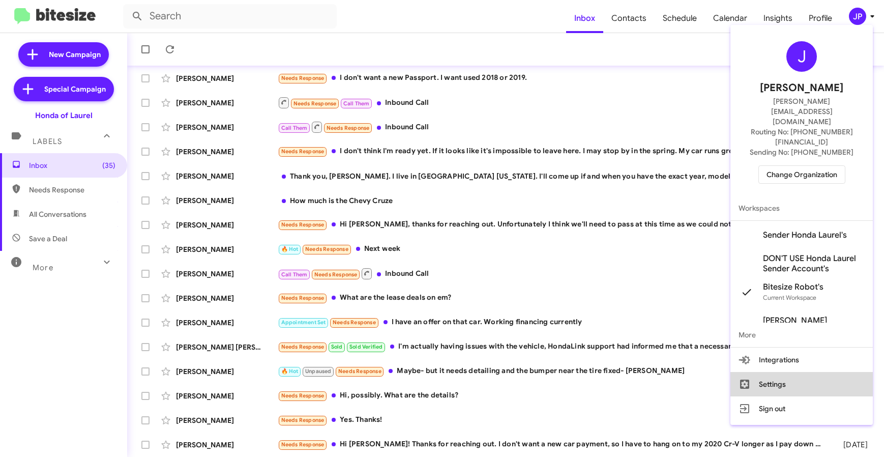
click at [795, 372] on button "Settings" at bounding box center [801, 384] width 142 height 24
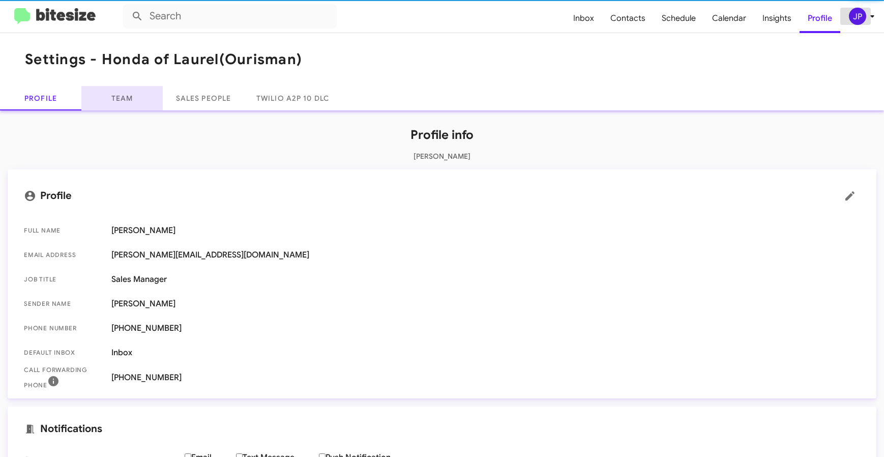
click at [134, 97] on link "Team" at bounding box center [121, 98] width 81 height 24
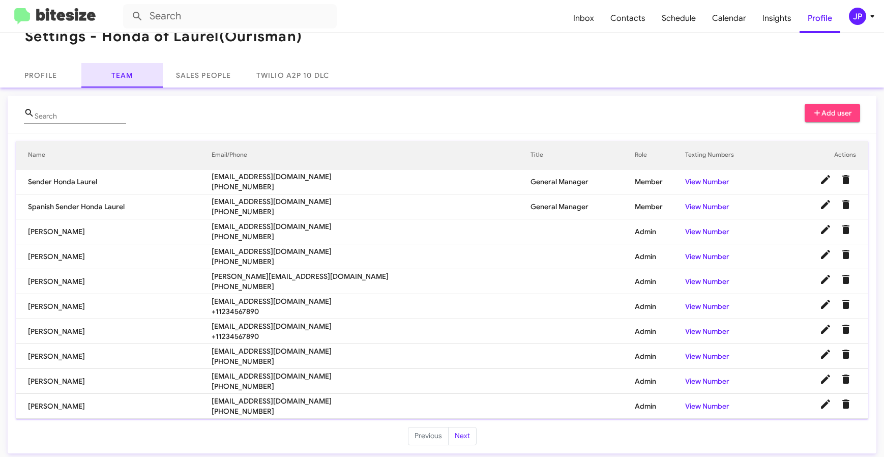
scroll to position [27, 0]
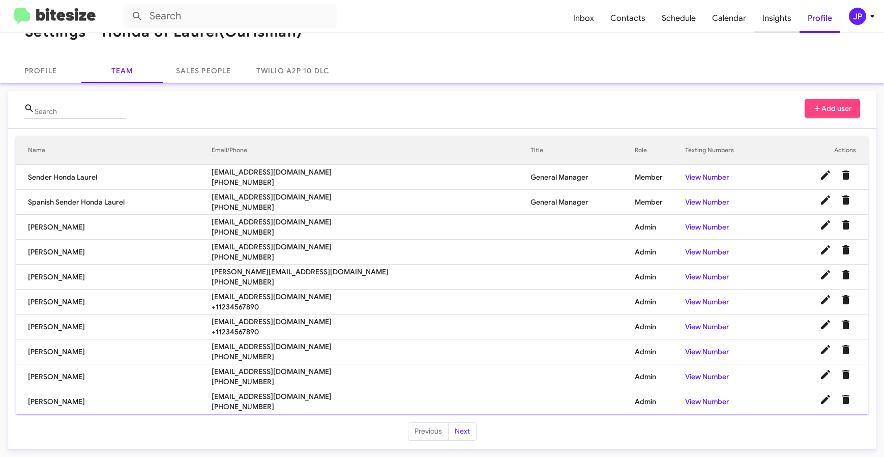
click at [764, 15] on span "Insights" at bounding box center [776, 18] width 45 height 29
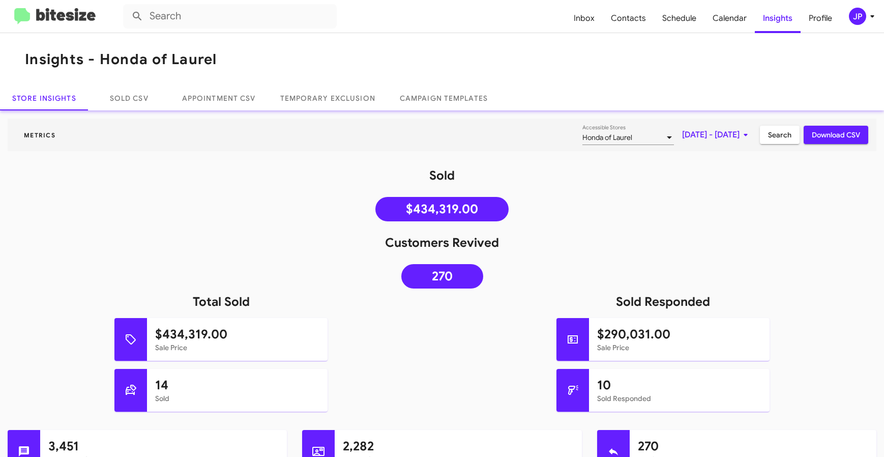
scroll to position [9, 0]
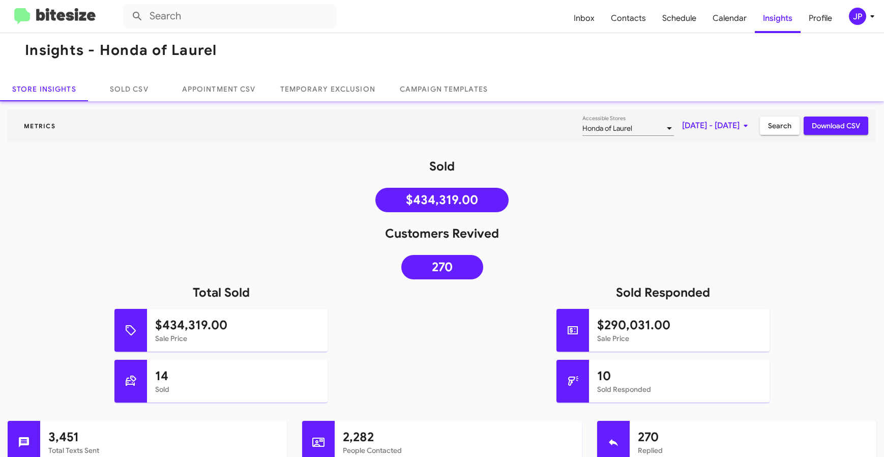
click at [90, 11] on img at bounding box center [54, 16] width 81 height 17
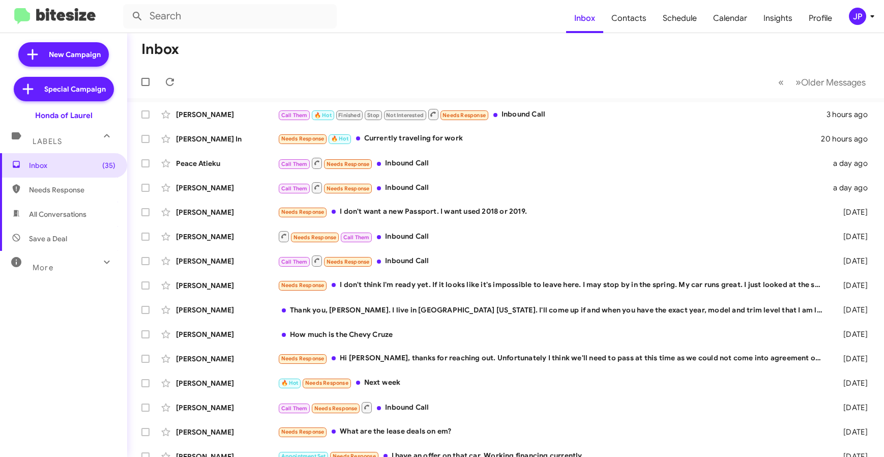
click at [857, 14] on div "JP" at bounding box center [857, 16] width 17 height 17
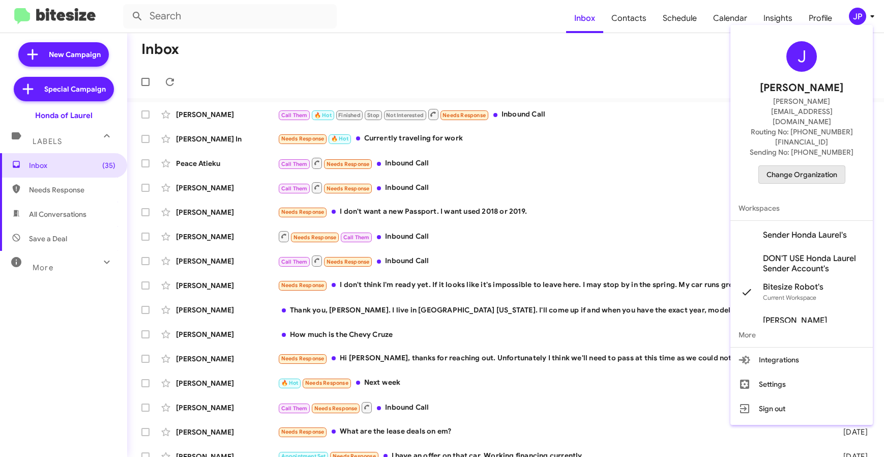
click at [797, 166] on span "Change Organization" at bounding box center [801, 174] width 71 height 17
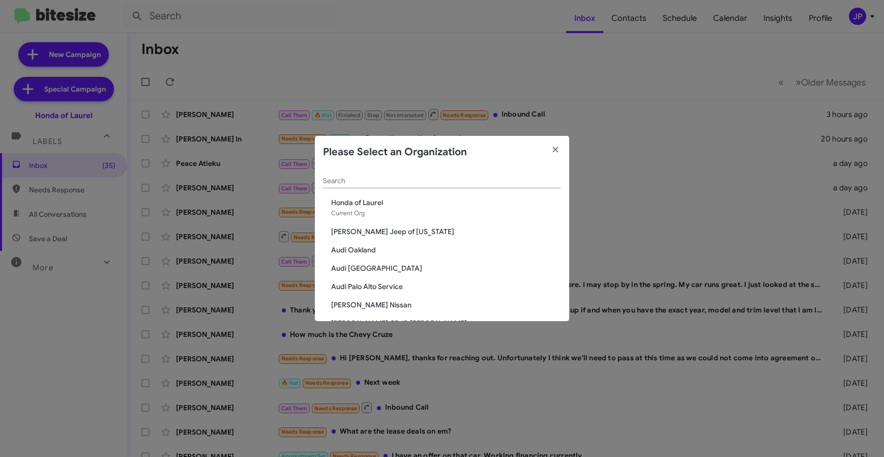
click at [427, 176] on div "Search" at bounding box center [442, 178] width 238 height 20
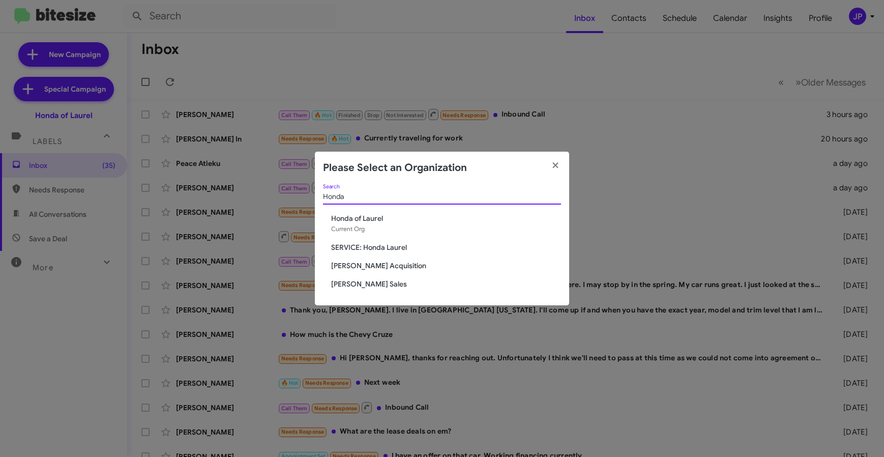
type input "Honda"
click at [371, 246] on span "SERVICE: Honda Laurel" at bounding box center [446, 247] width 230 height 10
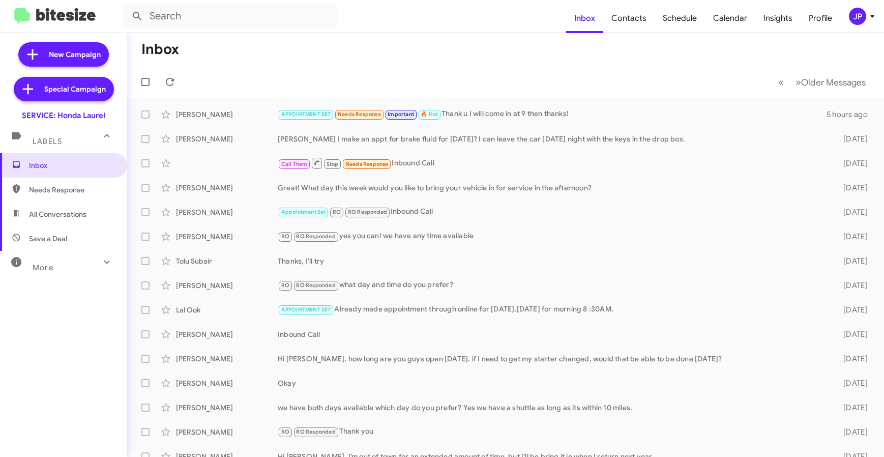
click at [862, 22] on div "JP" at bounding box center [857, 16] width 17 height 17
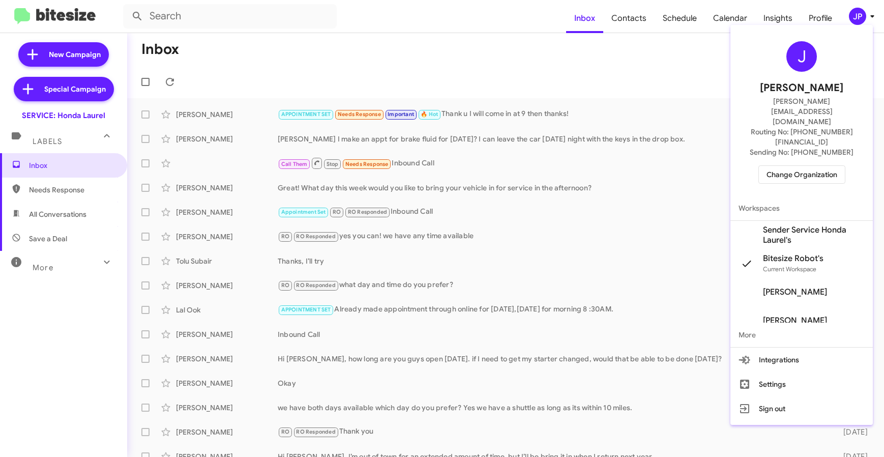
click at [620, 73] on div at bounding box center [442, 228] width 884 height 457
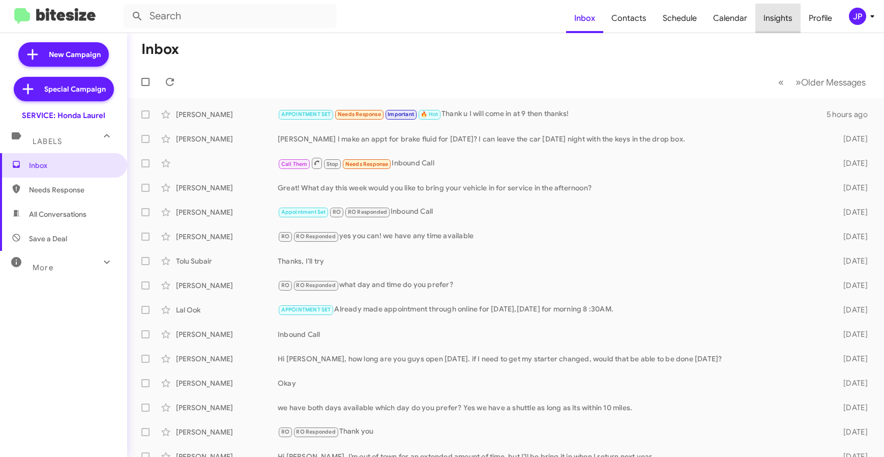
click at [782, 17] on span "Insights" at bounding box center [777, 18] width 45 height 29
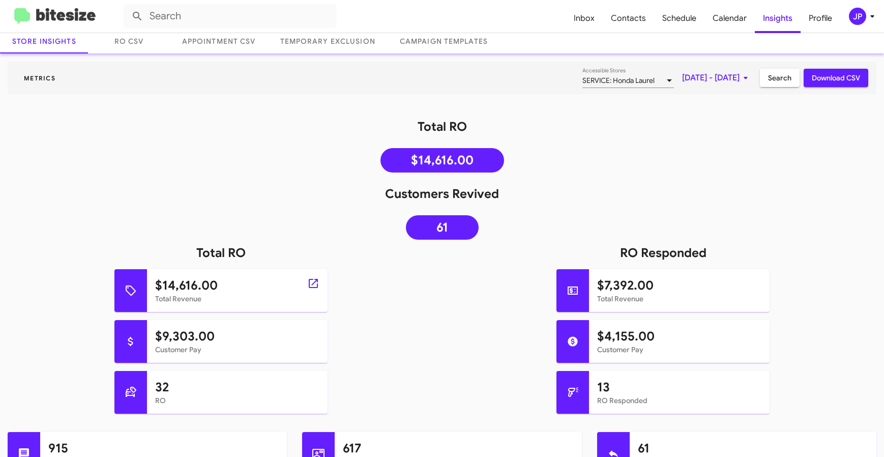
scroll to position [62, 0]
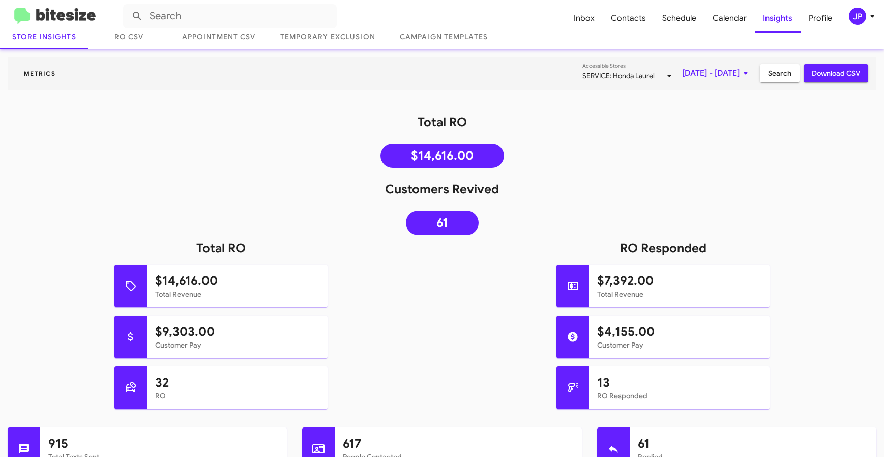
click at [852, 20] on div "JP" at bounding box center [857, 16] width 17 height 17
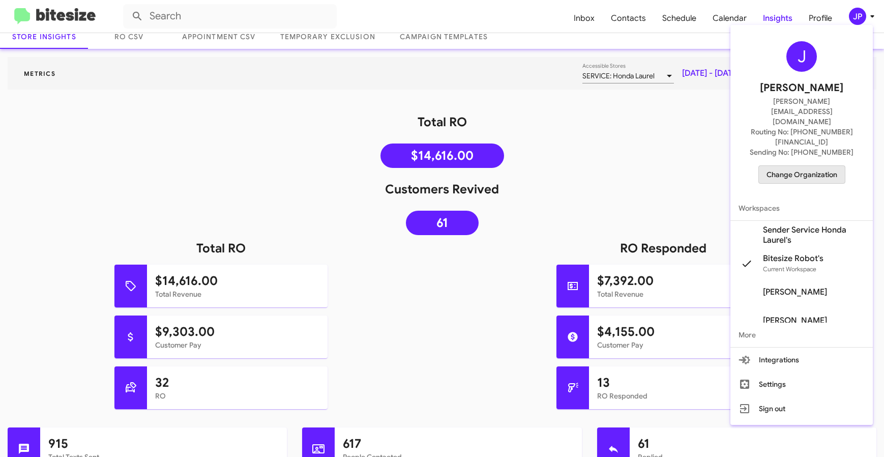
click at [825, 166] on span "Change Organization" at bounding box center [801, 174] width 71 height 17
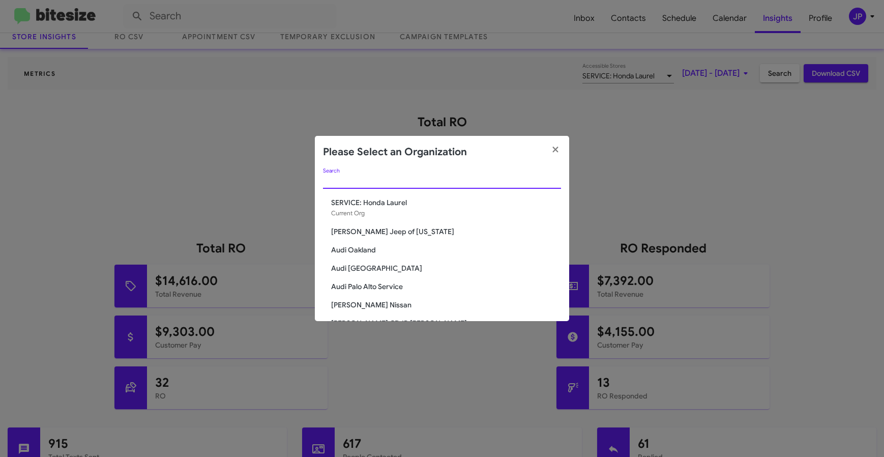
click at [406, 177] on input "Search" at bounding box center [442, 181] width 238 height 8
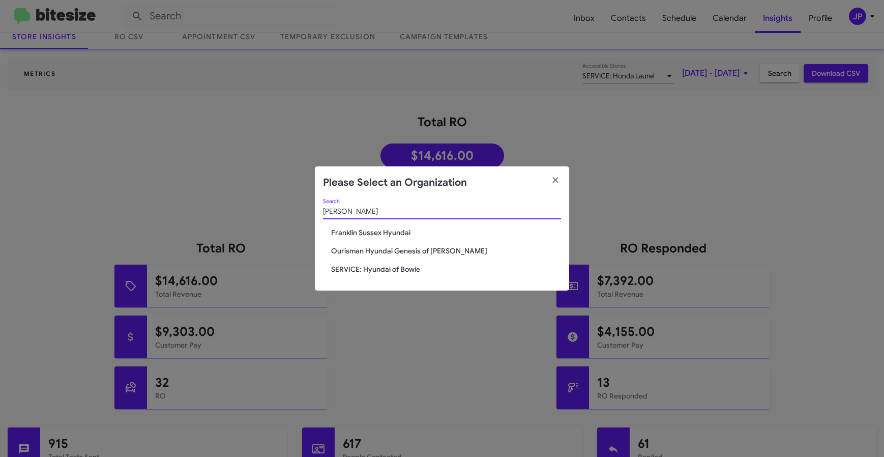
type input "[PERSON_NAME]"
drag, startPoint x: 367, startPoint y: 271, endPoint x: 377, endPoint y: 267, distance: 10.1
click at [367, 271] on span "SERVICE: Hyundai of Bowie" at bounding box center [446, 269] width 230 height 10
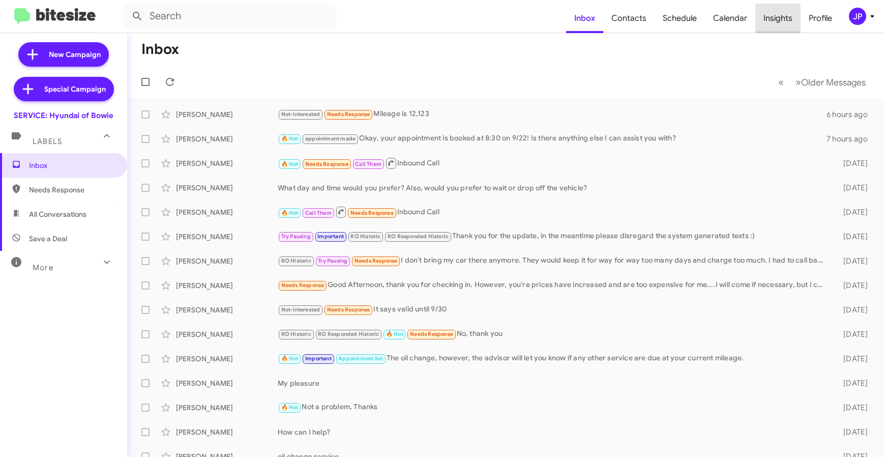
click at [759, 19] on span "Insights" at bounding box center [777, 18] width 45 height 29
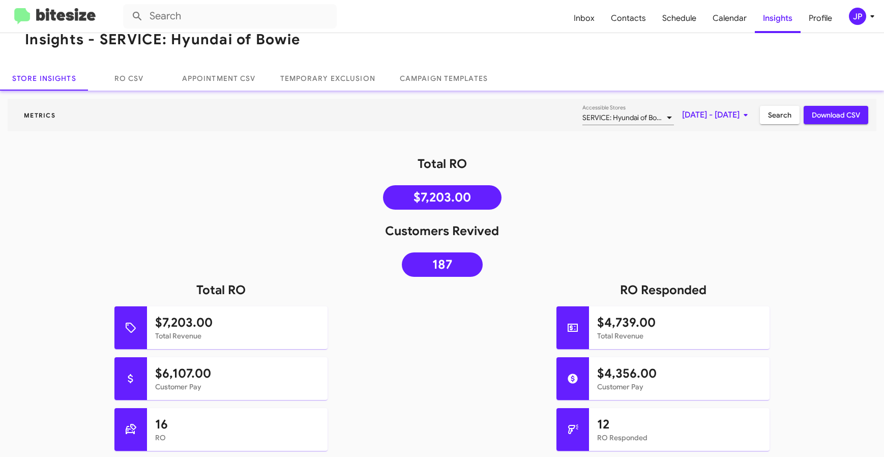
scroll to position [34, 0]
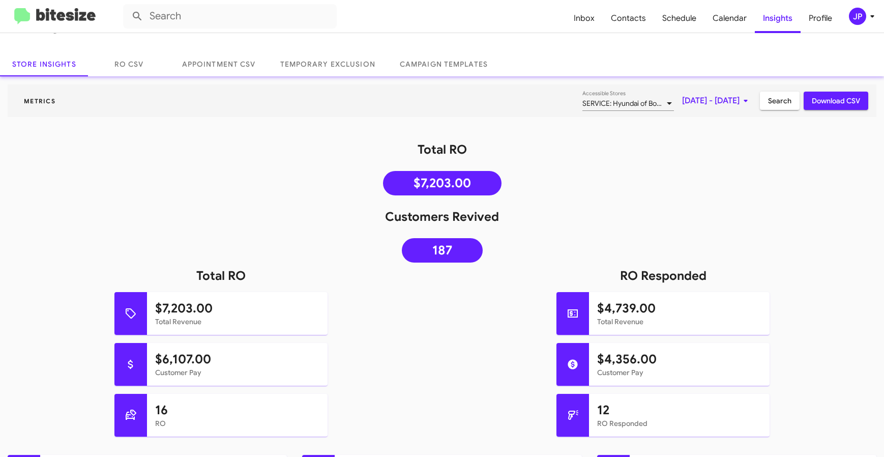
click at [96, 18] on link at bounding box center [55, 16] width 98 height 17
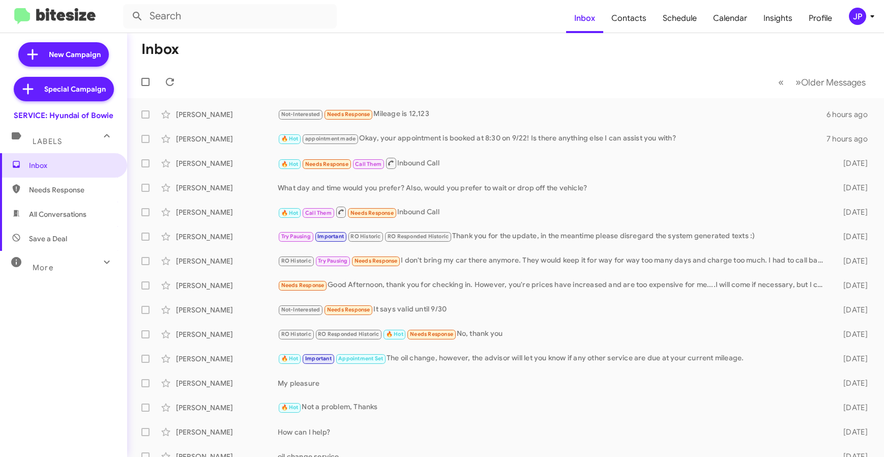
click at [866, 19] on icon at bounding box center [872, 16] width 12 height 12
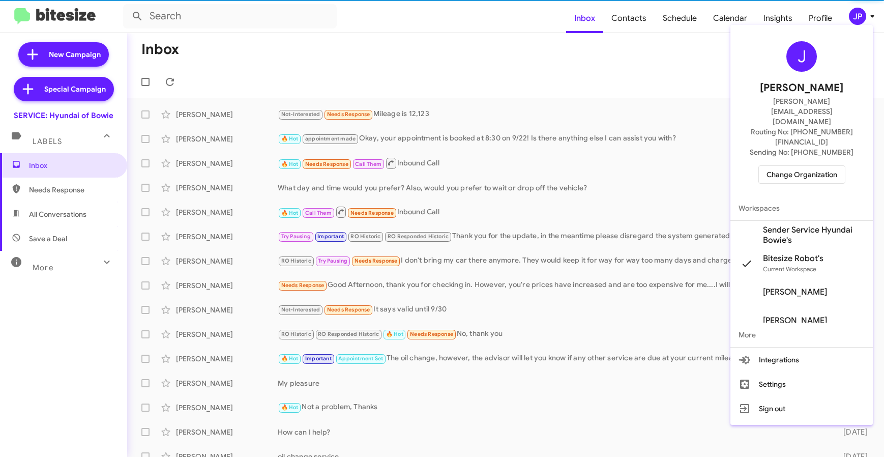
click at [821, 166] on span "Change Organization" at bounding box center [801, 174] width 71 height 17
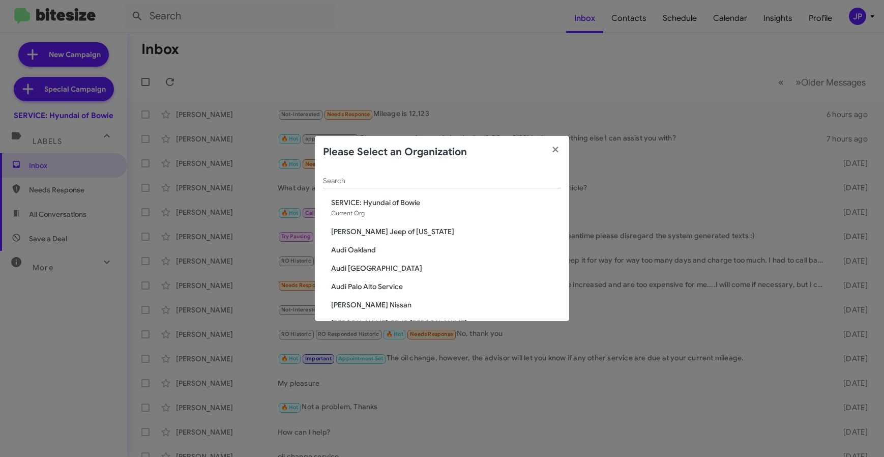
click at [475, 187] on div "Search" at bounding box center [442, 178] width 238 height 20
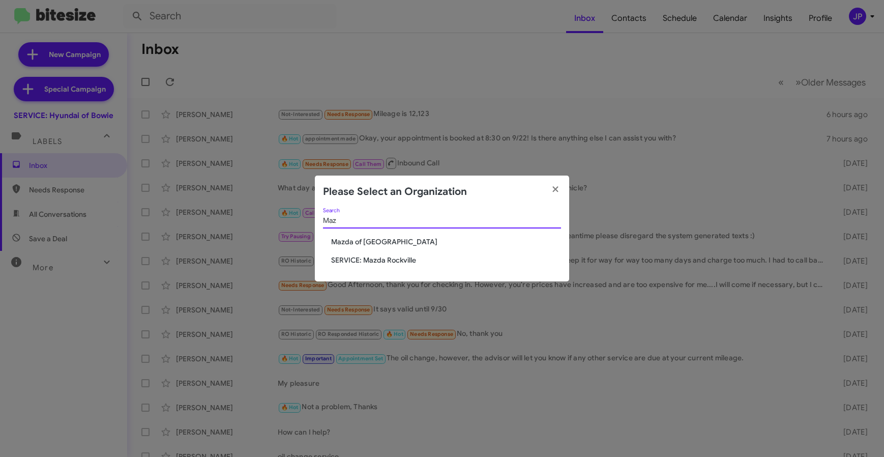
type input "Maz"
click at [373, 243] on span "Mazda of [GEOGRAPHIC_DATA]" at bounding box center [446, 241] width 230 height 10
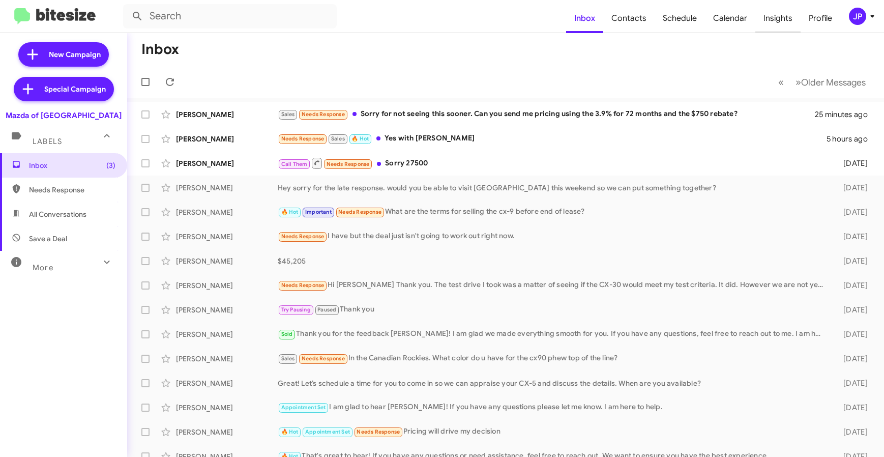
click at [787, 15] on span "Insights" at bounding box center [777, 18] width 45 height 29
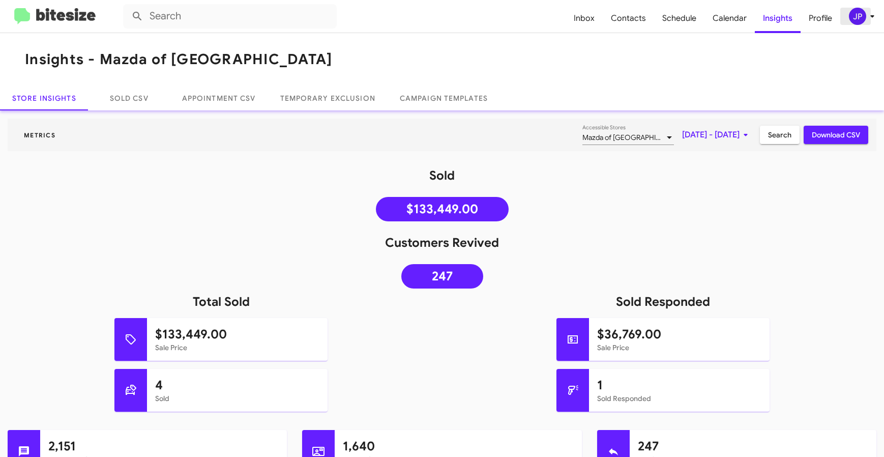
click at [851, 20] on div "JP" at bounding box center [857, 16] width 17 height 17
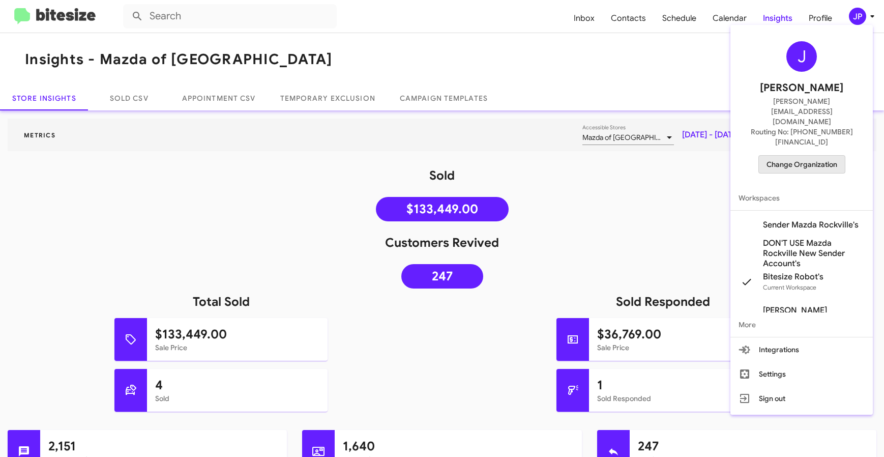
click at [814, 156] on span "Change Organization" at bounding box center [801, 164] width 71 height 17
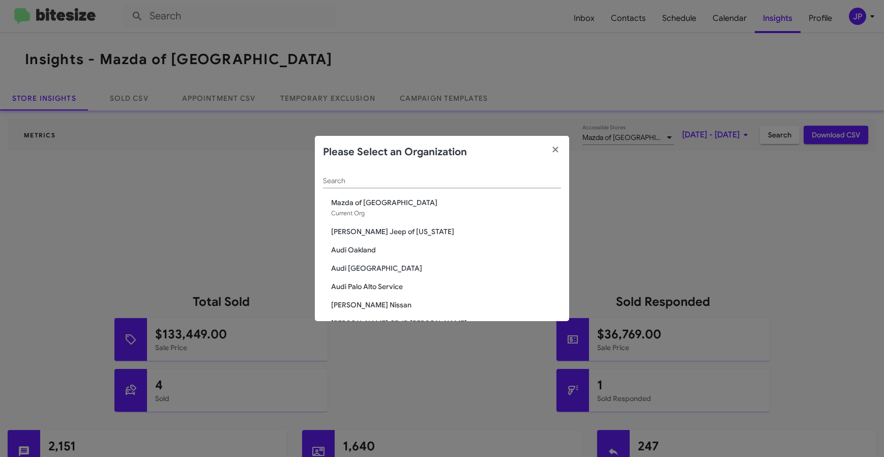
click at [495, 181] on input "Search" at bounding box center [442, 181] width 238 height 8
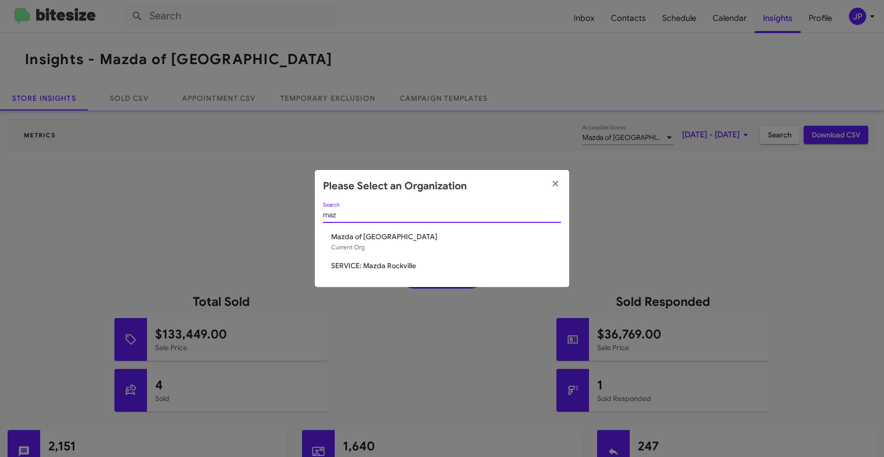
type input "maz"
click at [401, 260] on span "SERVICE: Mazda Rockville" at bounding box center [446, 265] width 230 height 10
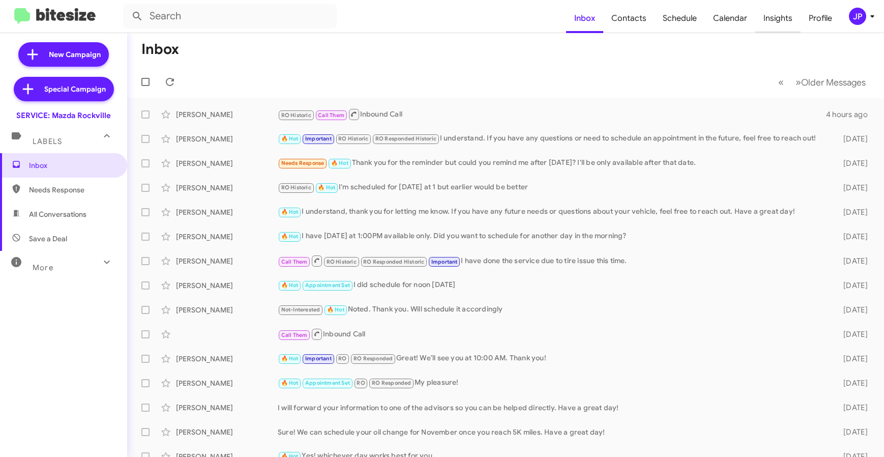
click at [767, 21] on span "Insights" at bounding box center [777, 18] width 45 height 29
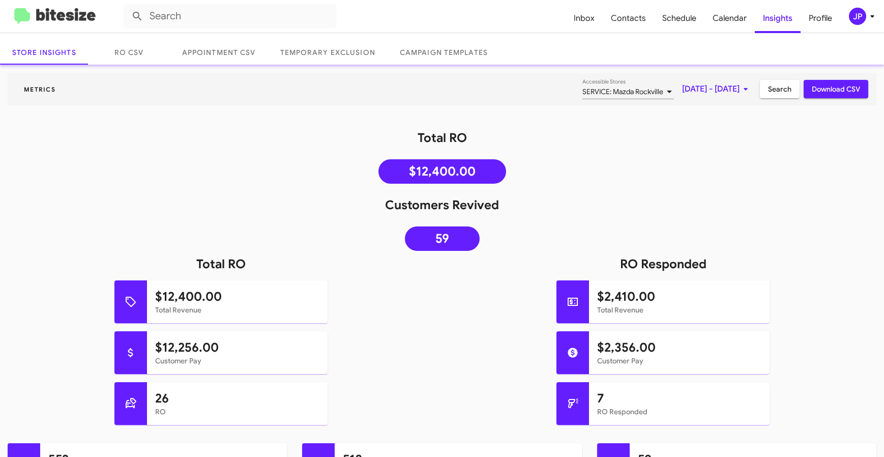
scroll to position [88, 0]
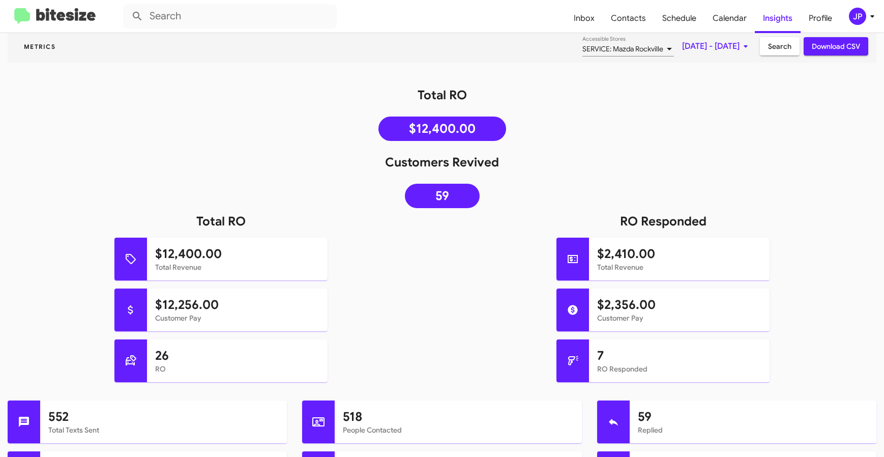
click at [852, 18] on div "JP" at bounding box center [857, 16] width 17 height 17
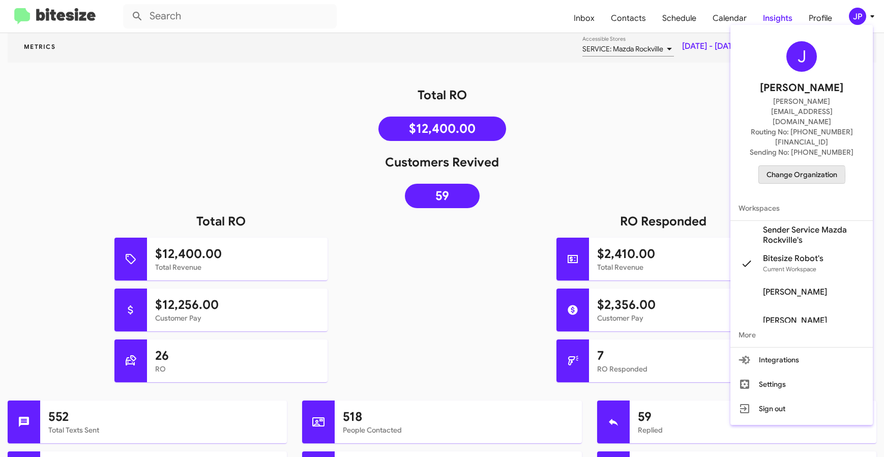
click at [792, 166] on span "Change Organization" at bounding box center [801, 174] width 71 height 17
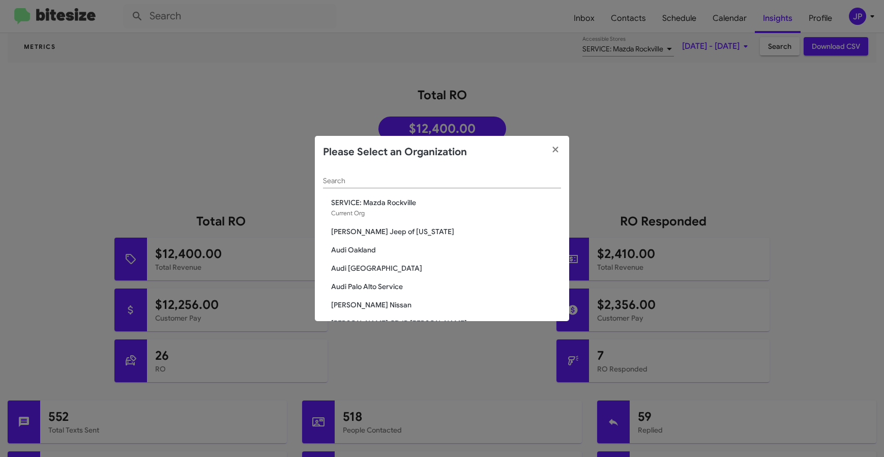
click at [460, 174] on div "Search" at bounding box center [442, 178] width 238 height 20
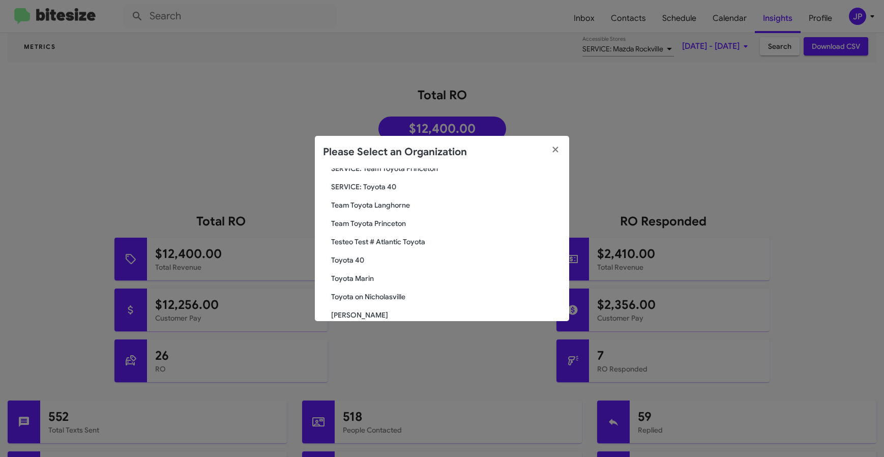
scroll to position [73, 0]
type input "Toyo"
click at [356, 262] on div "Toyo Search SERVICE: Fox Toyota SERVICE: Team Toyota Langhorne SERVICE: Team To…" at bounding box center [442, 244] width 254 height 153
click at [355, 261] on span "Toyota 40" at bounding box center [446, 258] width 230 height 10
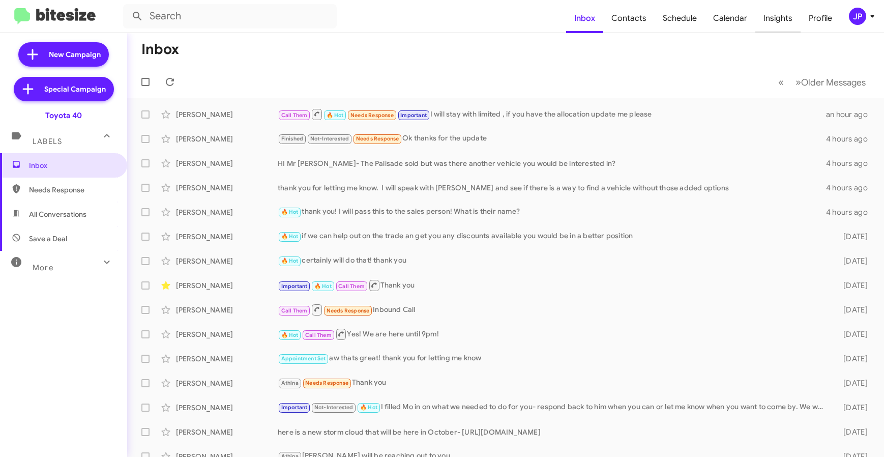
click at [769, 25] on span "Insights" at bounding box center [777, 18] width 45 height 29
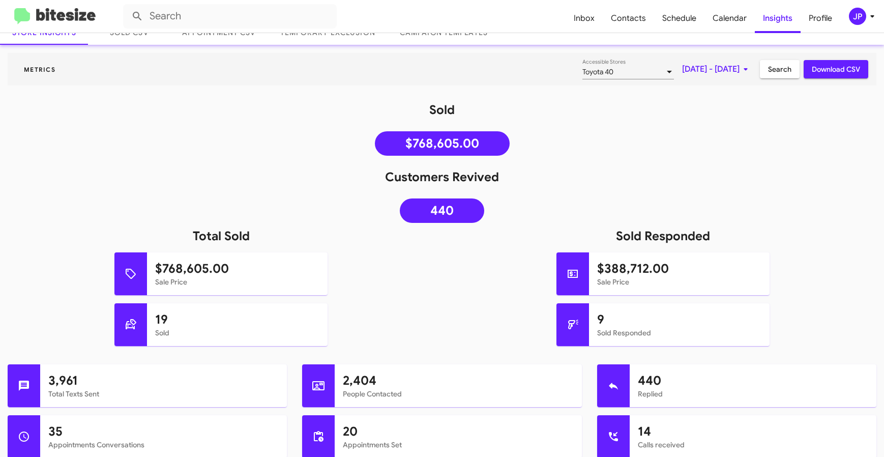
scroll to position [74, 0]
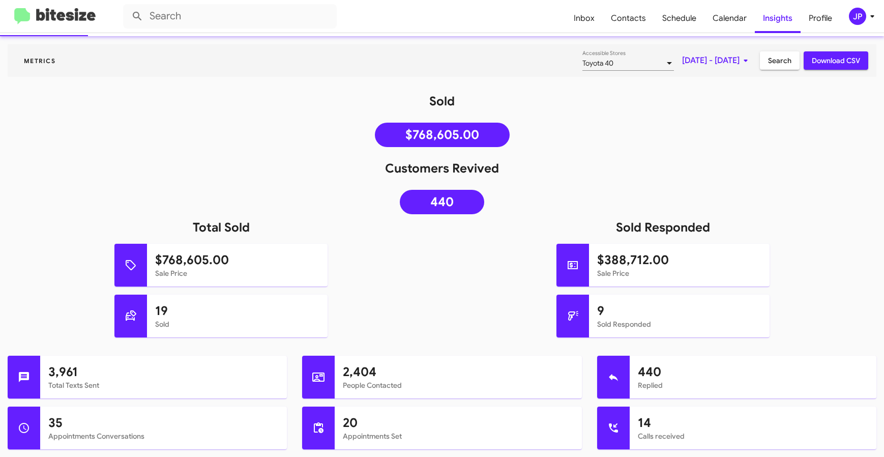
click at [100, 17] on link at bounding box center [55, 16] width 98 height 17
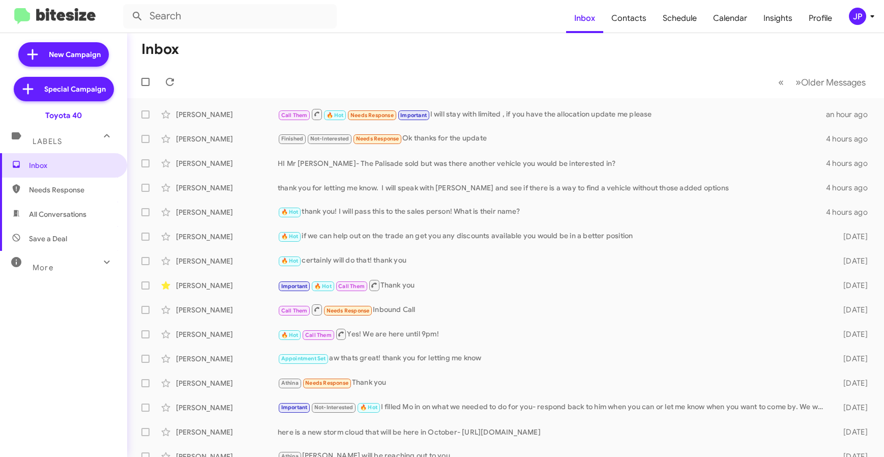
click at [843, 21] on button "JP" at bounding box center [856, 16] width 33 height 17
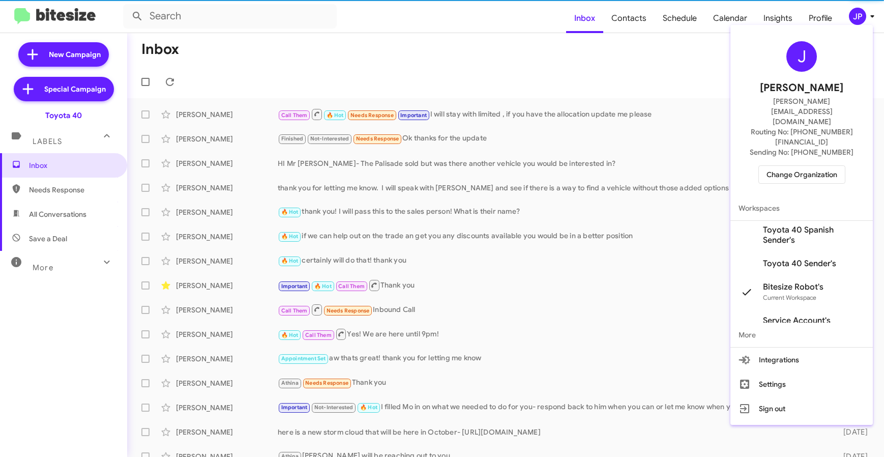
click at [797, 166] on span "Change Organization" at bounding box center [801, 174] width 71 height 17
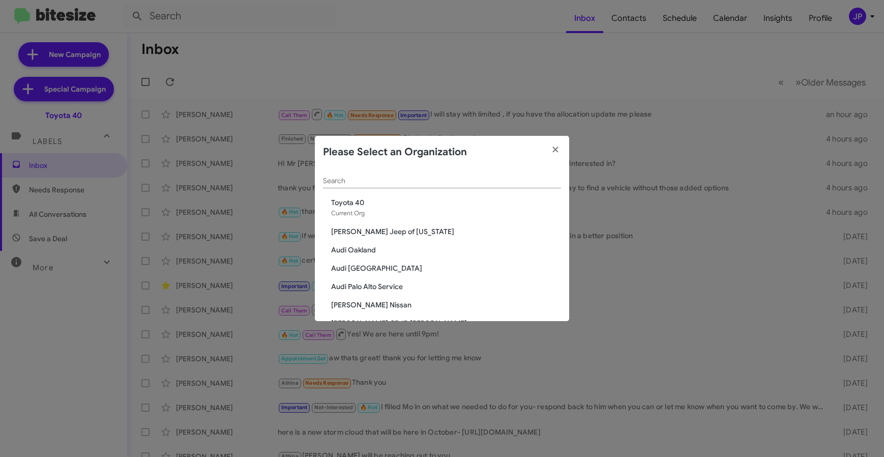
click at [490, 187] on div "Search" at bounding box center [442, 178] width 238 height 20
click at [490, 184] on input "Search" at bounding box center [442, 181] width 238 height 8
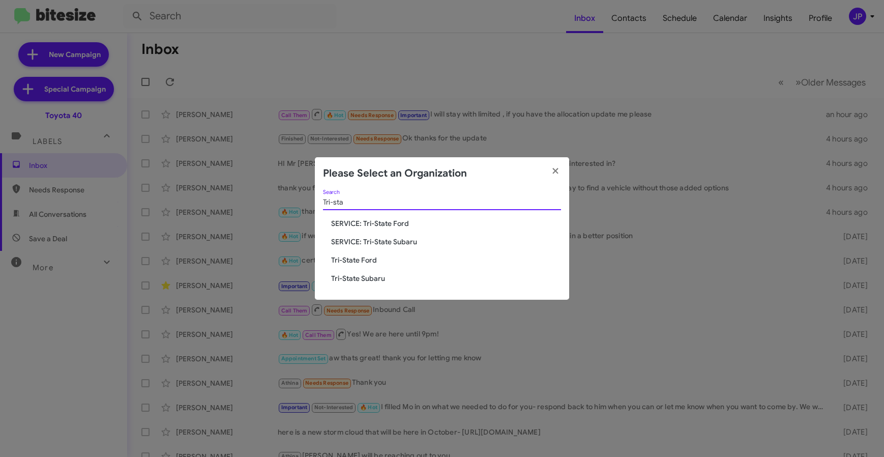
type input "Tri-sta"
click at [365, 260] on span "Tri-State Ford" at bounding box center [446, 260] width 230 height 10
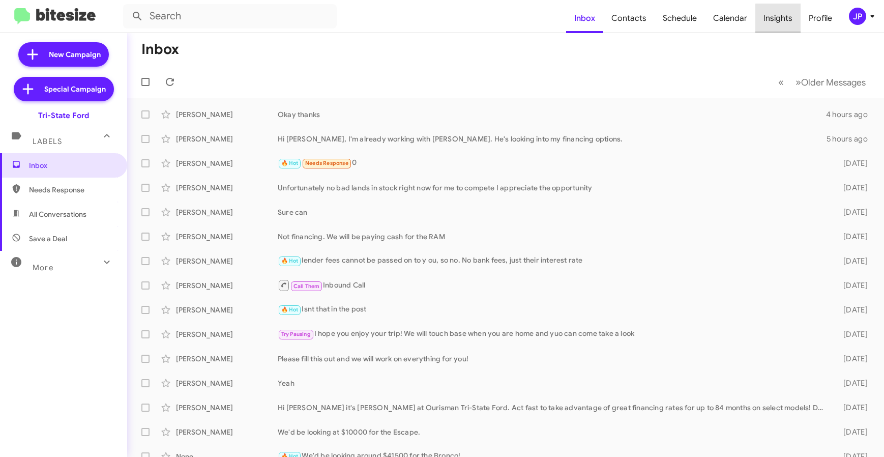
click at [791, 21] on span "Insights" at bounding box center [777, 18] width 45 height 29
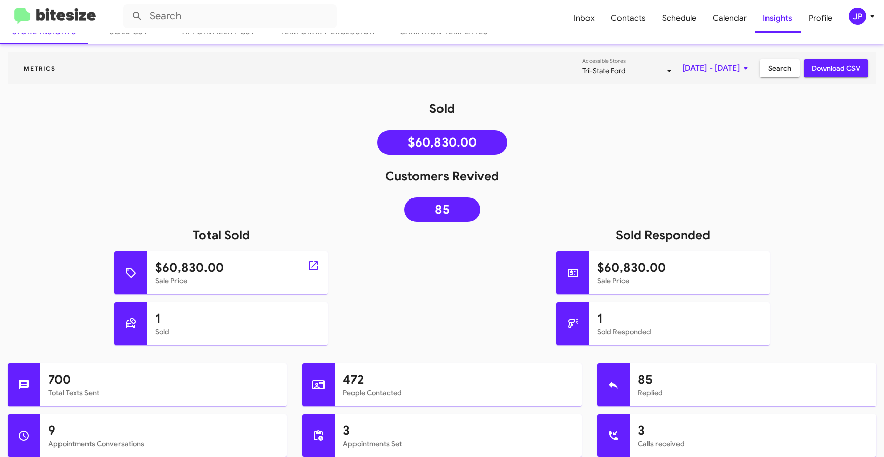
scroll to position [69, 0]
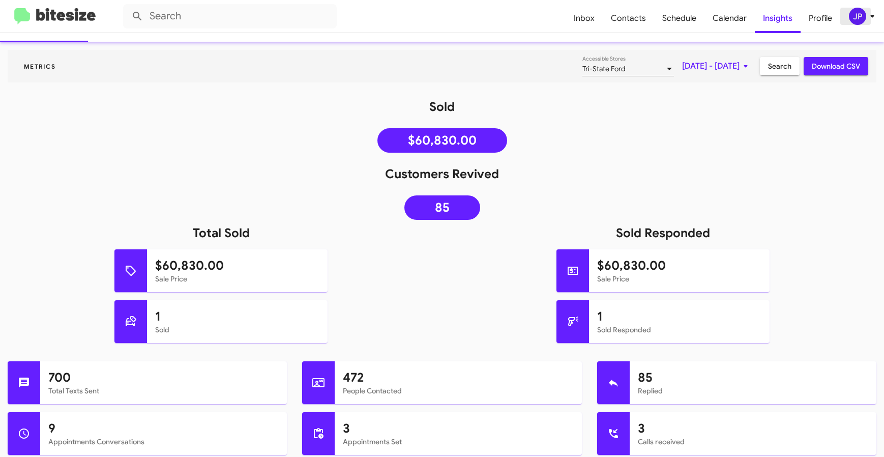
click at [850, 24] on span "JP" at bounding box center [863, 16] width 31 height 17
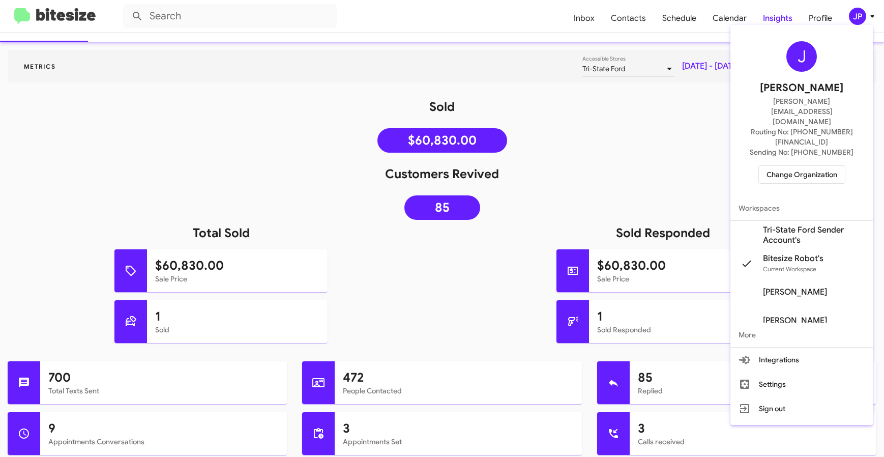
click at [75, 15] on div at bounding box center [442, 228] width 884 height 457
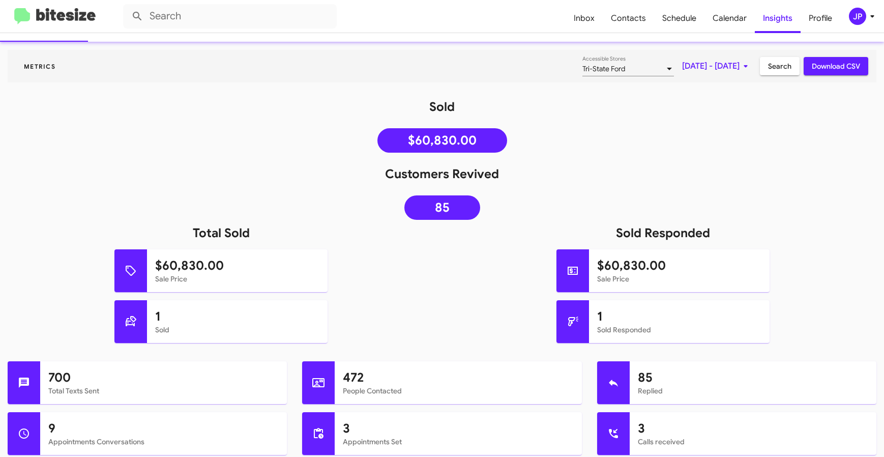
click at [71, 24] on img at bounding box center [54, 16] width 81 height 17
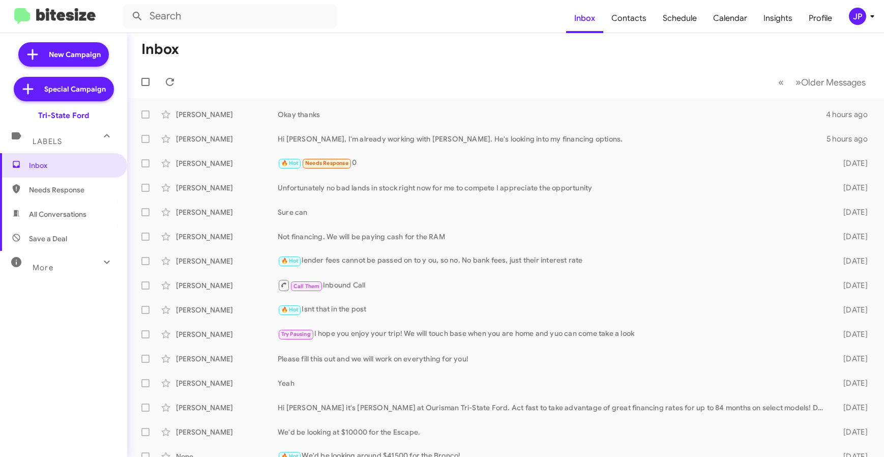
drag, startPoint x: 852, startPoint y: 27, endPoint x: 860, endPoint y: 17, distance: 13.0
click at [855, 25] on mat-toolbar "Inbox Contacts Schedule Calendar Insights Profile JP" at bounding box center [442, 16] width 884 height 33
click at [861, 15] on div "JP" at bounding box center [857, 16] width 17 height 17
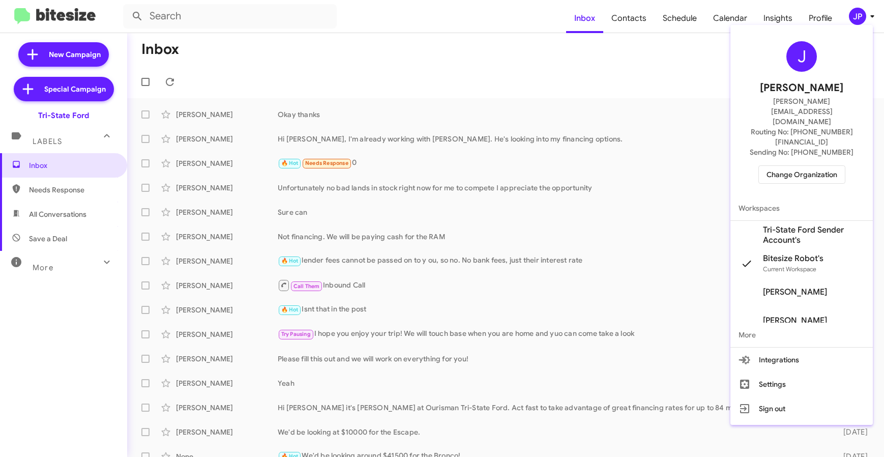
click at [798, 156] on div "J [PERSON_NAME] [PERSON_NAME][EMAIL_ADDRESS][DOMAIN_NAME] Routing No: [PHONE_NU…" at bounding box center [801, 112] width 142 height 167
click at [797, 153] on div "J [PERSON_NAME] [PERSON_NAME][EMAIL_ADDRESS][DOMAIN_NAME] Routing No: [PHONE_NU…" at bounding box center [801, 112] width 142 height 167
click at [795, 166] on span "Change Organization" at bounding box center [801, 174] width 71 height 17
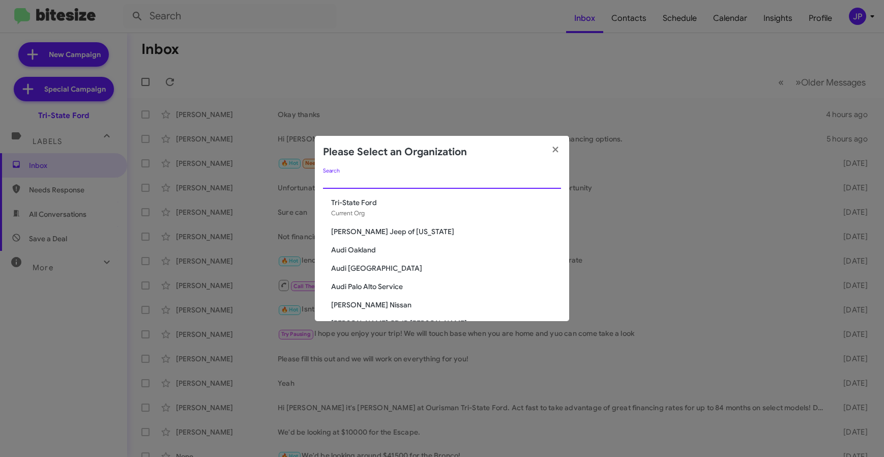
click at [458, 177] on input "Search" at bounding box center [442, 181] width 238 height 8
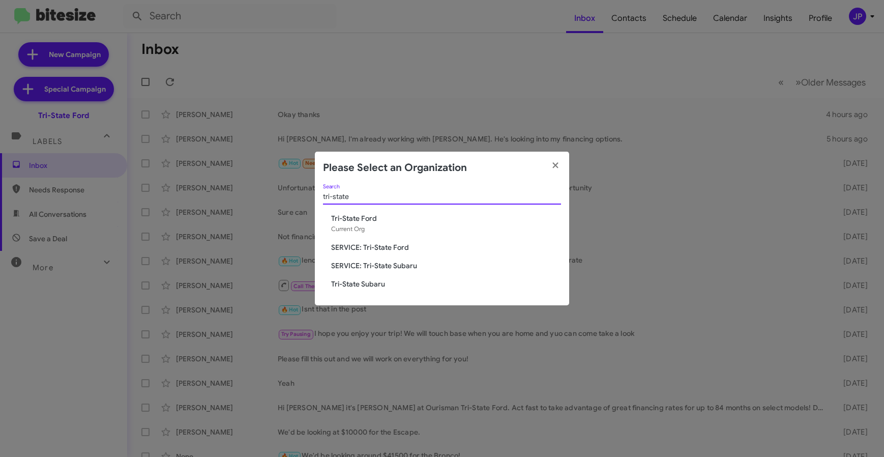
type input "tri-state"
click at [385, 245] on span "SERVICE: Tri-State Ford" at bounding box center [446, 247] width 230 height 10
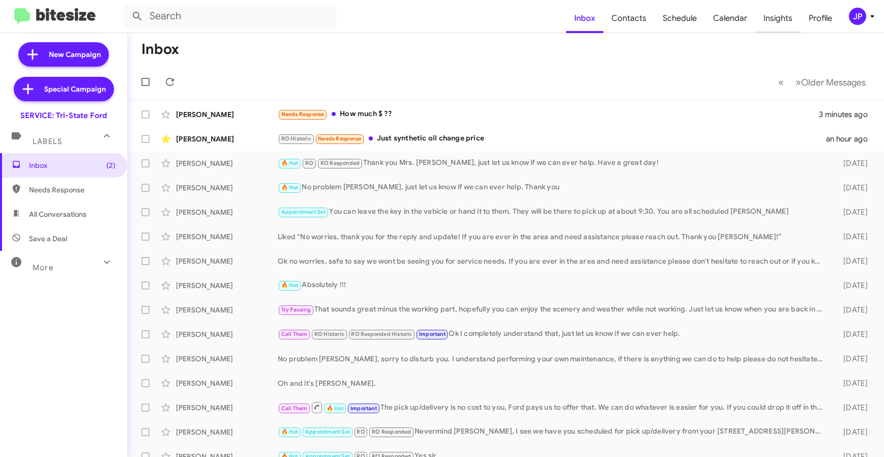
click at [782, 26] on span "Insights" at bounding box center [777, 18] width 45 height 29
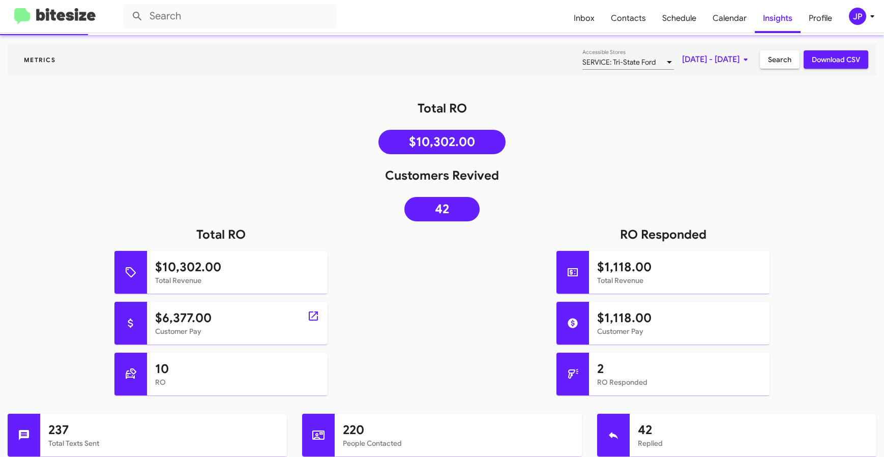
scroll to position [76, 0]
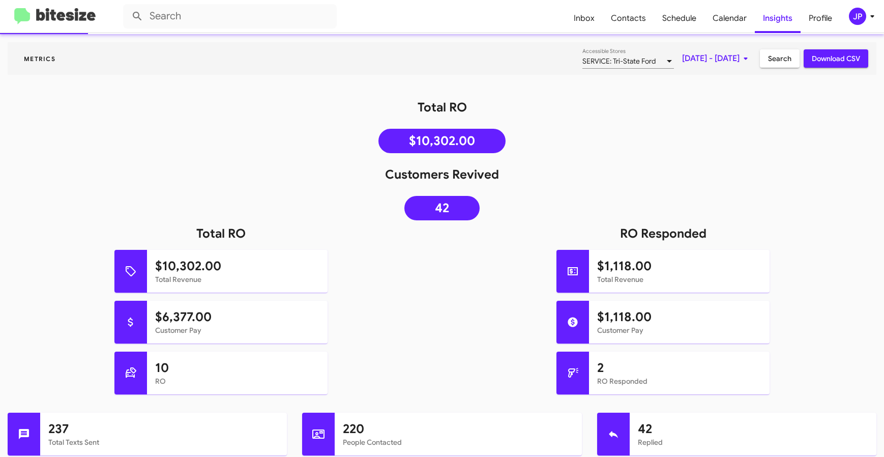
click at [88, 15] on img at bounding box center [54, 16] width 81 height 17
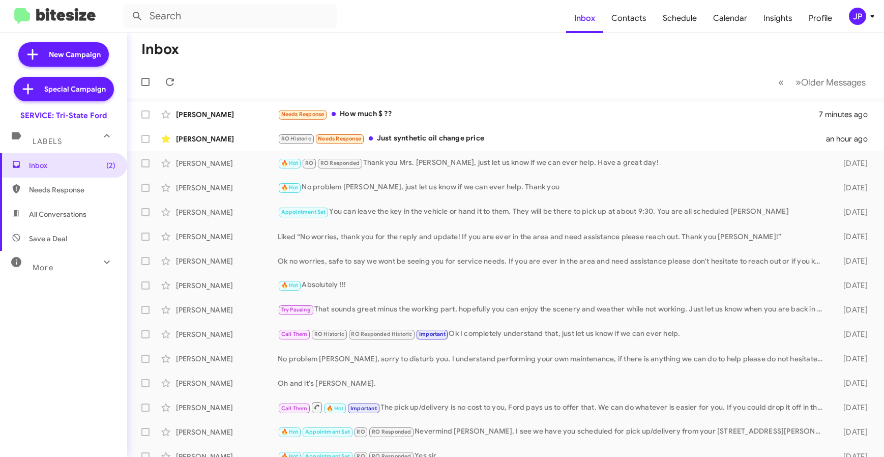
click at [867, 18] on icon at bounding box center [872, 16] width 12 height 12
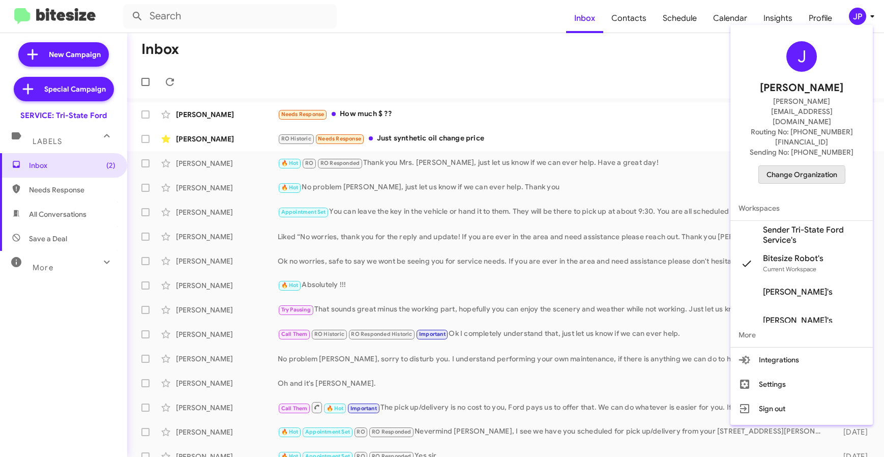
click at [799, 166] on span "Change Organization" at bounding box center [801, 174] width 71 height 17
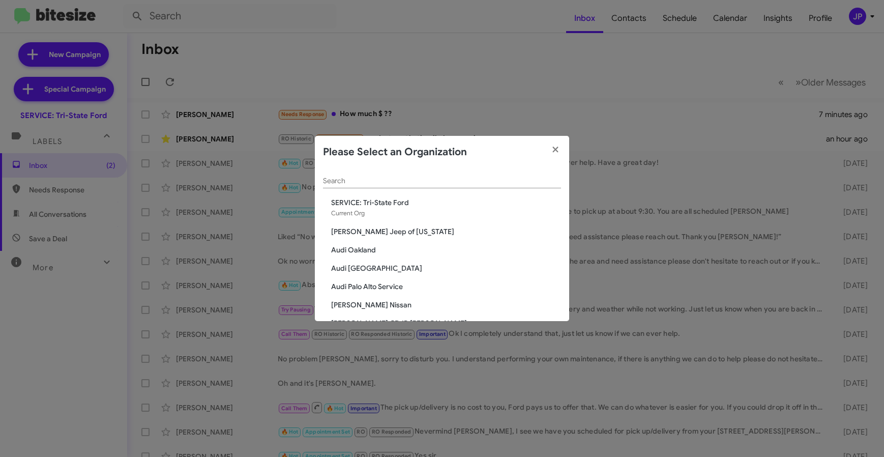
click at [544, 175] on div "Search" at bounding box center [442, 178] width 238 height 20
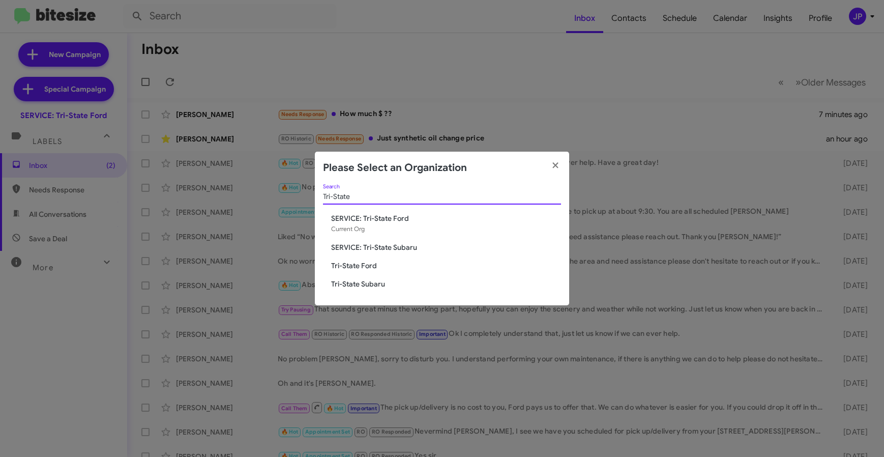
type input "Tri-State"
click at [367, 286] on span "Tri-State Subaru" at bounding box center [446, 284] width 230 height 10
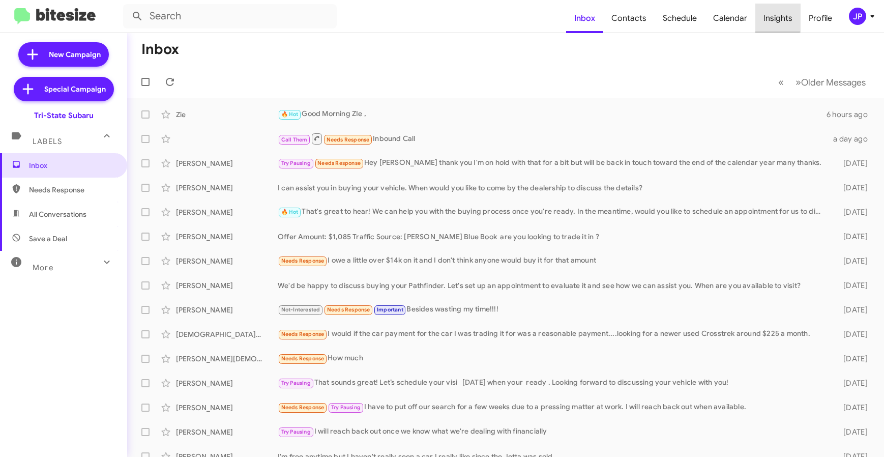
click at [768, 17] on span "Insights" at bounding box center [777, 18] width 45 height 29
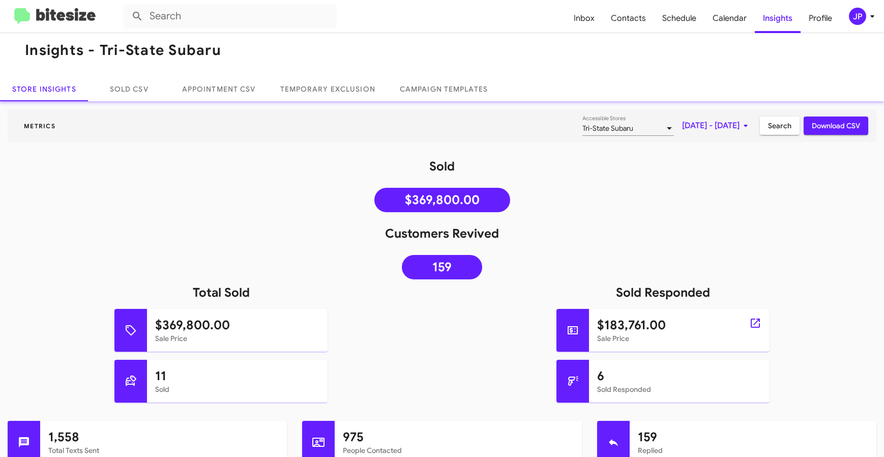
scroll to position [19, 0]
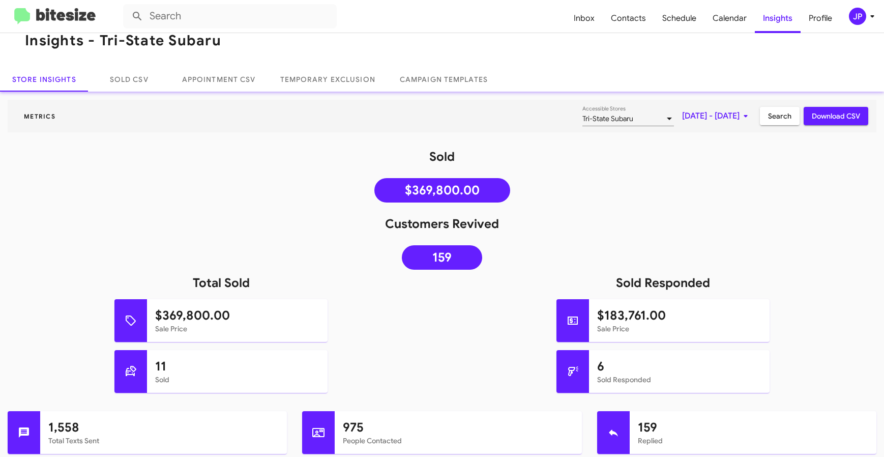
click at [58, 14] on img at bounding box center [54, 16] width 81 height 17
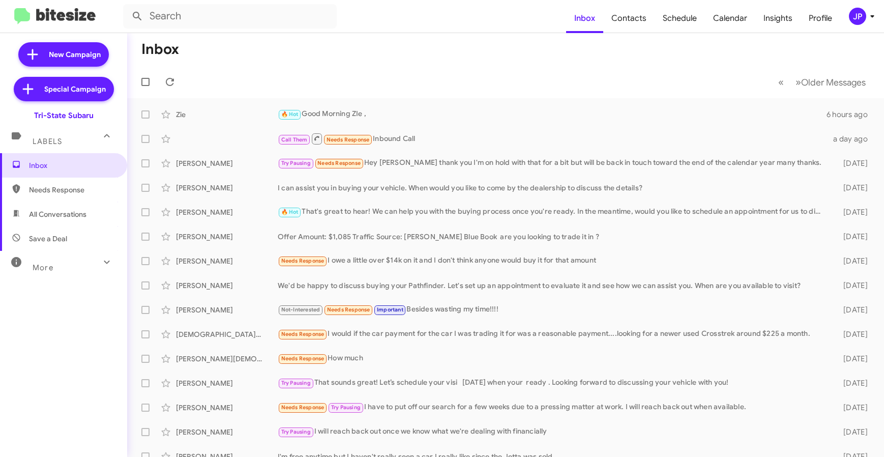
click at [851, 13] on div "JP" at bounding box center [857, 16] width 17 height 17
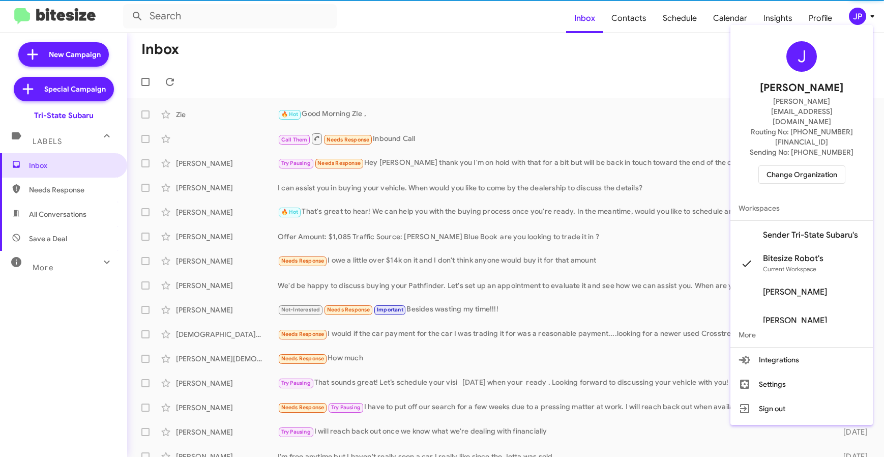
click at [816, 166] on span "Change Organization" at bounding box center [801, 174] width 71 height 17
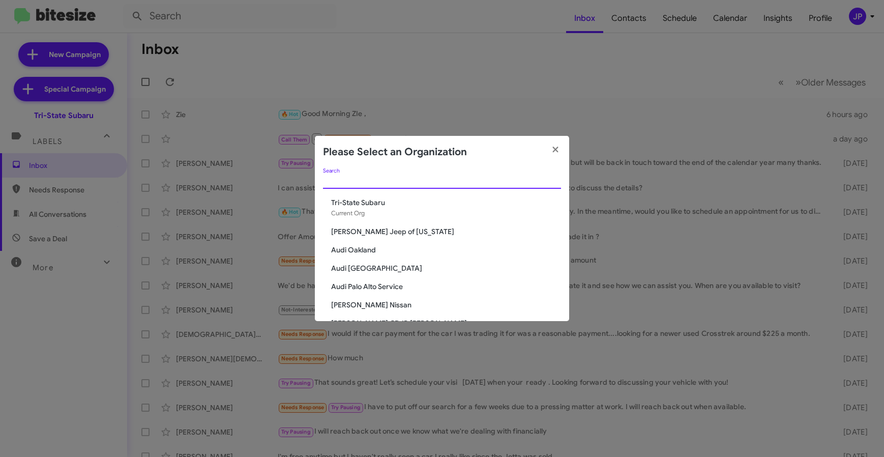
click at [539, 181] on input "Search" at bounding box center [442, 181] width 238 height 8
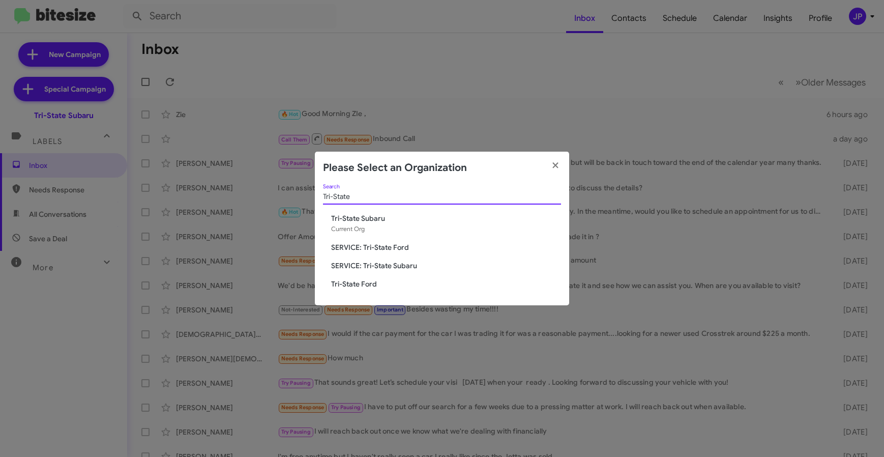
type input "Tri-State"
click at [397, 263] on span "SERVICE: Tri-State Subaru" at bounding box center [446, 265] width 230 height 10
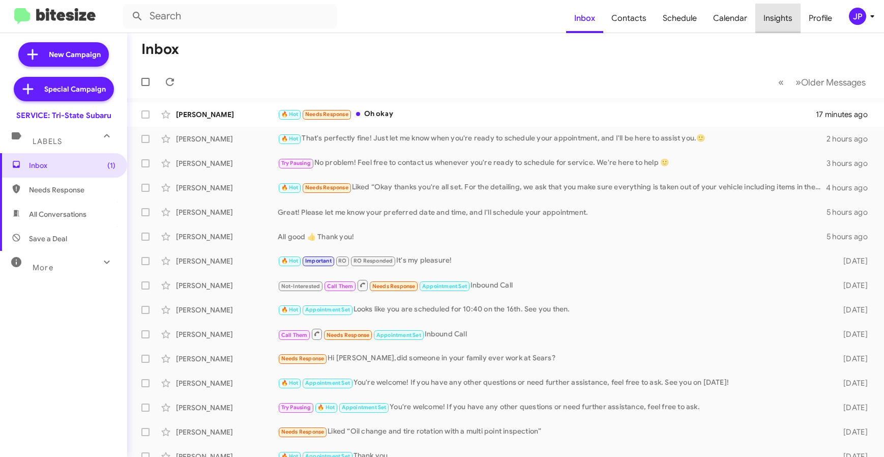
click at [787, 23] on span "Insights" at bounding box center [777, 18] width 45 height 29
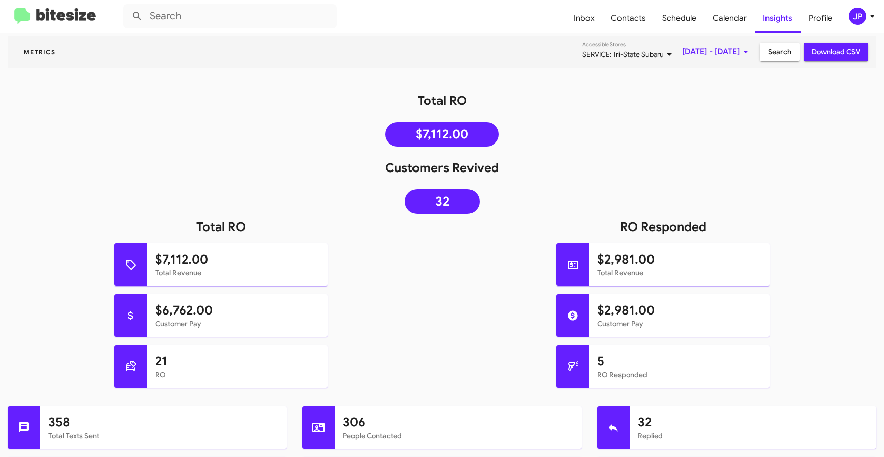
scroll to position [93, 0]
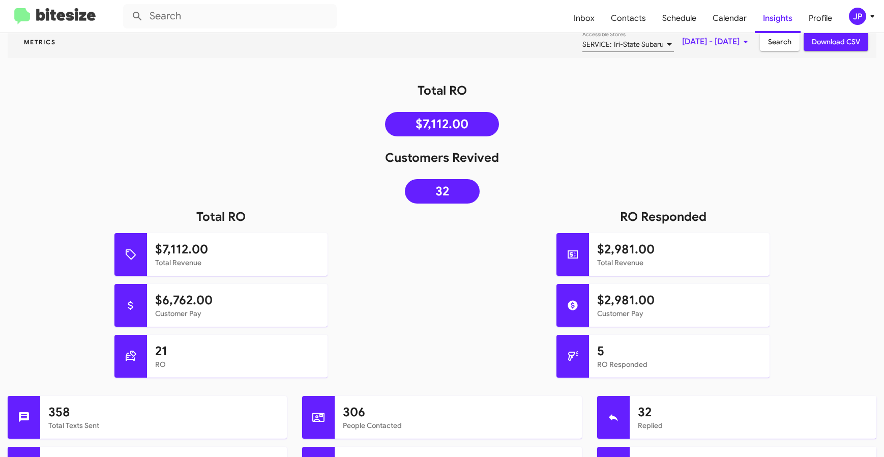
click at [863, 15] on div "JP" at bounding box center [857, 16] width 17 height 17
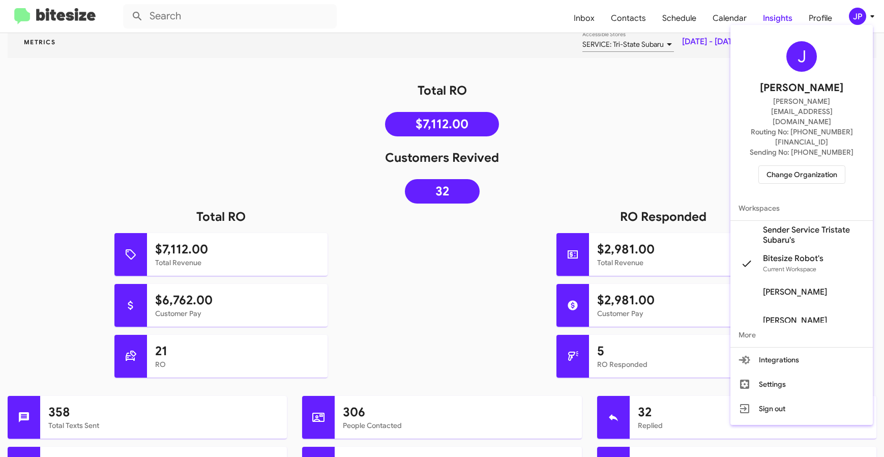
click at [796, 166] on span "Change Organization" at bounding box center [801, 174] width 71 height 17
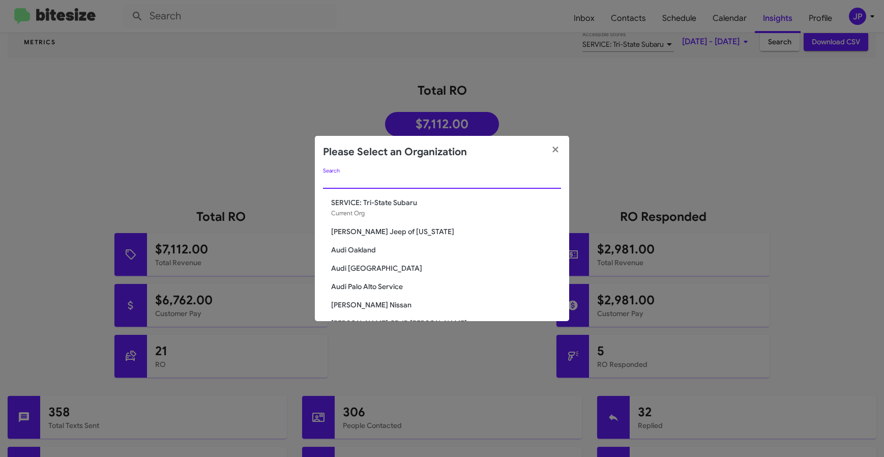
click at [418, 181] on input "Search" at bounding box center [442, 181] width 238 height 8
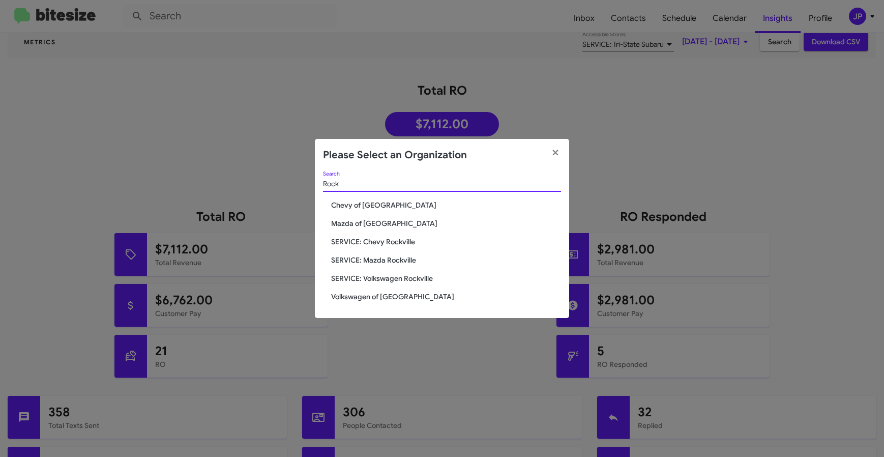
type input "Rock"
click at [391, 204] on span "Chevy of [GEOGRAPHIC_DATA]" at bounding box center [446, 205] width 230 height 10
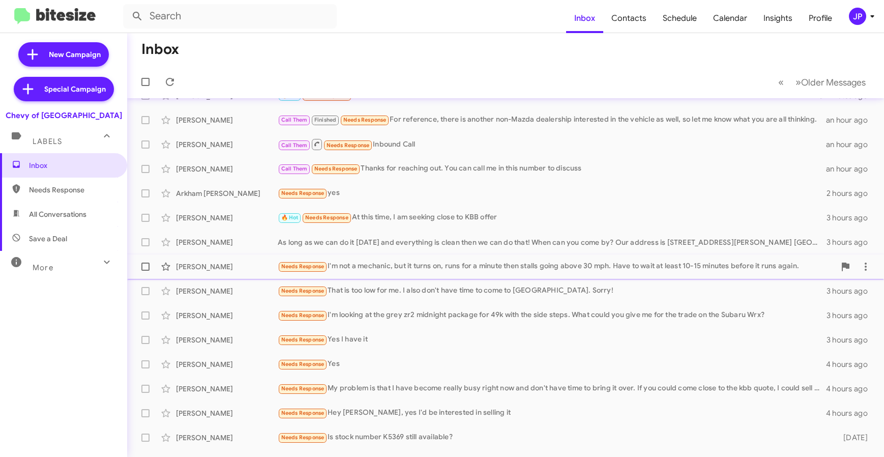
scroll to position [19, 0]
click at [853, 14] on div "JP" at bounding box center [857, 16] width 17 height 17
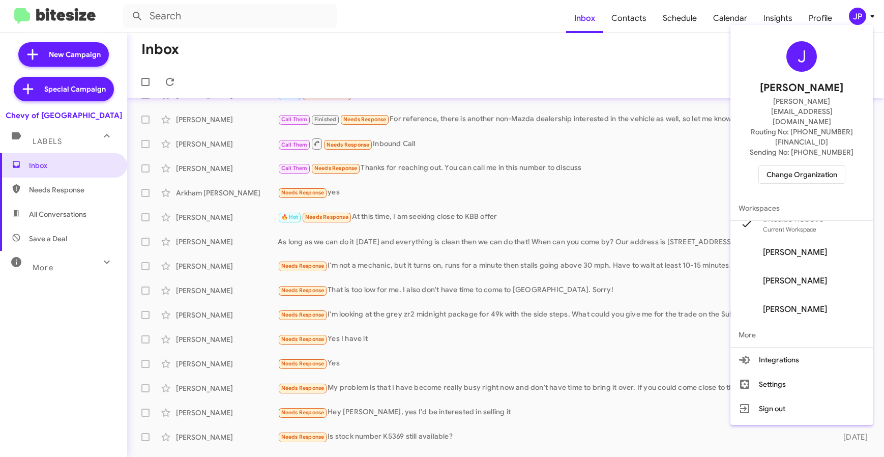
scroll to position [69, 0]
click at [759, 18] on div at bounding box center [442, 228] width 884 height 457
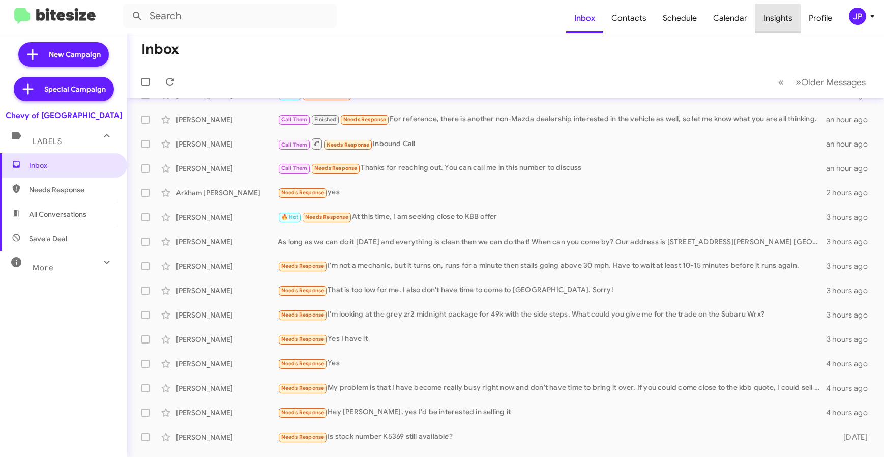
click at [778, 19] on span "Insights" at bounding box center [777, 18] width 45 height 29
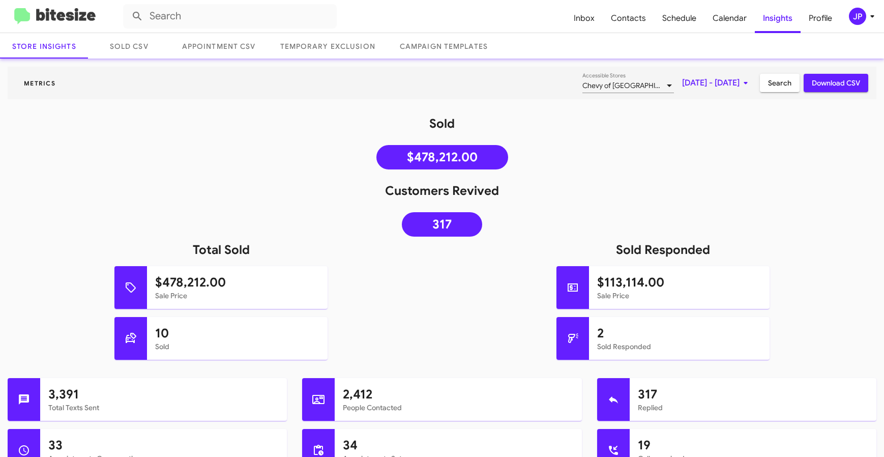
scroll to position [57, 0]
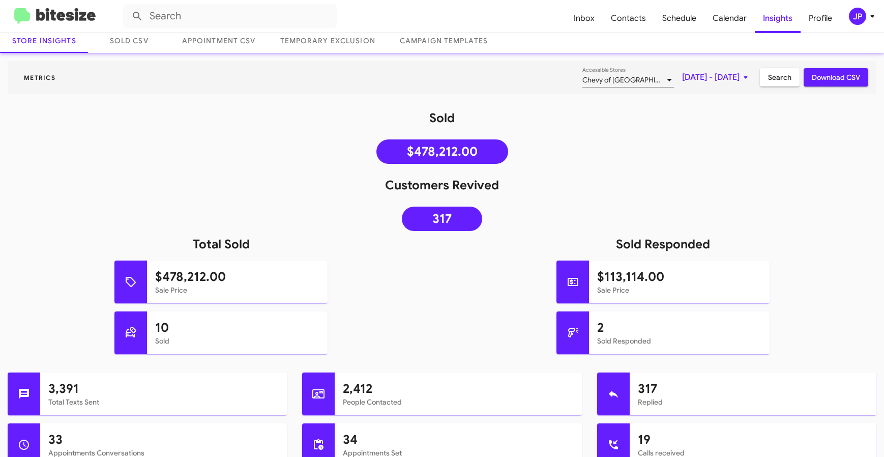
drag, startPoint x: 411, startPoint y: 316, endPoint x: 421, endPoint y: 406, distance: 90.5
click at [411, 316] on div "10 Sold" at bounding box center [220, 336] width 457 height 51
click at [859, 14] on div "JP" at bounding box center [857, 16] width 17 height 17
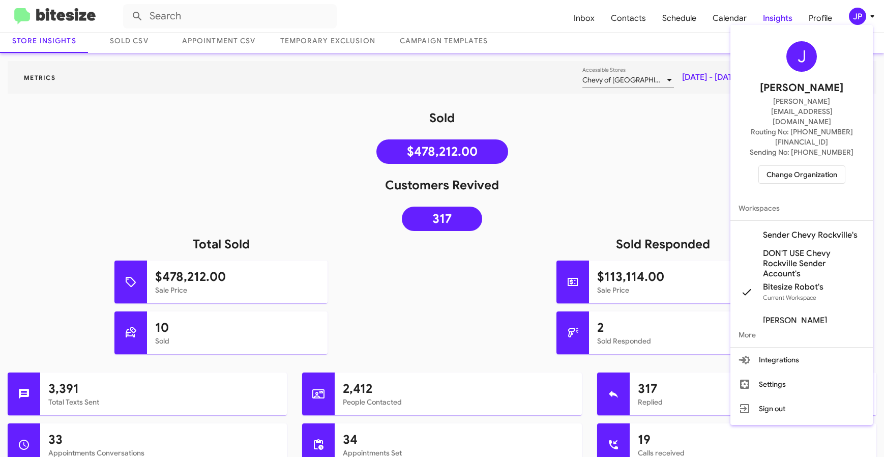
click at [831, 166] on span "Change Organization" at bounding box center [801, 174] width 71 height 17
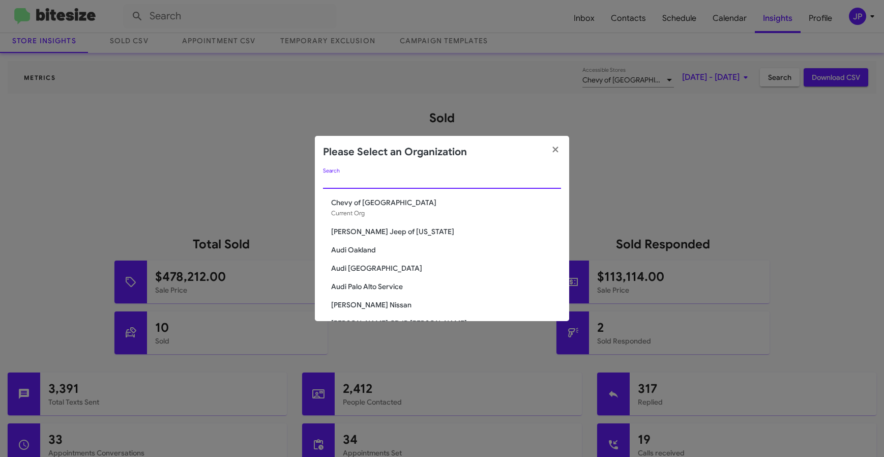
click at [472, 180] on input "Search" at bounding box center [442, 181] width 238 height 8
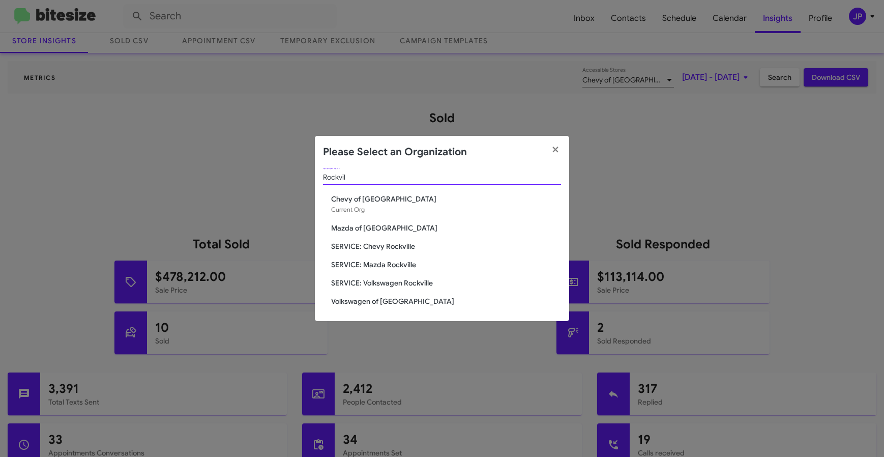
scroll to position [5, 0]
type input "Rockvil"
click at [380, 248] on span "SERVICE: Chevy Rockville" at bounding box center [446, 245] width 230 height 10
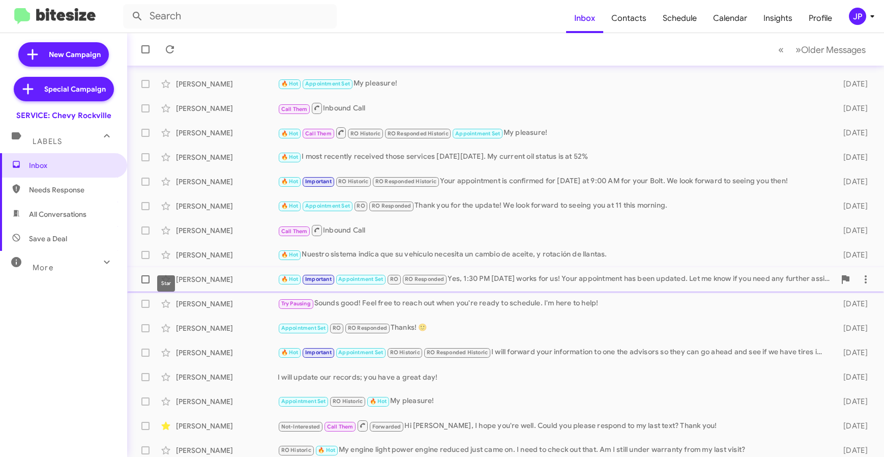
scroll to position [134, 0]
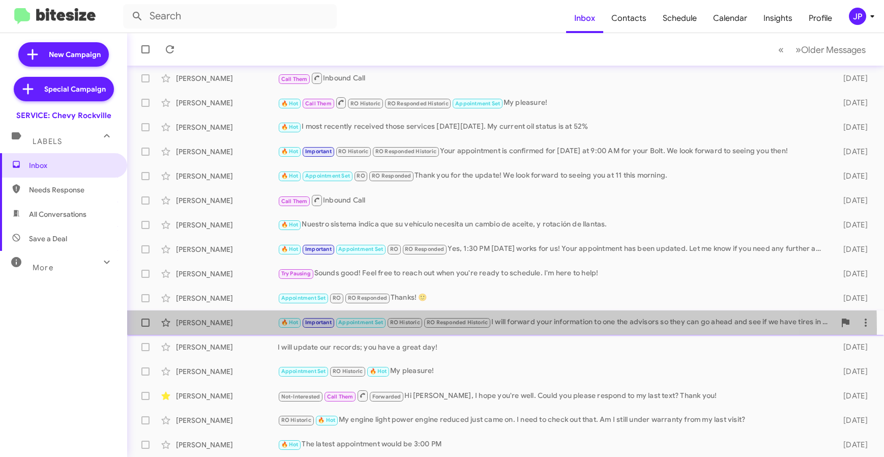
click at [256, 329] on div "Ayellet Aharonovich 🔥 Hot Important Appointment Set RO Historic RO Responded Hi…" at bounding box center [505, 322] width 740 height 20
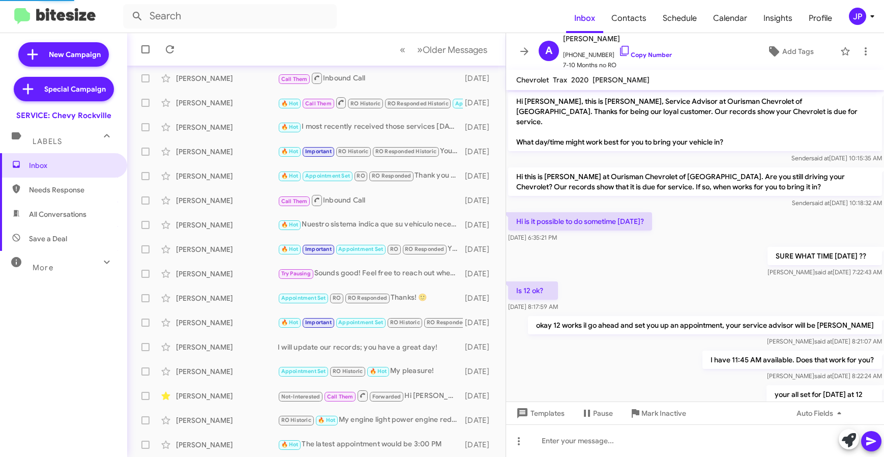
scroll to position [383, 0]
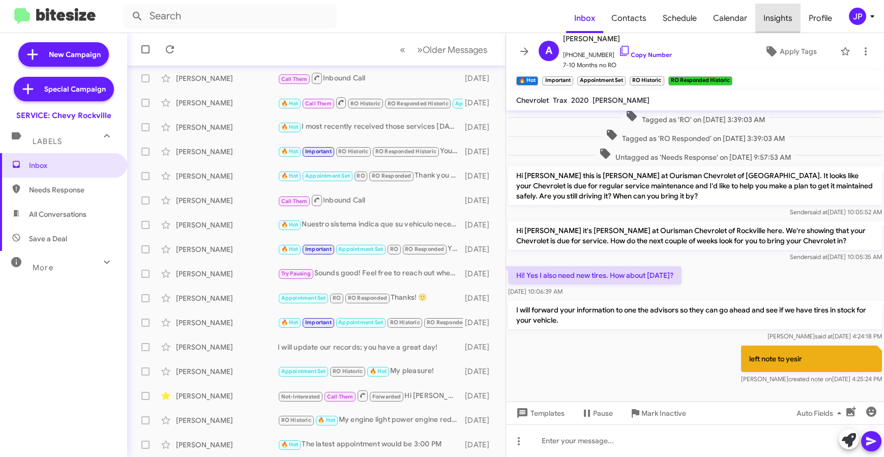
click at [766, 14] on span "Insights" at bounding box center [777, 18] width 45 height 29
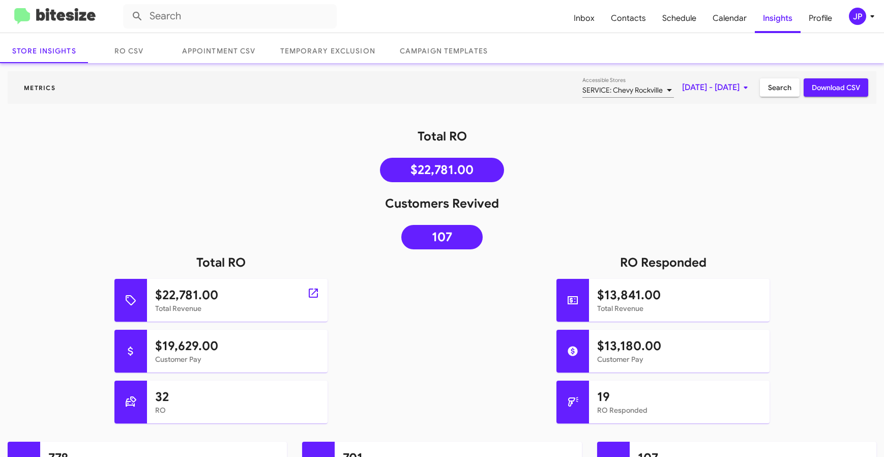
scroll to position [65, 0]
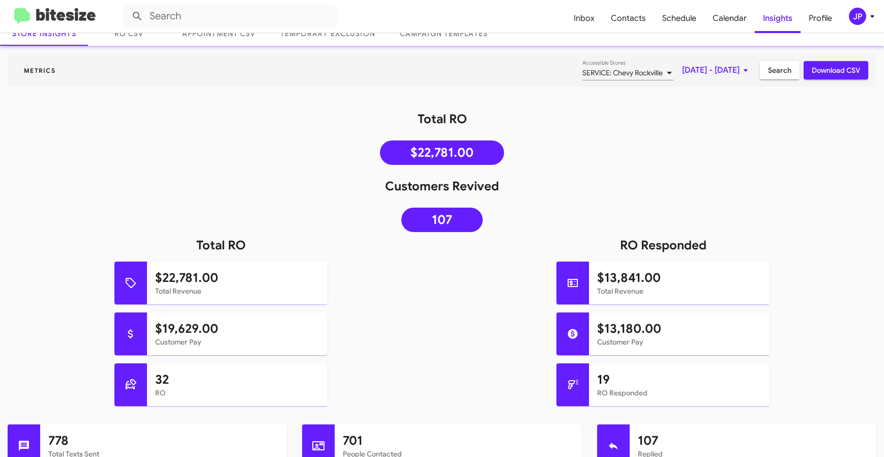
click at [80, 9] on img at bounding box center [54, 16] width 81 height 17
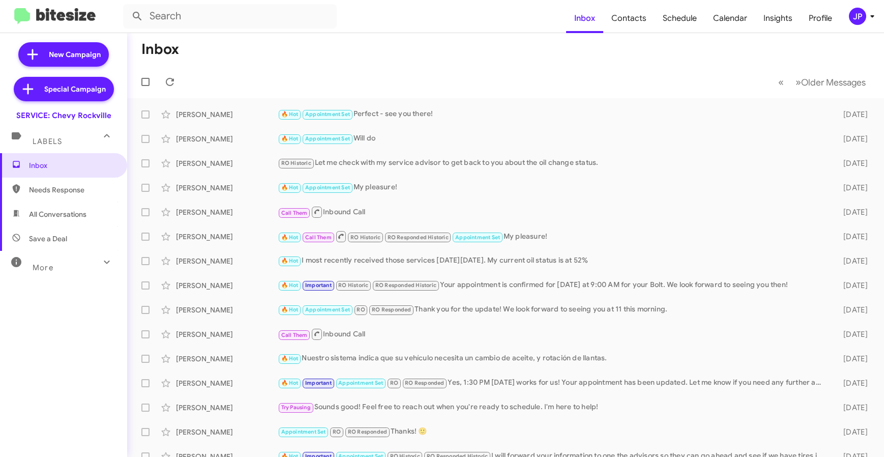
click at [854, 7] on mat-toolbar "Inbox Contacts Schedule Calendar Insights Profile JP" at bounding box center [442, 16] width 884 height 33
click at [854, 11] on div "JP" at bounding box center [857, 16] width 17 height 17
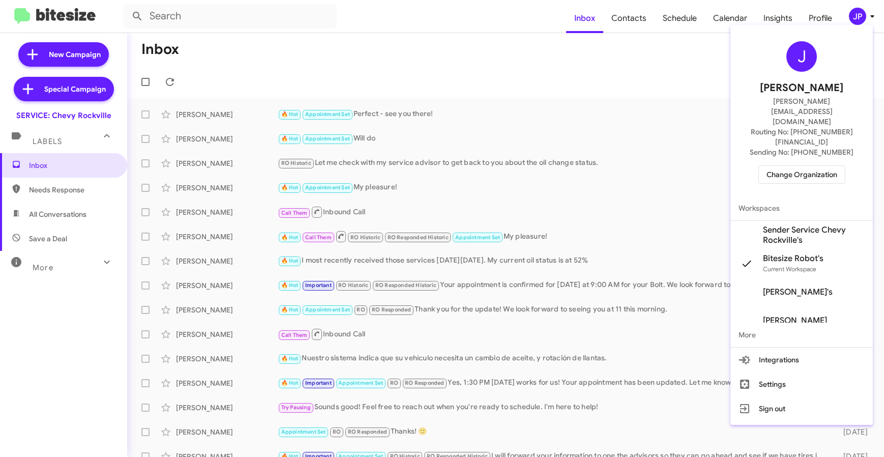
click at [793, 166] on span "Change Organization" at bounding box center [801, 174] width 71 height 17
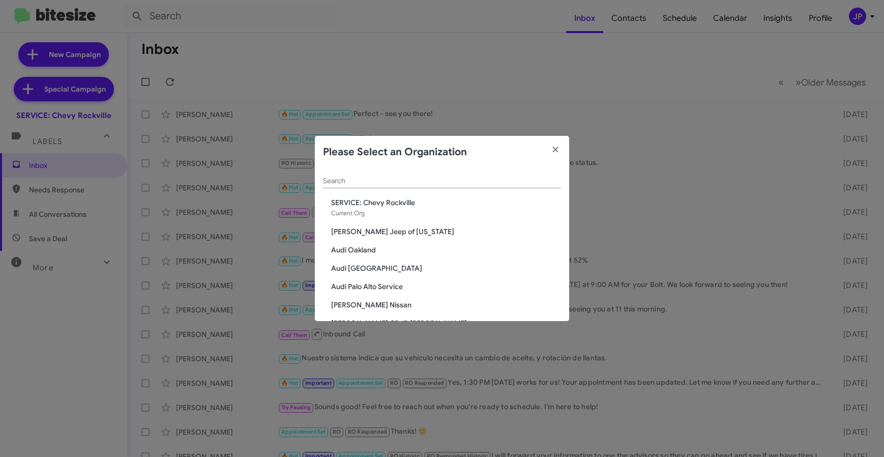
click at [420, 178] on input "Search" at bounding box center [442, 181] width 238 height 8
type input "rock"
click at [365, 300] on span "Volkswagen of Rockville" at bounding box center [446, 305] width 230 height 10
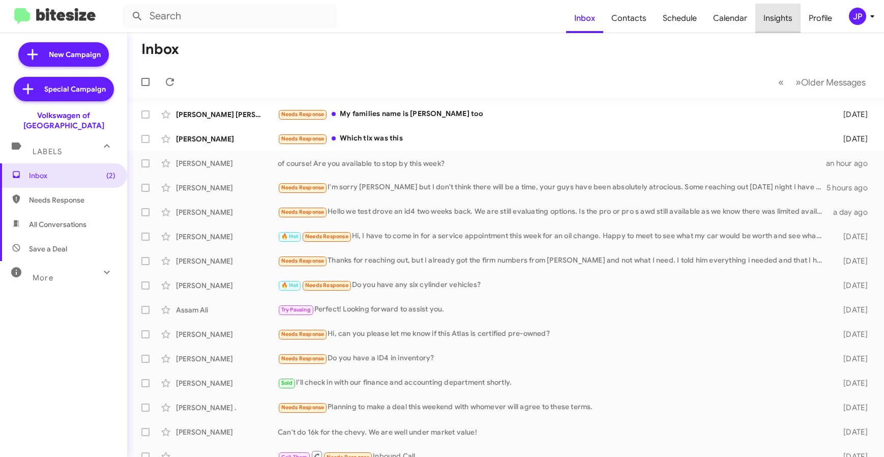
click at [785, 24] on span "Insights" at bounding box center [777, 18] width 45 height 29
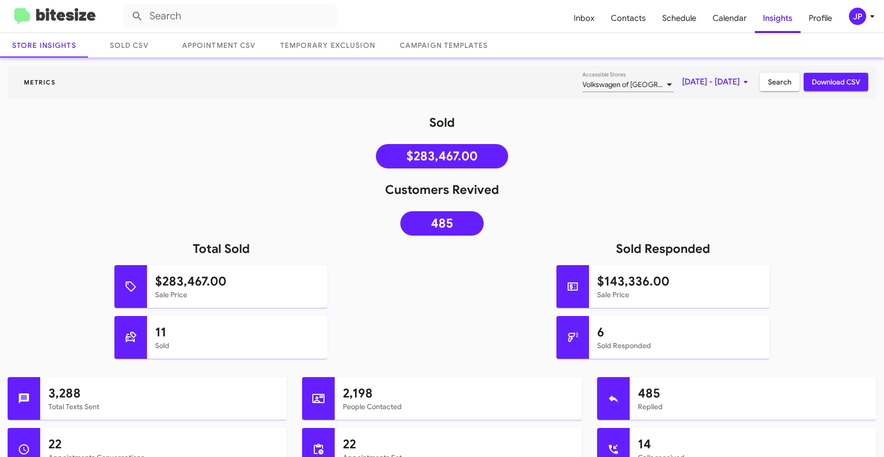
scroll to position [69, 0]
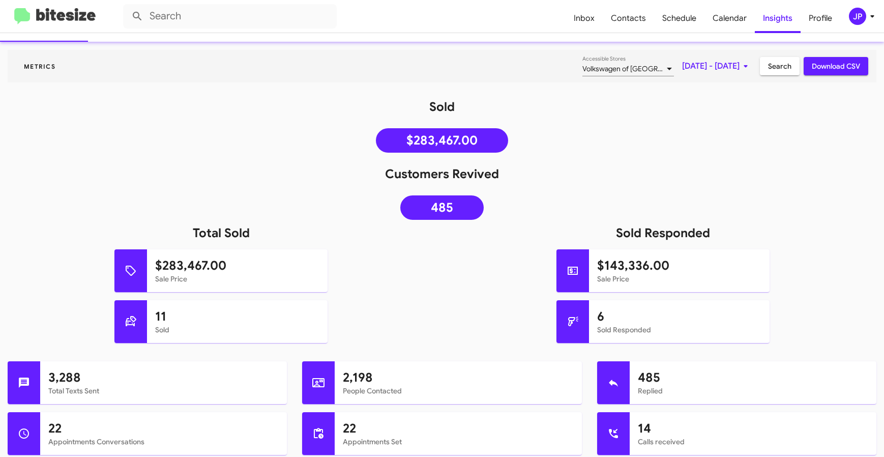
click at [859, 24] on mat-toolbar "Inbox Contacts Schedule Calendar Insights Profile JP" at bounding box center [442, 16] width 884 height 33
click at [863, 19] on div "JP" at bounding box center [857, 16] width 17 height 17
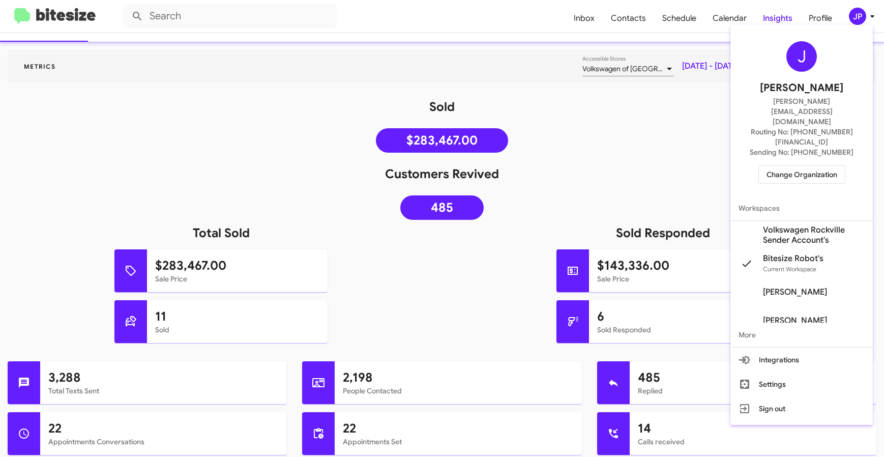
click at [809, 166] on span "Change Organization" at bounding box center [801, 174] width 71 height 17
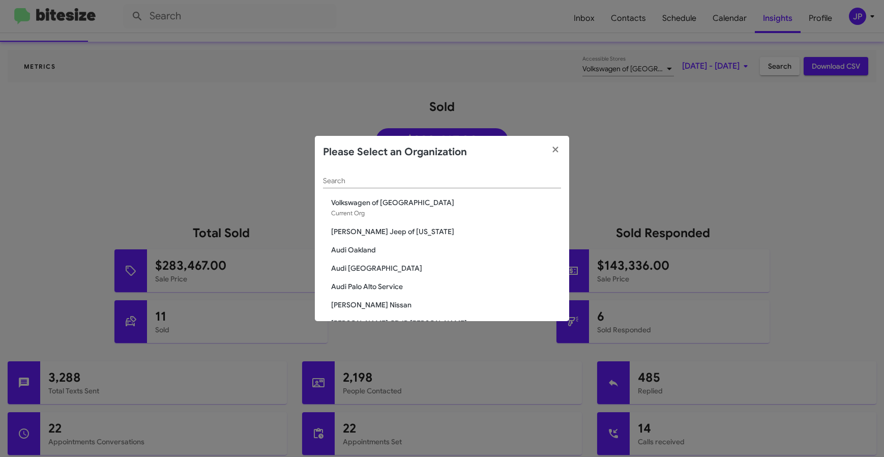
click at [521, 178] on input "Search" at bounding box center [442, 181] width 238 height 8
type input "rock"
click at [436, 302] on span "SERVICE: Volkswagen Rockville" at bounding box center [446, 305] width 230 height 10
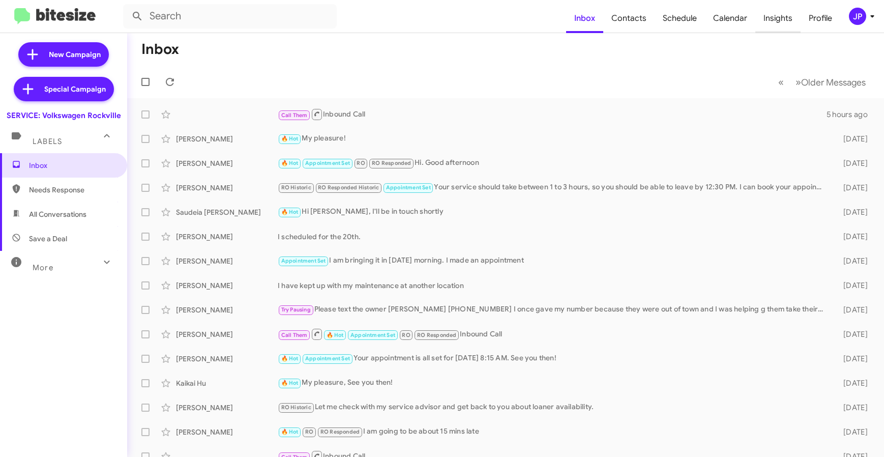
click at [777, 28] on span "Insights" at bounding box center [777, 18] width 45 height 29
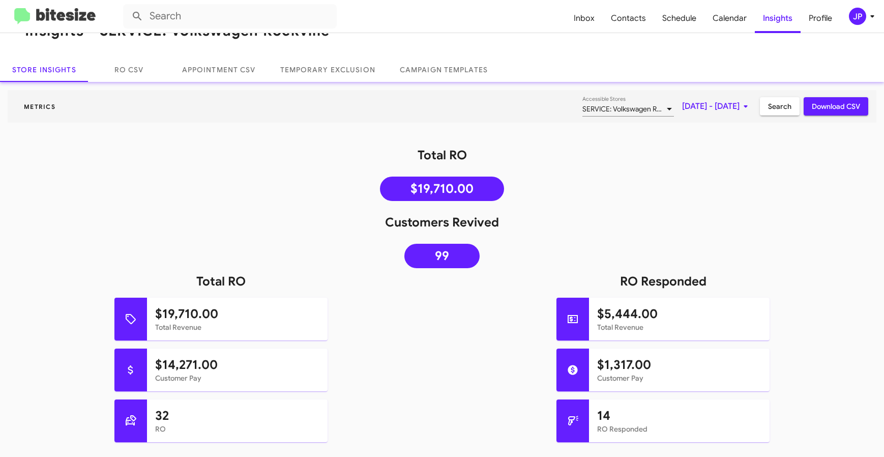
scroll to position [91, 0]
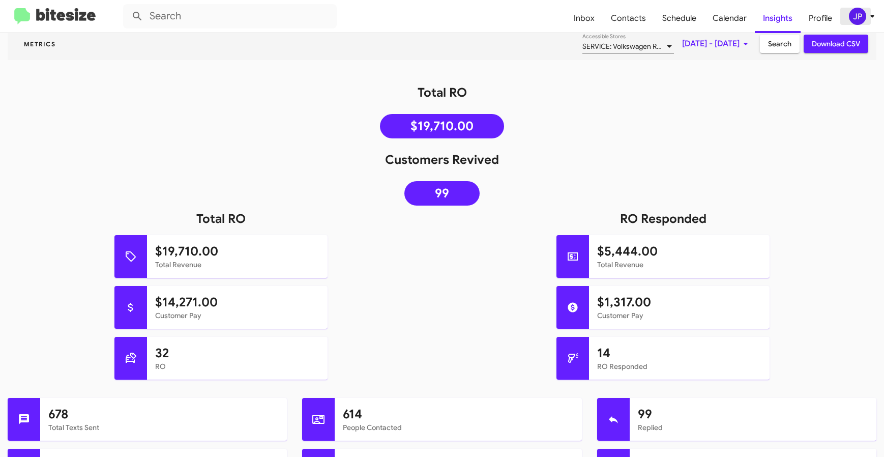
click at [858, 20] on div "JP" at bounding box center [857, 16] width 17 height 17
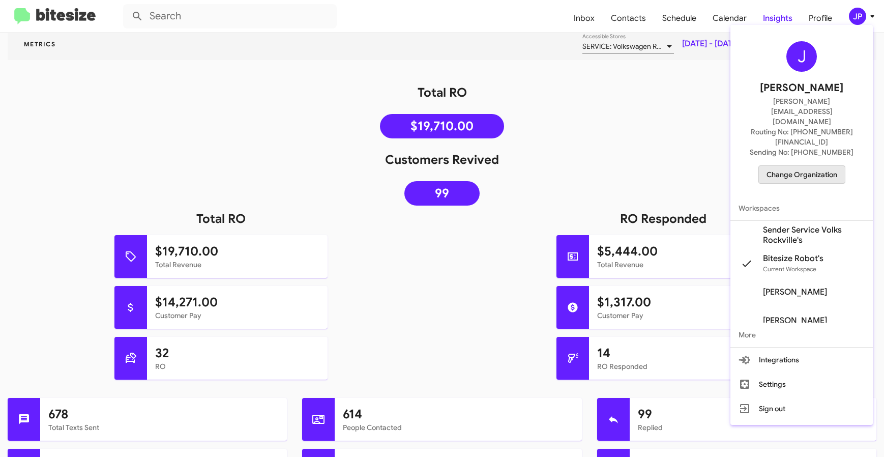
click at [805, 166] on span "Change Organization" at bounding box center [801, 174] width 71 height 17
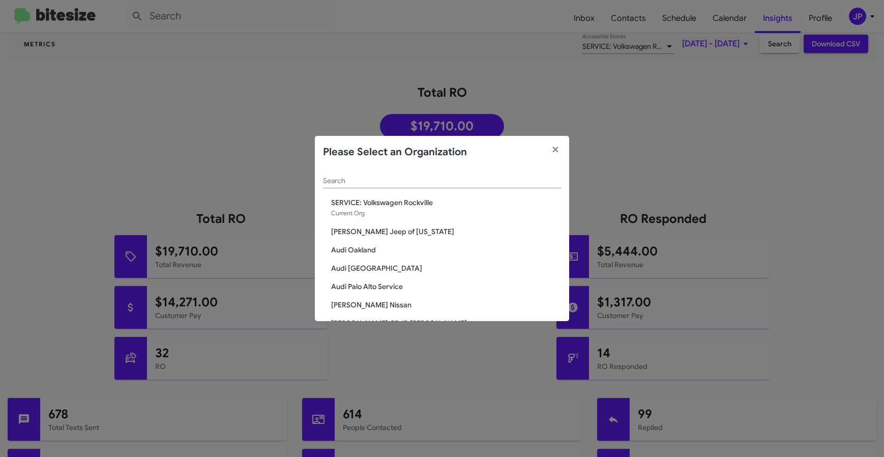
click at [421, 184] on input "Search" at bounding box center [442, 181] width 238 height 8
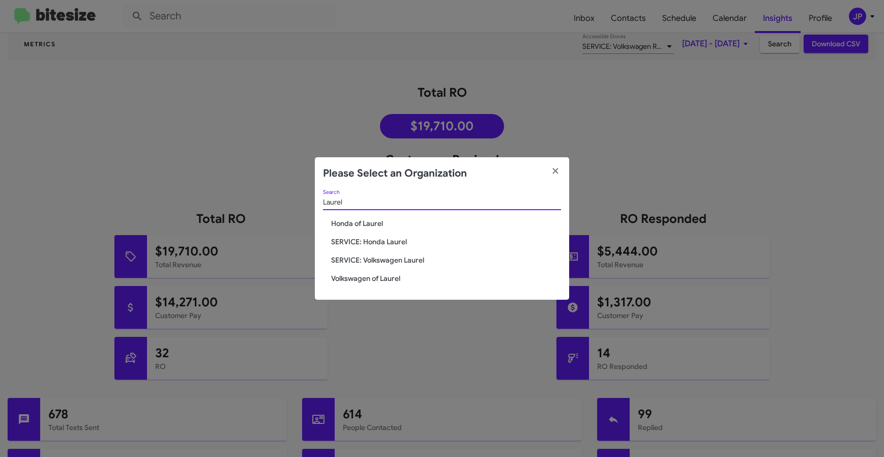
type input "Laurel"
click at [381, 278] on span "Volkswagen of Laurel" at bounding box center [446, 278] width 230 height 10
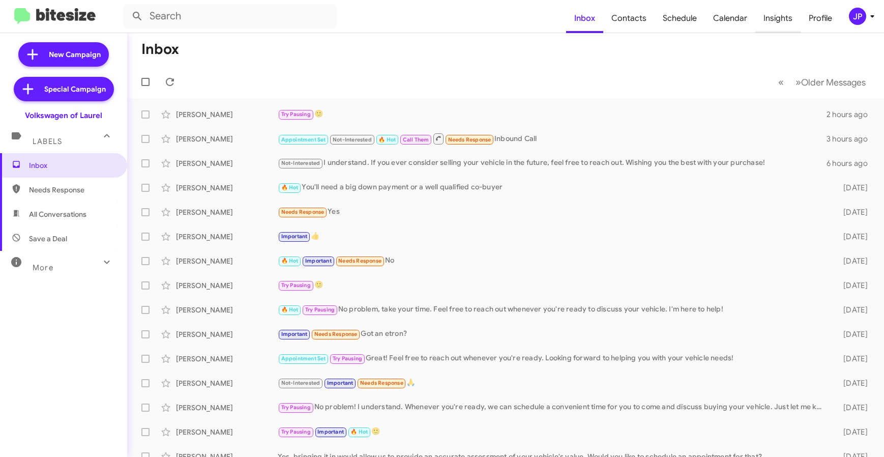
click at [776, 21] on span "Insights" at bounding box center [777, 18] width 45 height 29
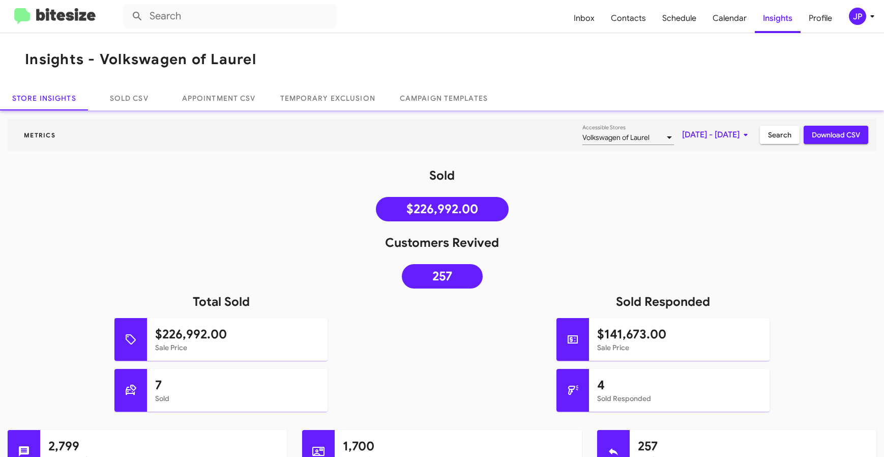
click at [91, 18] on img at bounding box center [54, 16] width 81 height 17
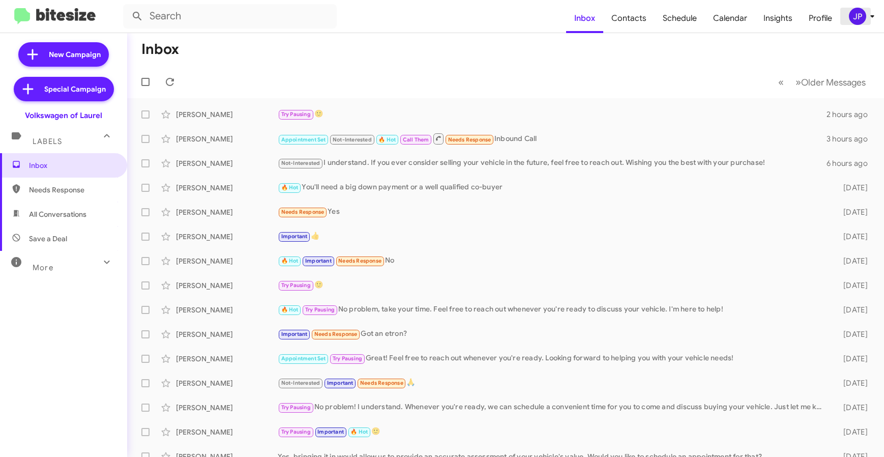
click at [853, 19] on div "JP" at bounding box center [857, 16] width 17 height 17
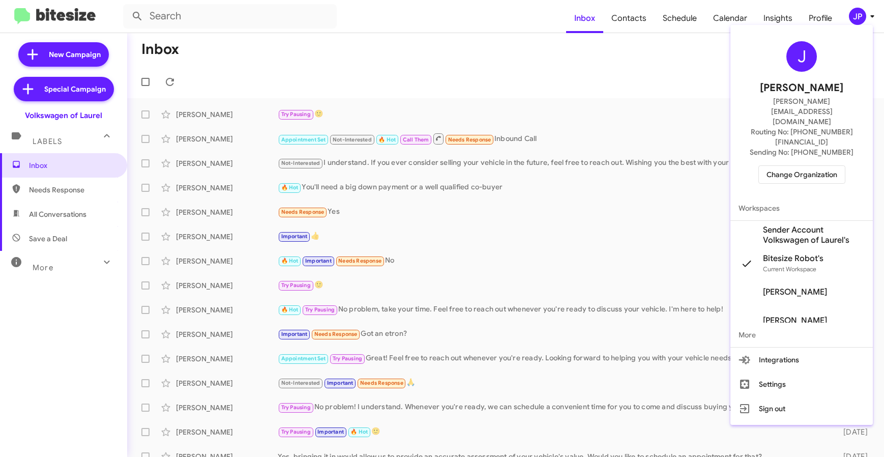
click at [795, 166] on span "Change Organization" at bounding box center [801, 174] width 71 height 17
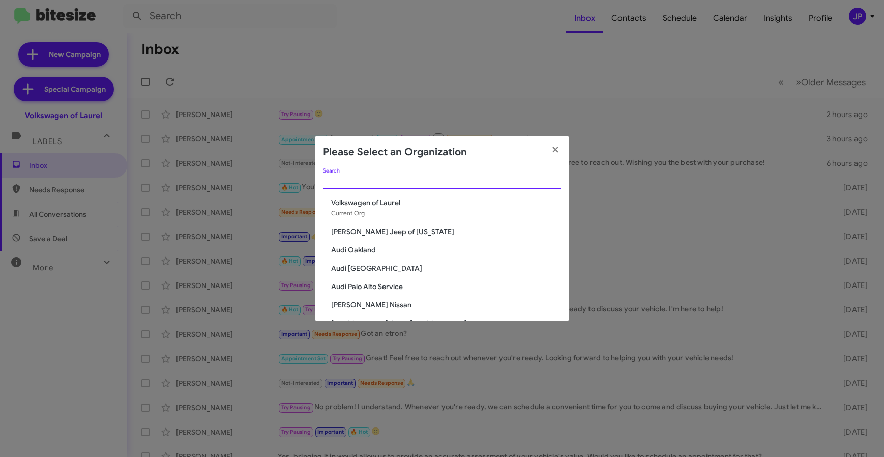
click at [373, 184] on input "Search" at bounding box center [442, 181] width 238 height 8
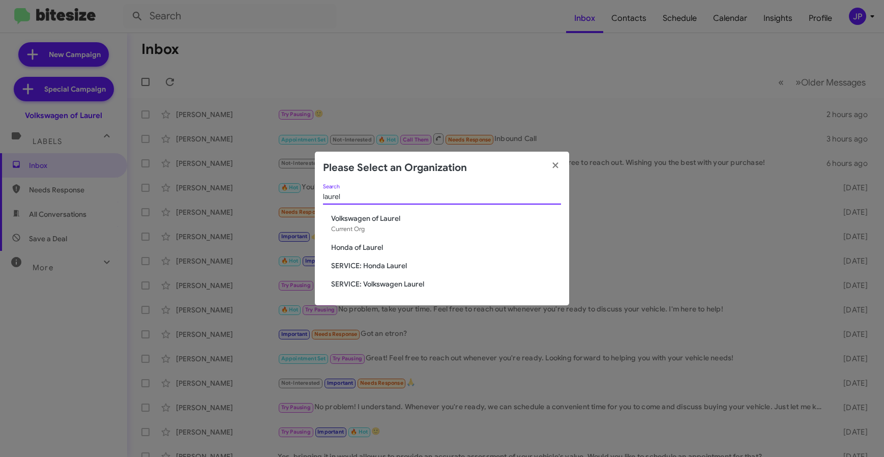
type input "laurel"
click at [378, 285] on span "SERVICE: Volkswagen Laurel" at bounding box center [446, 284] width 230 height 10
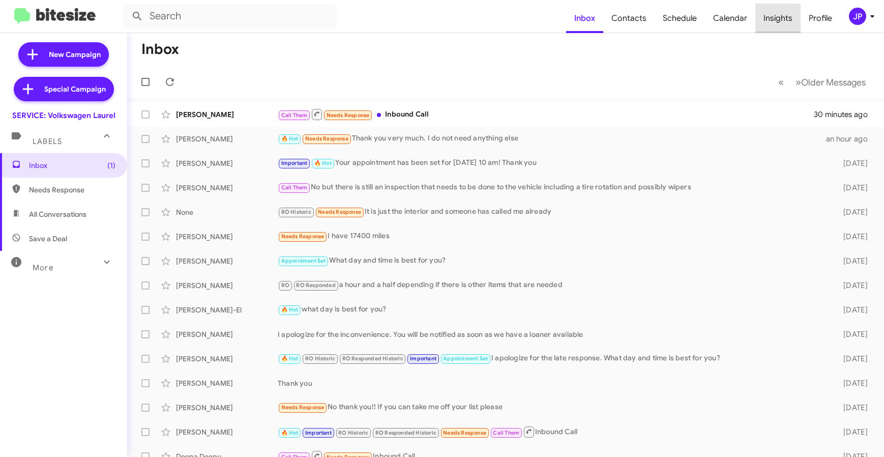
click at [785, 25] on span "Insights" at bounding box center [777, 18] width 45 height 29
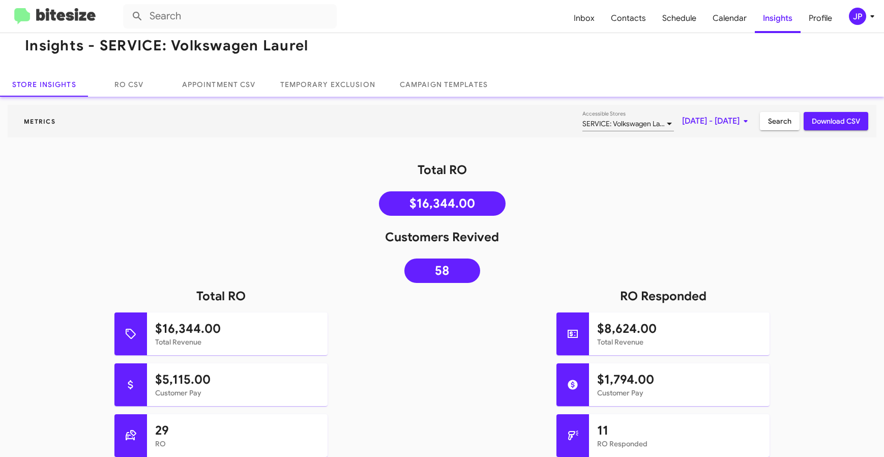
scroll to position [72, 0]
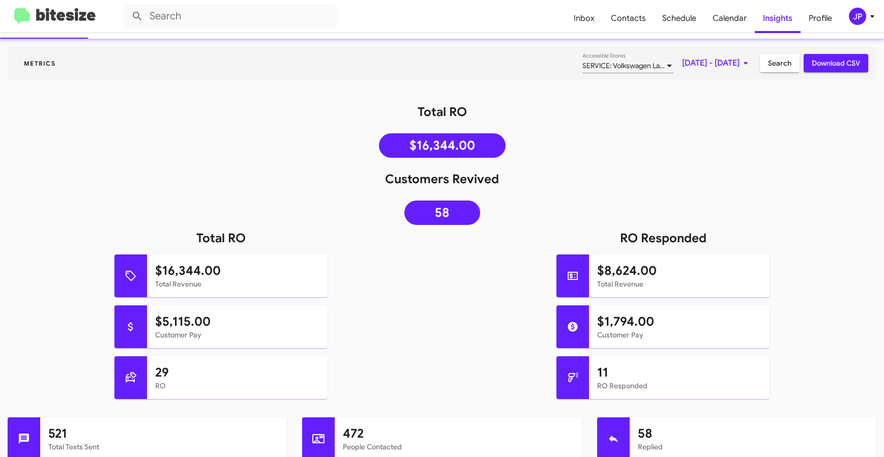
click at [86, 19] on img at bounding box center [54, 16] width 81 height 17
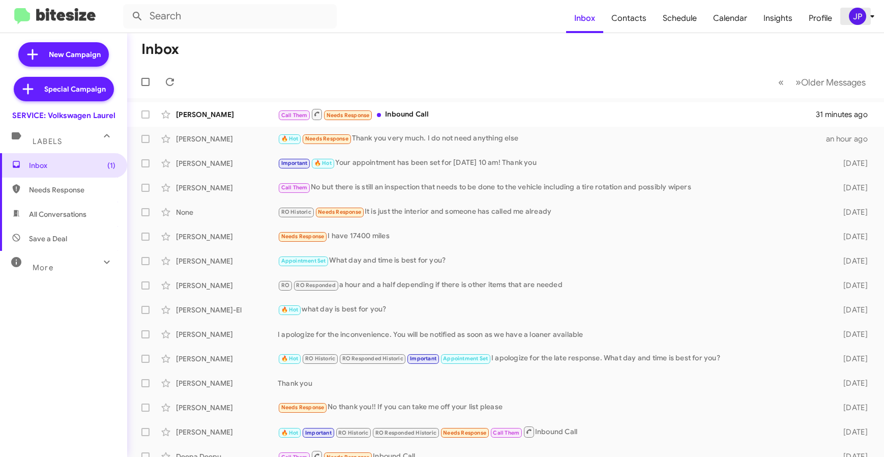
click at [848, 17] on span "JP" at bounding box center [863, 16] width 31 height 17
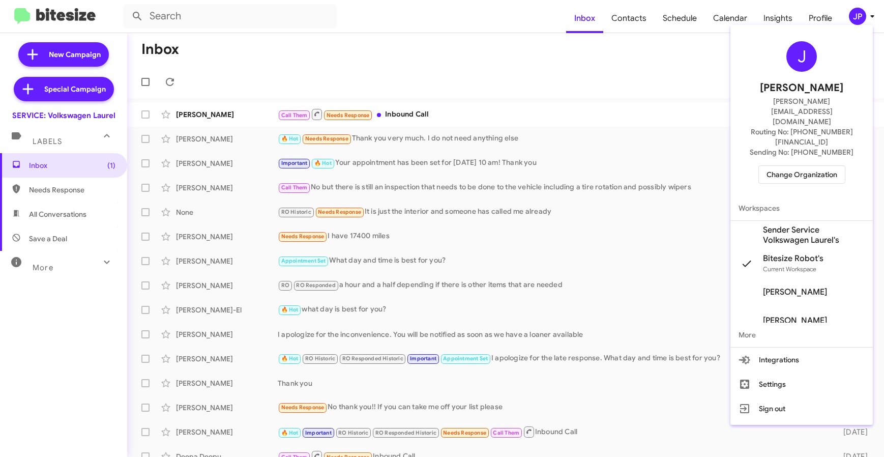
click at [798, 166] on span "Change Organization" at bounding box center [801, 174] width 71 height 17
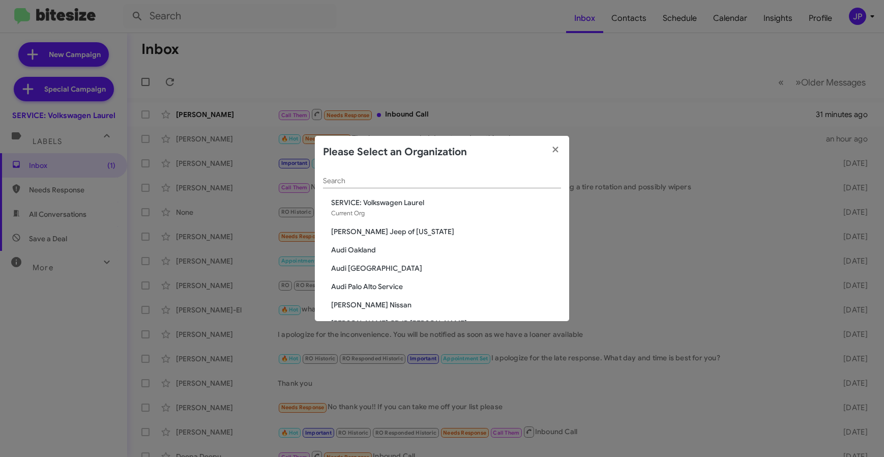
click at [404, 186] on div "Search" at bounding box center [442, 178] width 238 height 20
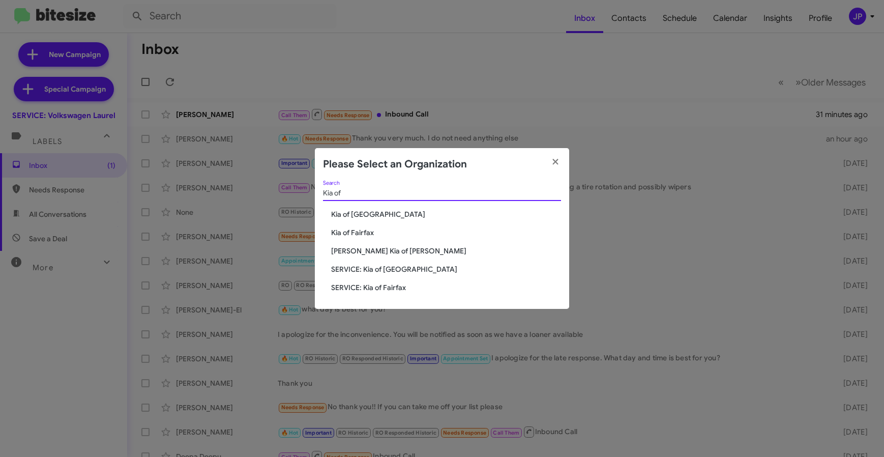
type input "Kia of"
click at [367, 215] on span "Kia of [GEOGRAPHIC_DATA]" at bounding box center [446, 214] width 230 height 10
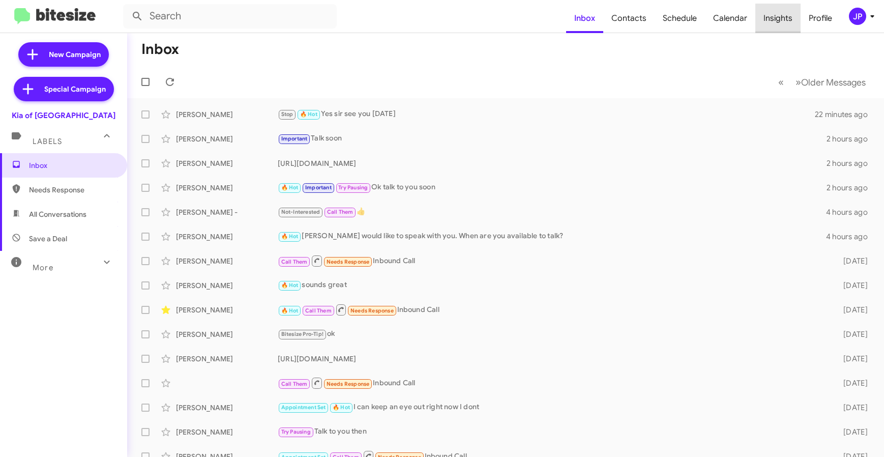
click at [786, 25] on span "Insights" at bounding box center [777, 18] width 45 height 29
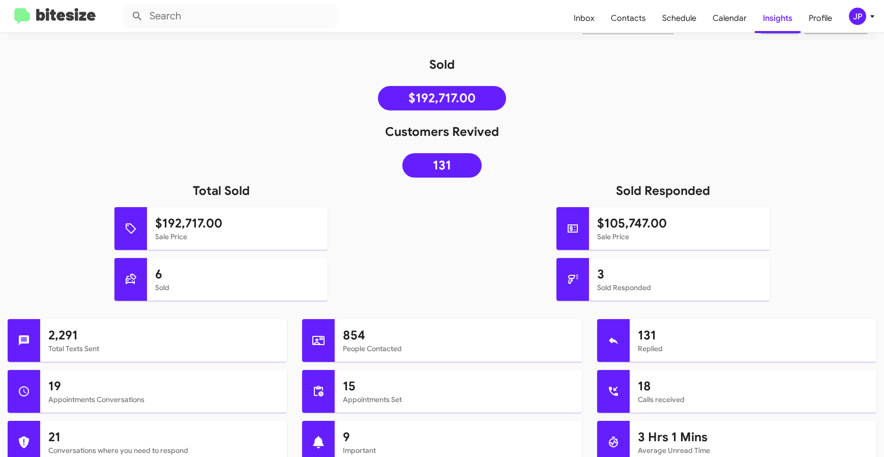
scroll to position [148, 0]
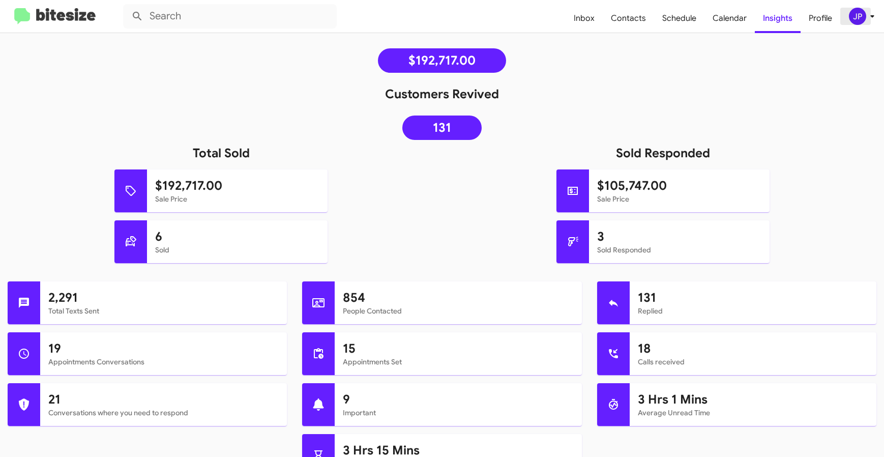
click at [847, 17] on button "JP" at bounding box center [856, 16] width 33 height 17
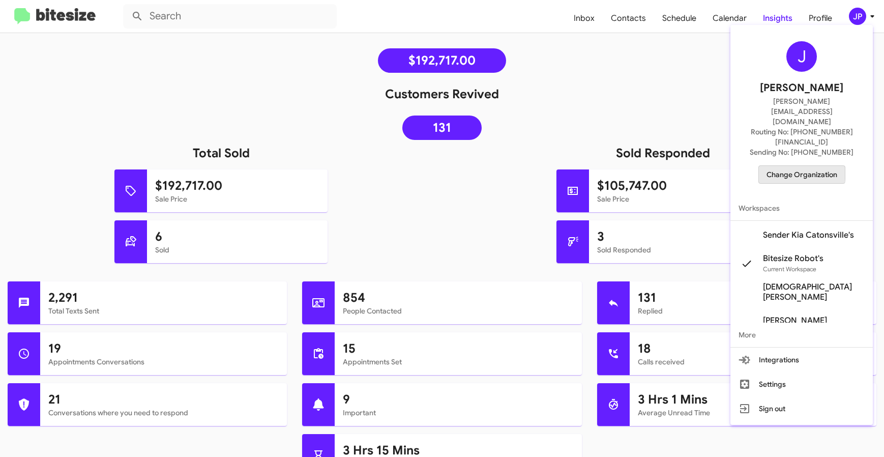
click at [791, 166] on span "Change Organization" at bounding box center [801, 174] width 71 height 17
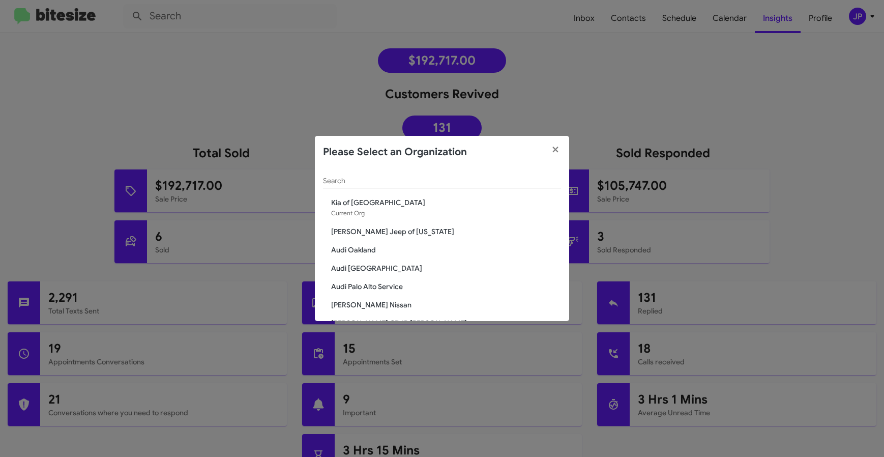
click at [425, 184] on input "Search" at bounding box center [442, 181] width 238 height 8
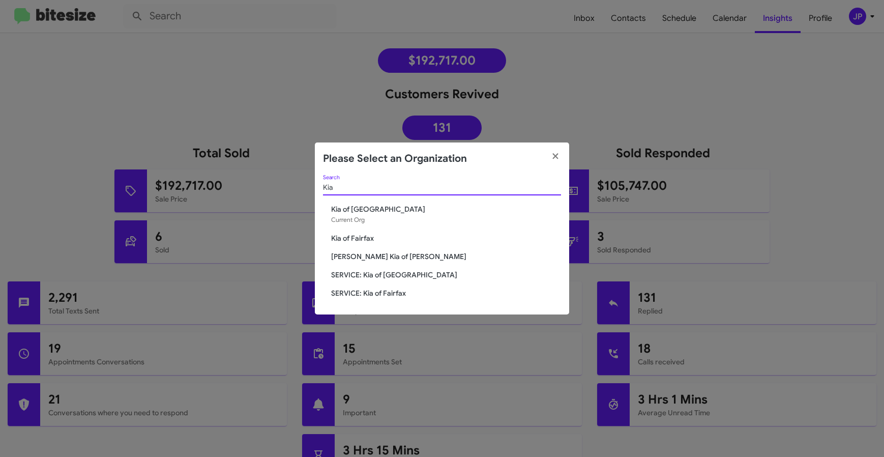
type input "Kia"
click at [412, 277] on span "SERVICE: Kia of [GEOGRAPHIC_DATA]" at bounding box center [446, 275] width 230 height 10
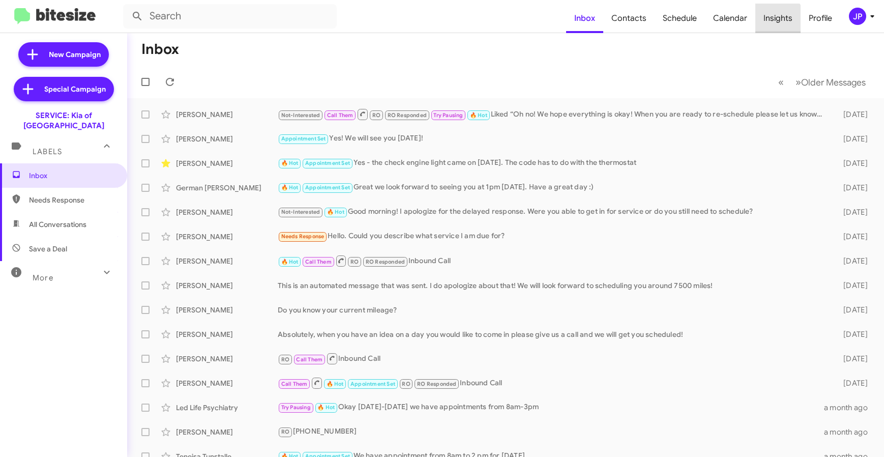
click at [761, 28] on span "Insights" at bounding box center [777, 18] width 45 height 29
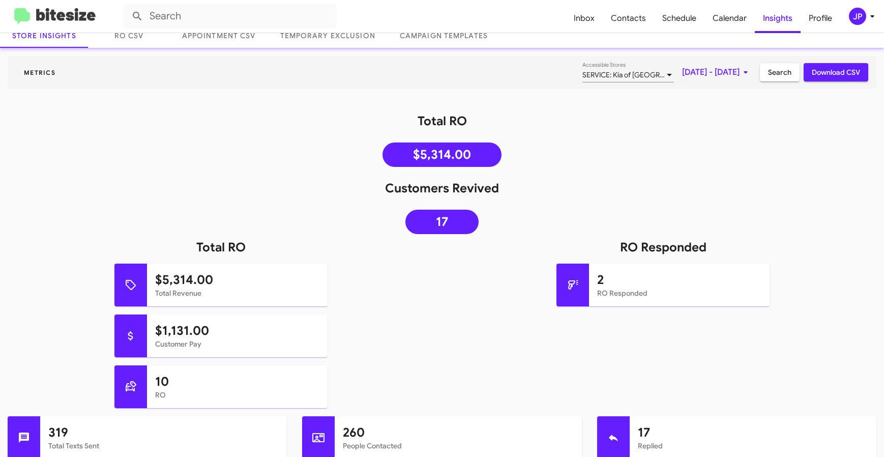
scroll to position [69, 0]
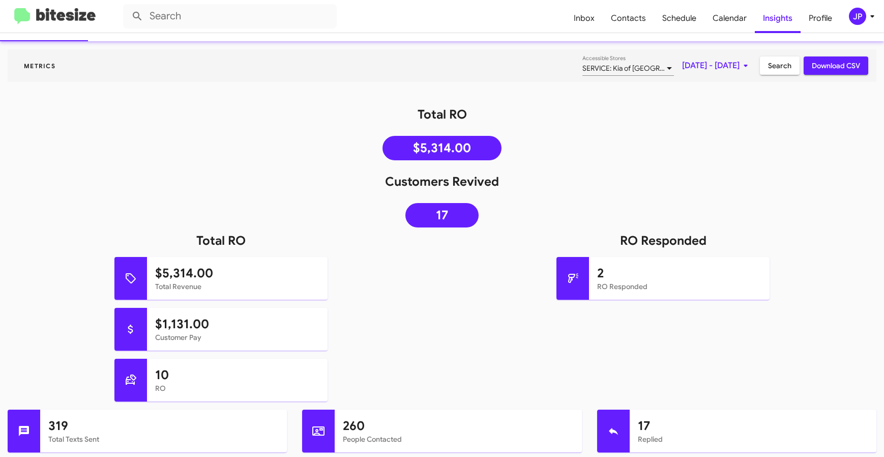
click at [68, 9] on img at bounding box center [54, 16] width 81 height 17
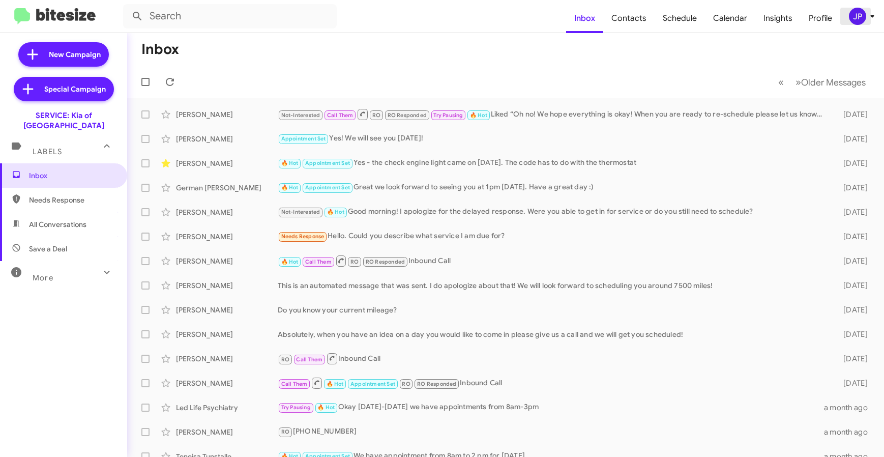
click at [867, 10] on icon at bounding box center [872, 16] width 12 height 12
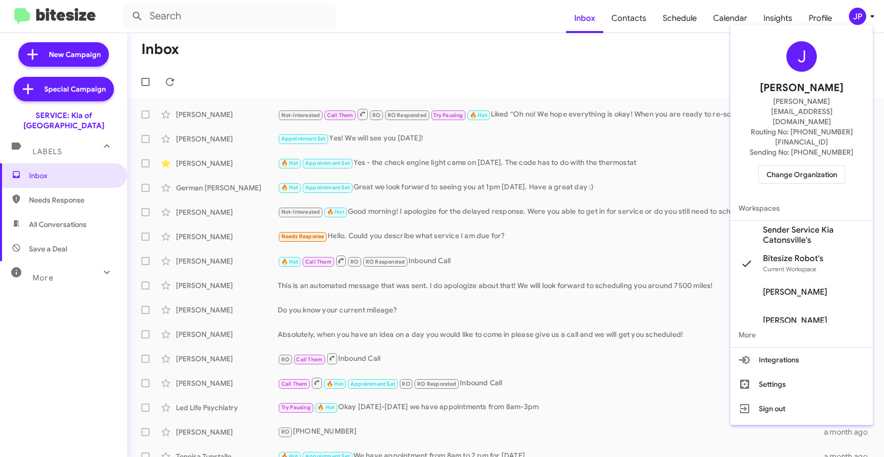
click at [823, 166] on span "Change Organization" at bounding box center [801, 174] width 71 height 17
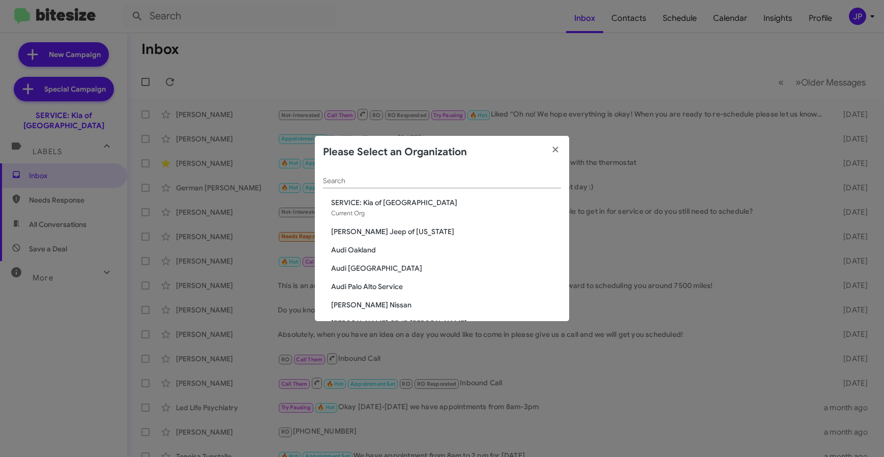
click at [397, 186] on div "Search" at bounding box center [442, 178] width 238 height 20
click at [397, 185] on input "Search" at bounding box center [442, 181] width 238 height 8
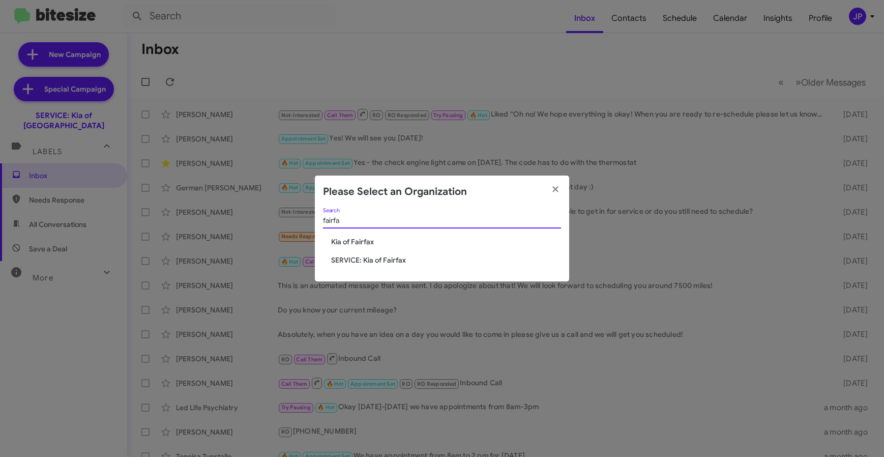
type input "fairfa"
click at [357, 237] on span "Kia of Fairfax" at bounding box center [446, 241] width 230 height 10
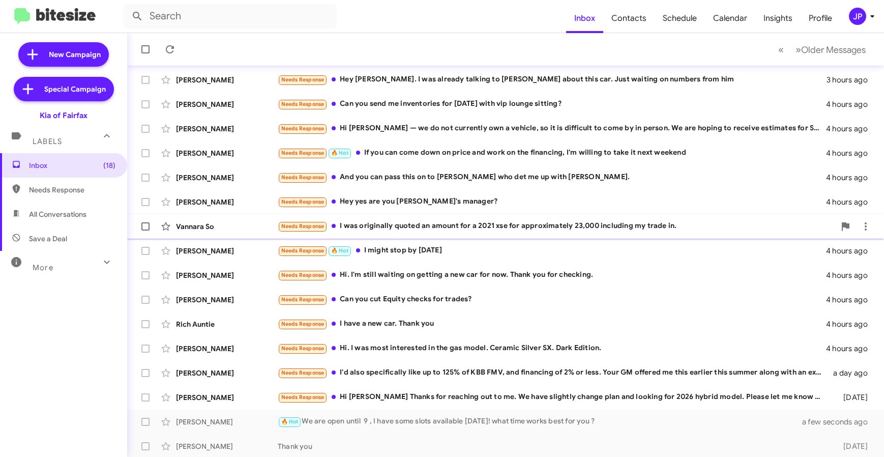
scroll to position [134, 0]
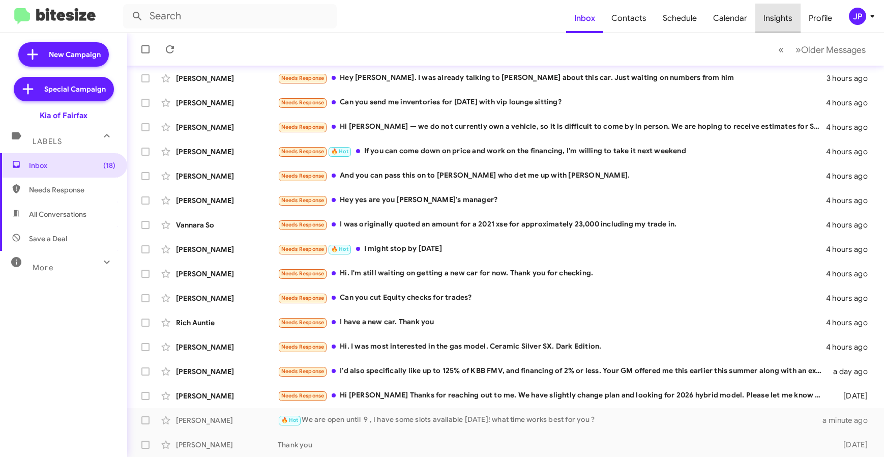
click at [786, 22] on span "Insights" at bounding box center [777, 18] width 45 height 29
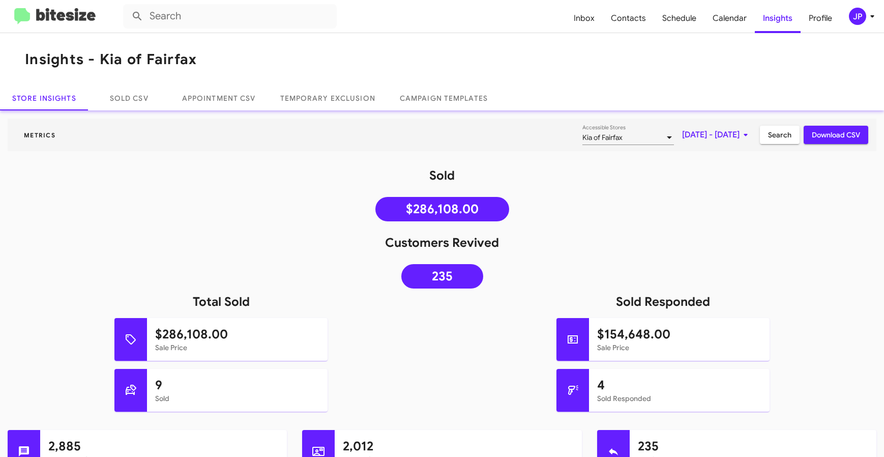
click at [73, 22] on img at bounding box center [54, 16] width 81 height 17
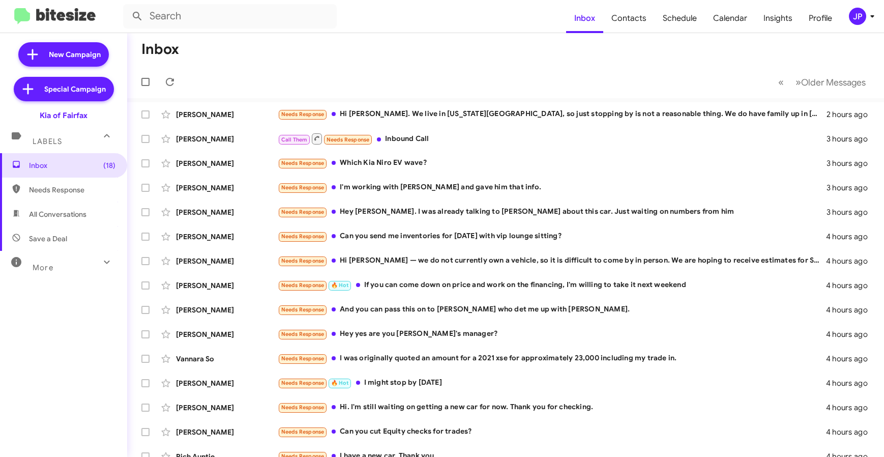
click at [845, 20] on button "JP" at bounding box center [856, 16] width 33 height 17
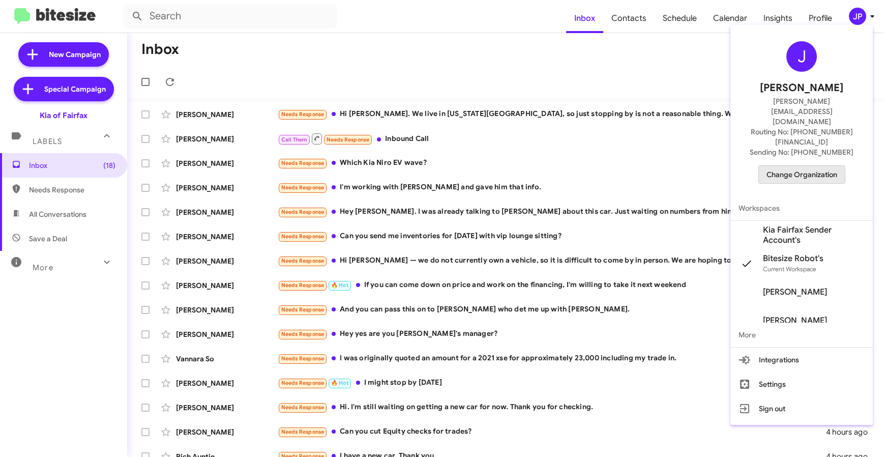
click at [806, 166] on span "Change Organization" at bounding box center [801, 174] width 71 height 17
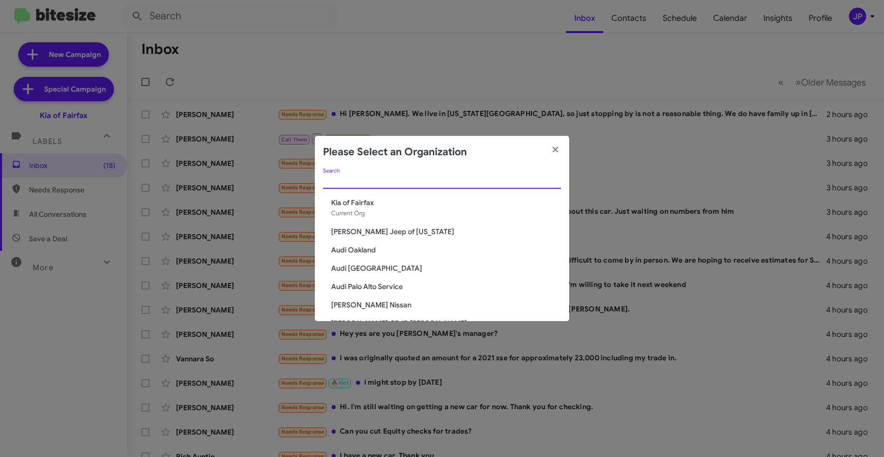
click at [342, 177] on input "Search" at bounding box center [442, 181] width 238 height 8
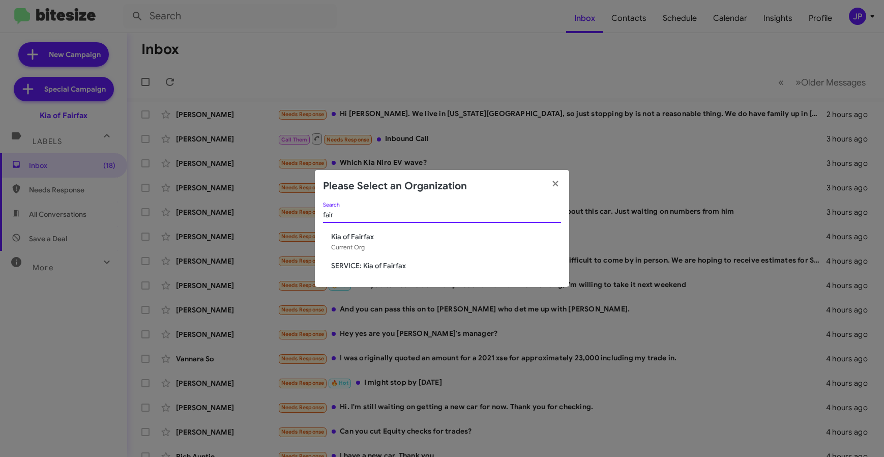
type input "fair"
click at [373, 265] on span "SERVICE: Kia of Fairfax" at bounding box center [446, 265] width 230 height 10
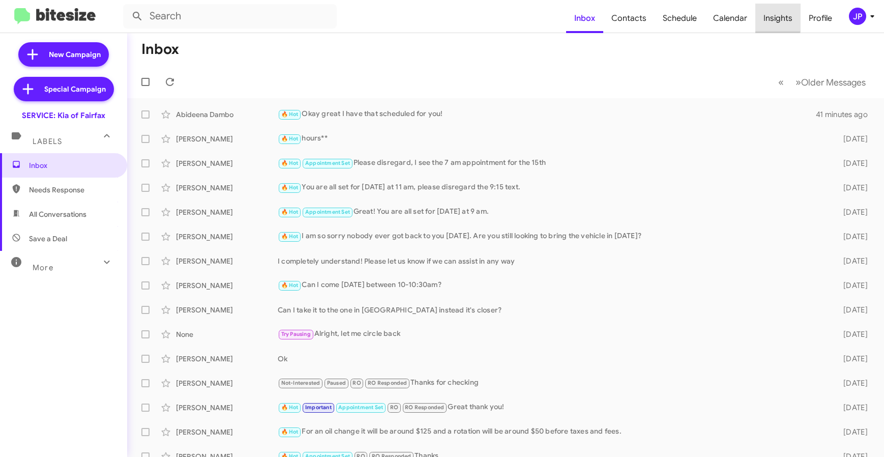
click at [765, 17] on span "Insights" at bounding box center [777, 18] width 45 height 29
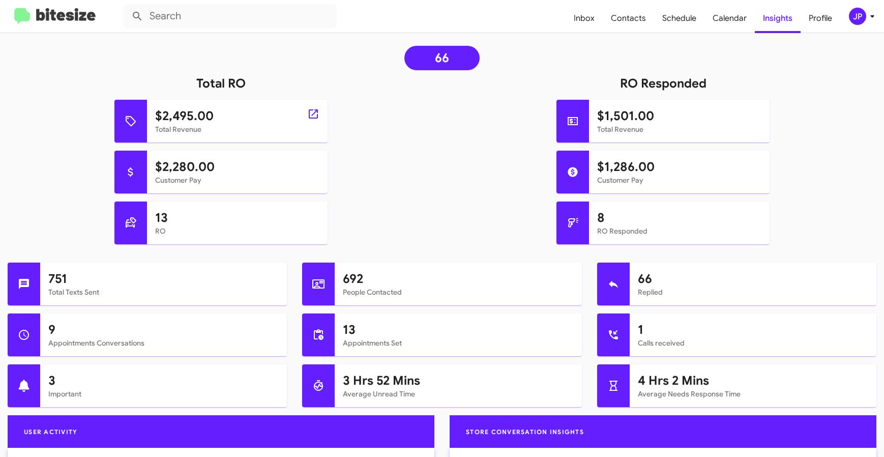
scroll to position [334, 0]
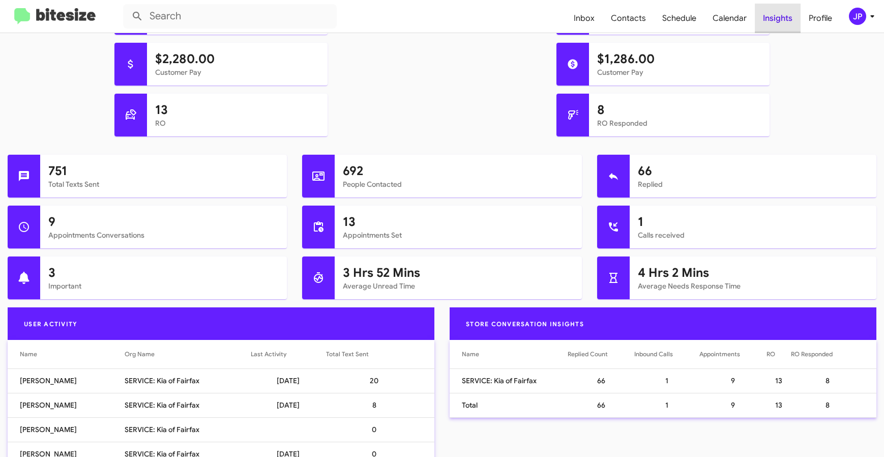
click at [793, 20] on span "Insights" at bounding box center [778, 18] width 46 height 29
click at [63, 11] on img at bounding box center [54, 16] width 81 height 17
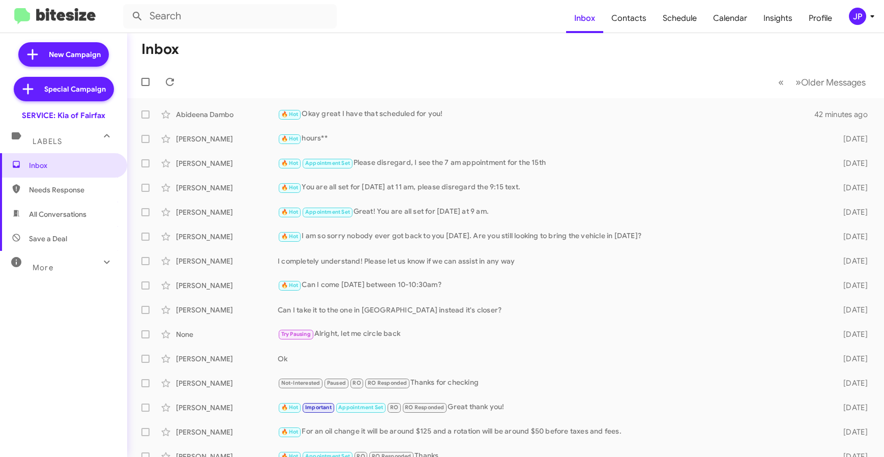
click at [858, 20] on div "JP" at bounding box center [857, 16] width 17 height 17
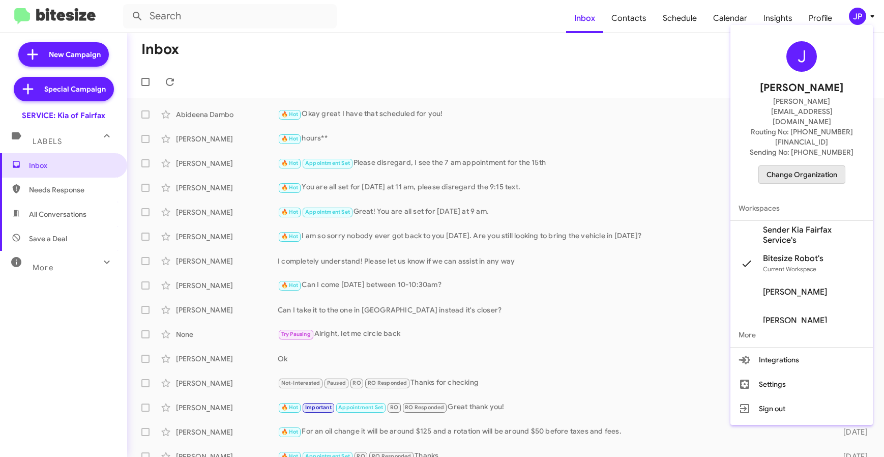
click at [789, 166] on span "Change Organization" at bounding box center [801, 174] width 71 height 17
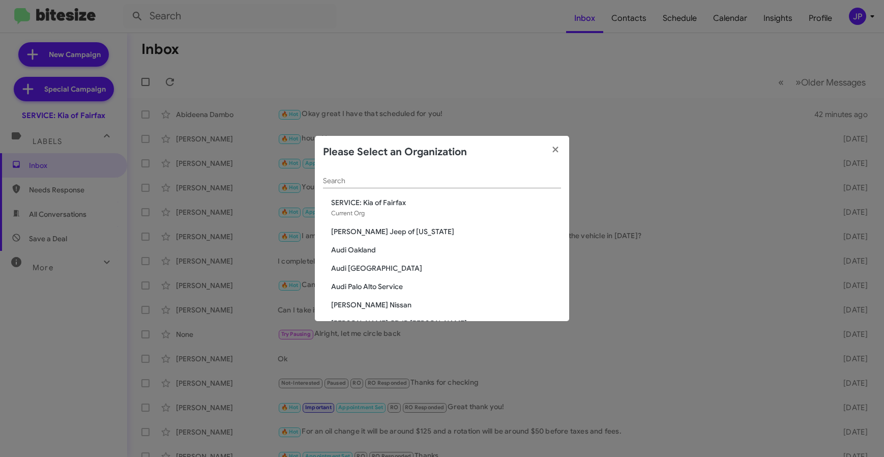
click at [419, 188] on div "Search" at bounding box center [442, 182] width 238 height 29
click at [421, 185] on input "Search" at bounding box center [442, 181] width 238 height 8
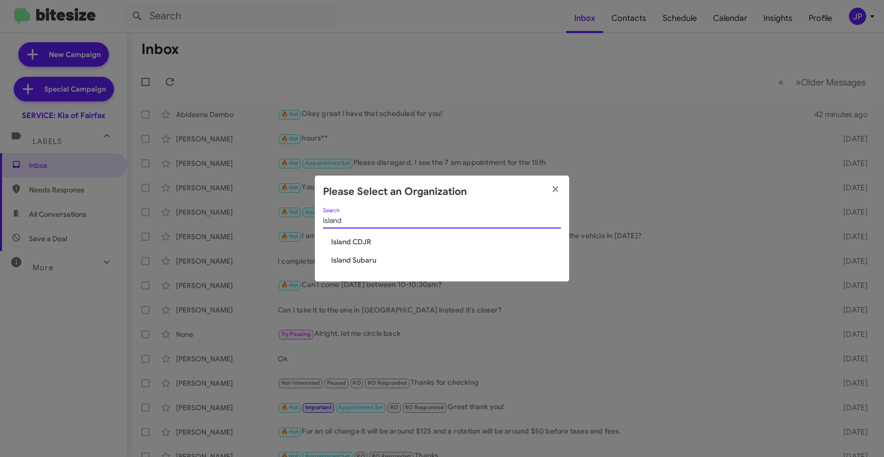
type input "island"
click at [364, 240] on span "Island CDJR" at bounding box center [446, 241] width 230 height 10
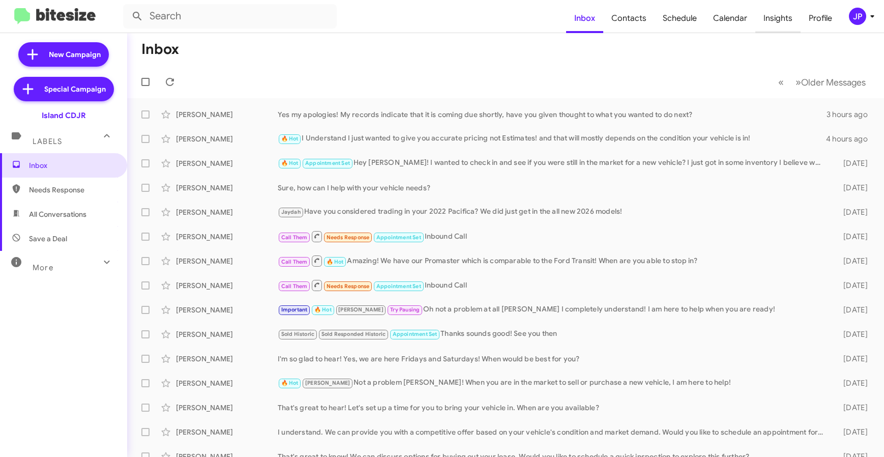
click at [776, 22] on span "Insights" at bounding box center [777, 18] width 45 height 29
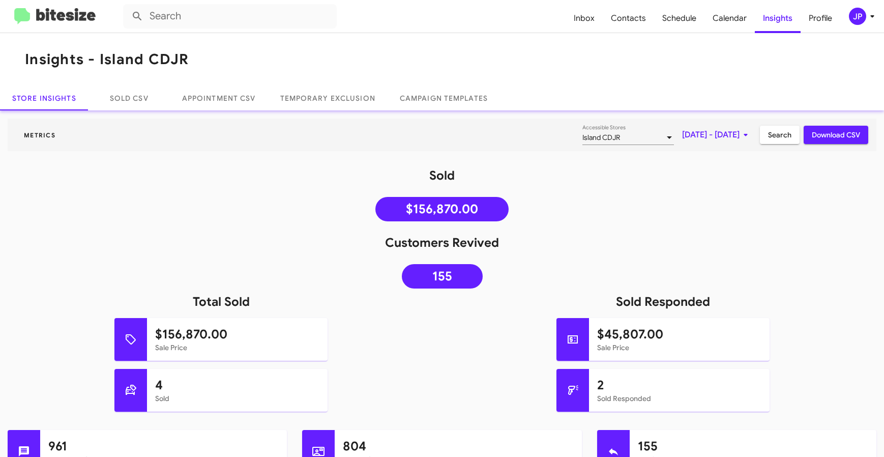
click at [857, 20] on div "JP" at bounding box center [857, 16] width 17 height 17
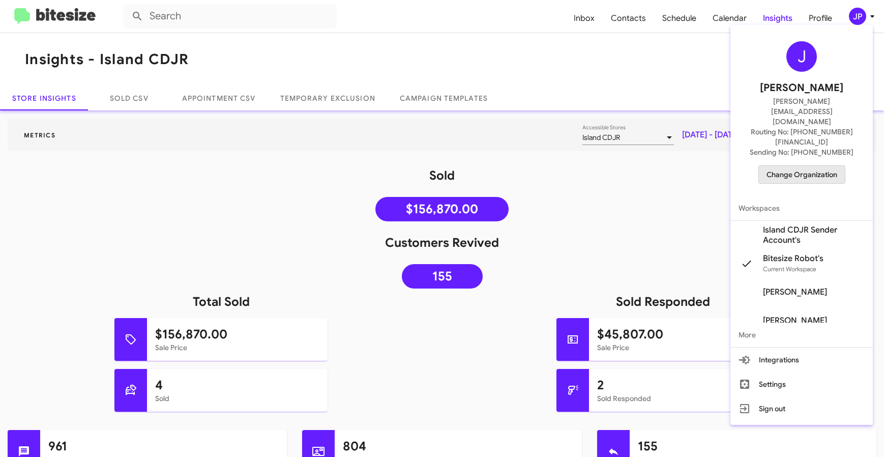
click at [823, 166] on span "Change Organization" at bounding box center [801, 174] width 71 height 17
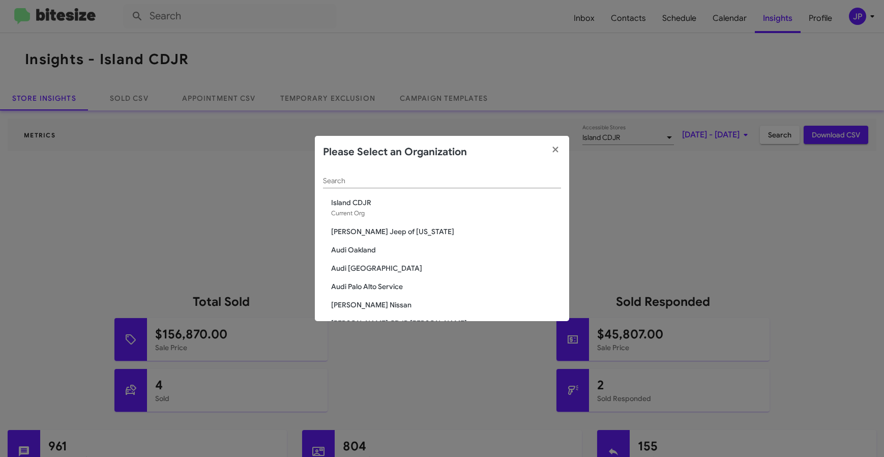
click at [522, 183] on input "Search" at bounding box center [442, 181] width 238 height 8
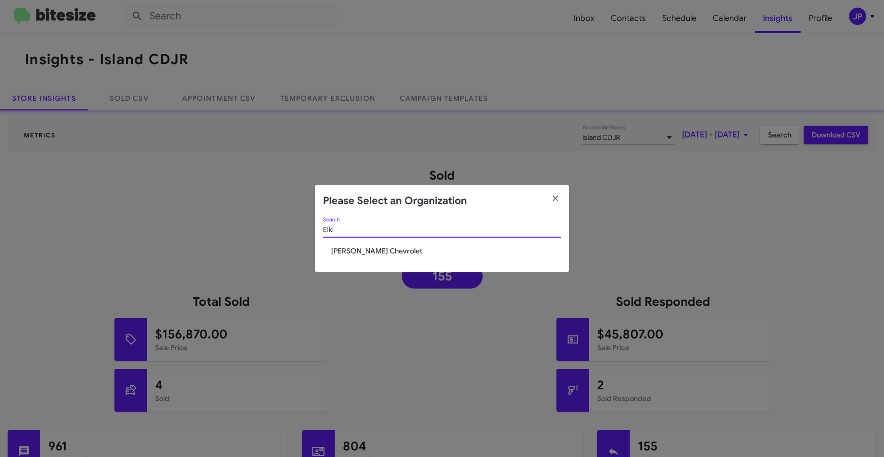
type input "Elki"
click at [355, 255] on span "[PERSON_NAME] Chevrolet" at bounding box center [446, 251] width 230 height 10
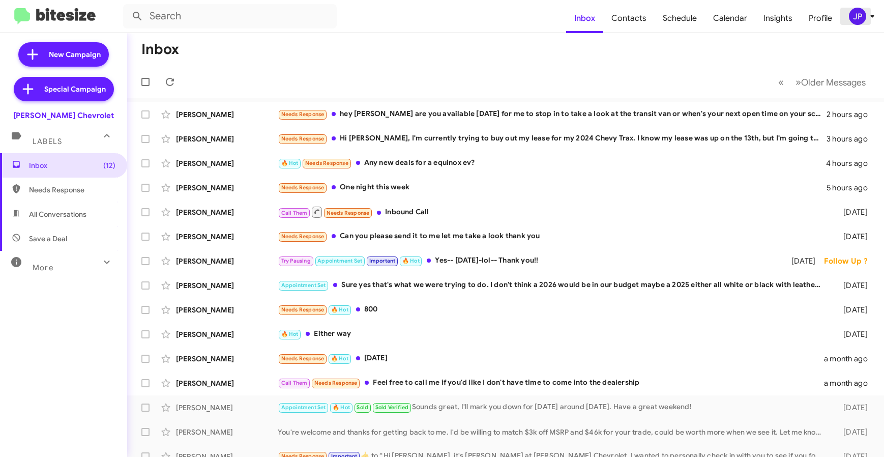
click at [855, 15] on div "JP" at bounding box center [857, 16] width 17 height 17
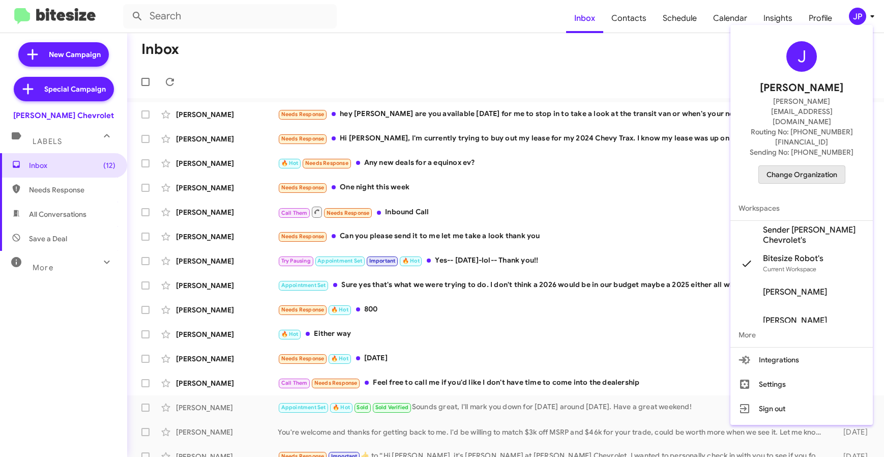
click at [816, 166] on span "Change Organization" at bounding box center [801, 174] width 71 height 17
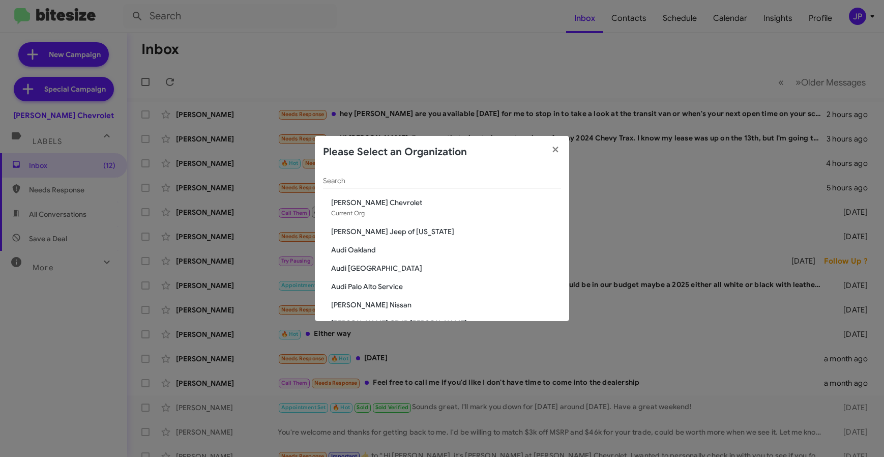
click at [498, 174] on div "Search" at bounding box center [442, 178] width 238 height 20
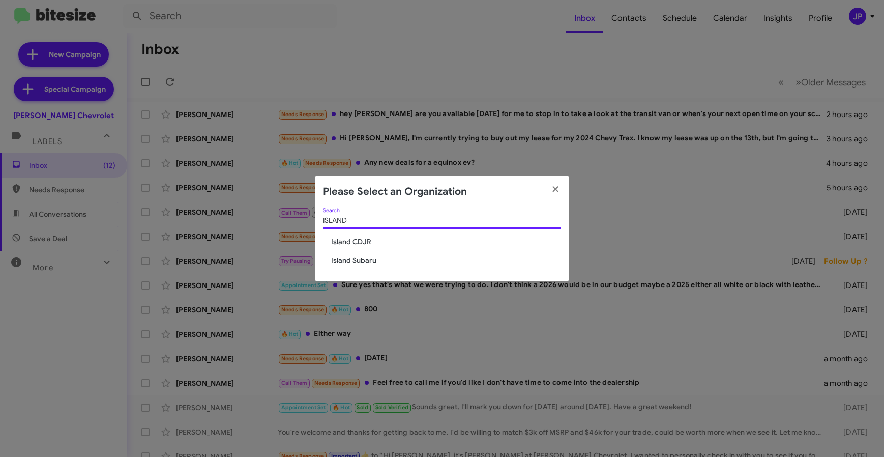
type input "ISLAND"
click at [328, 258] on span "Island Subaru" at bounding box center [442, 260] width 238 height 10
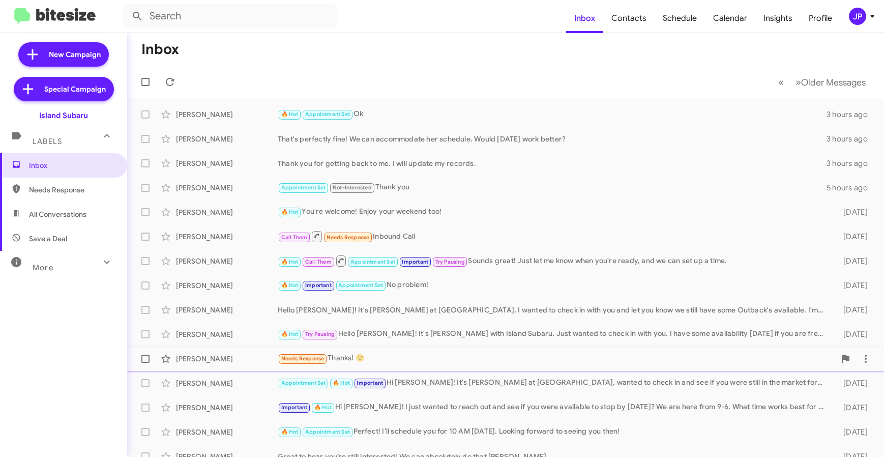
click at [404, 356] on div "Needs Response Thanks! 🙂" at bounding box center [556, 358] width 557 height 12
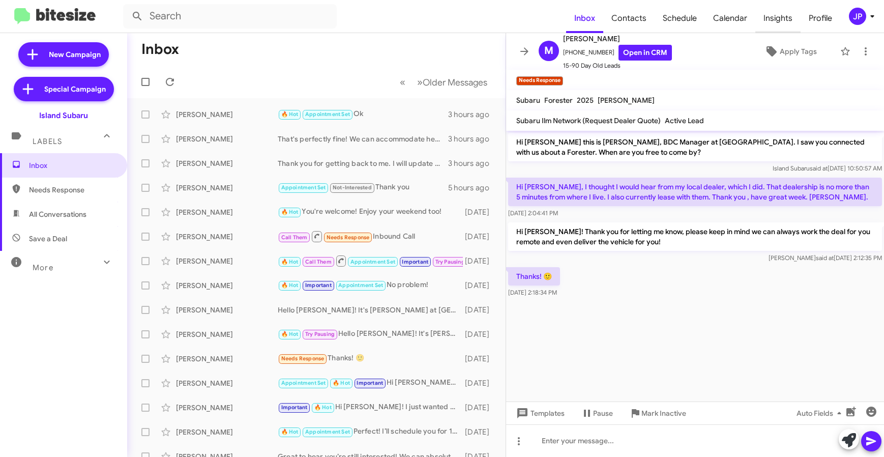
click at [790, 14] on span "Insights" at bounding box center [777, 18] width 45 height 29
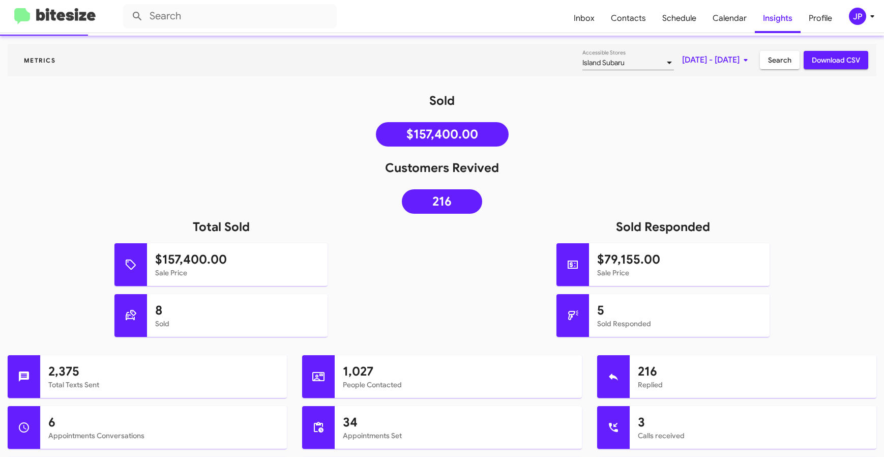
scroll to position [77, 0]
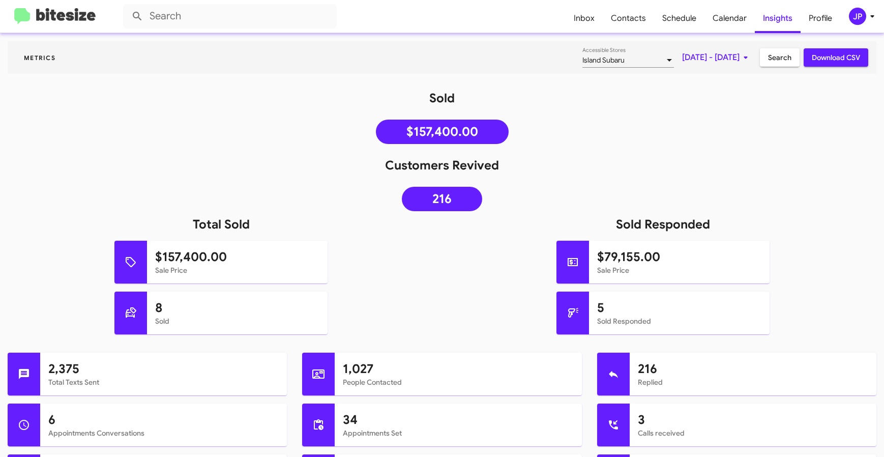
click at [81, 22] on img at bounding box center [54, 16] width 81 height 17
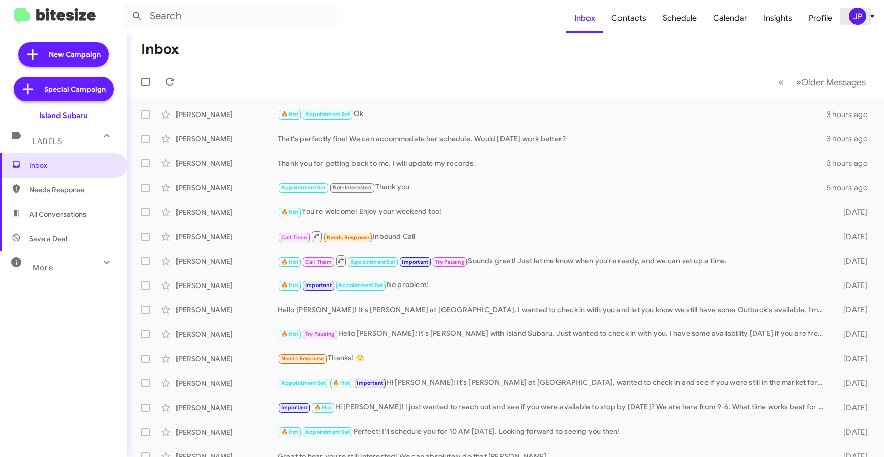
click at [846, 16] on button "JP" at bounding box center [856, 16] width 33 height 17
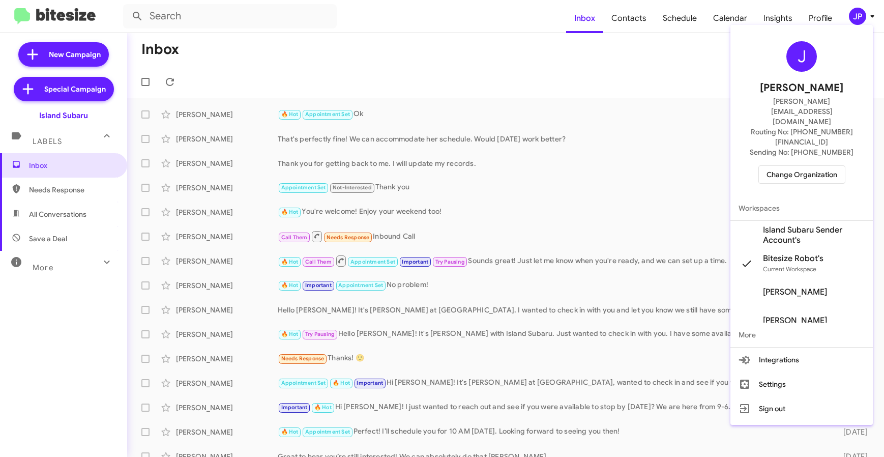
click at [822, 166] on span "Change Organization" at bounding box center [801, 174] width 71 height 17
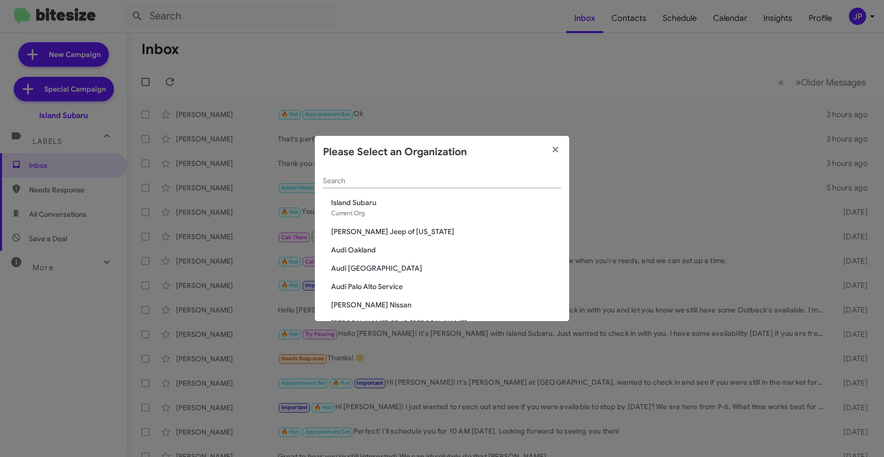
click at [456, 172] on div "Search" at bounding box center [442, 178] width 238 height 20
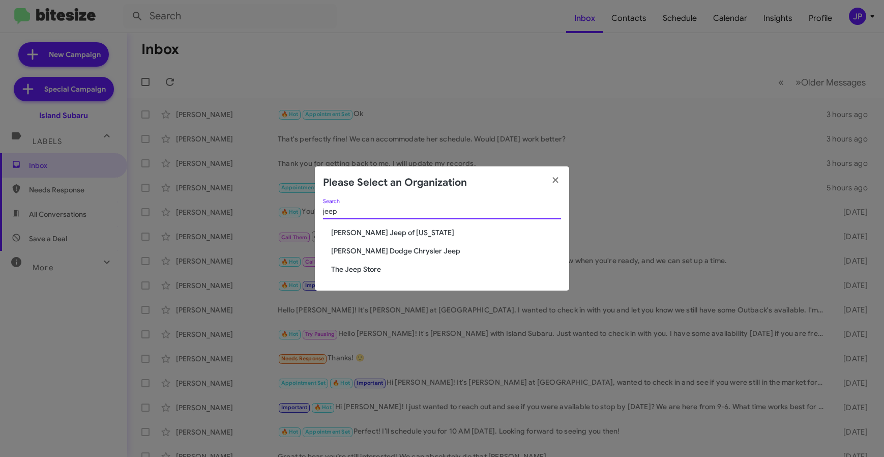
type input "jeep"
click at [348, 267] on span "The Jeep Store" at bounding box center [446, 269] width 230 height 10
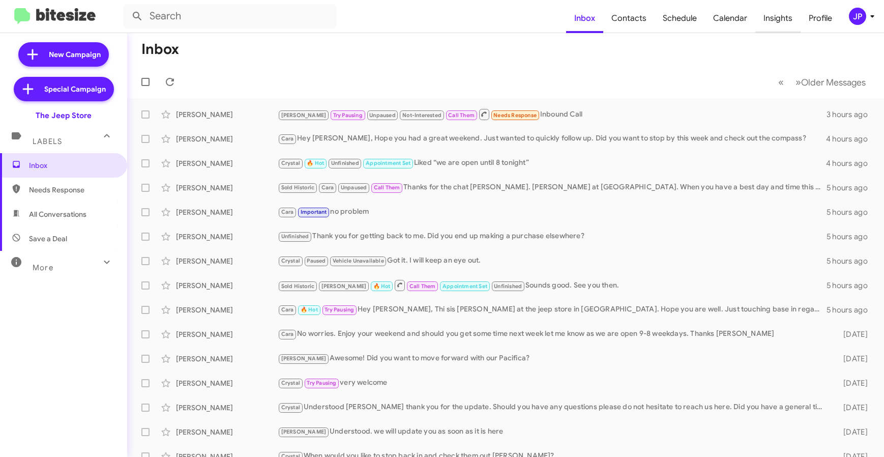
click at [784, 19] on span "Insights" at bounding box center [777, 18] width 45 height 29
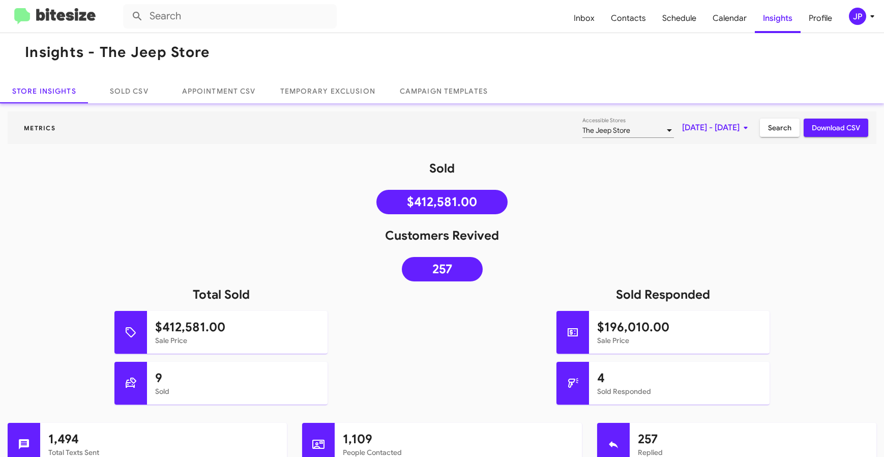
scroll to position [17, 0]
